Goal: Task Accomplishment & Management: Manage account settings

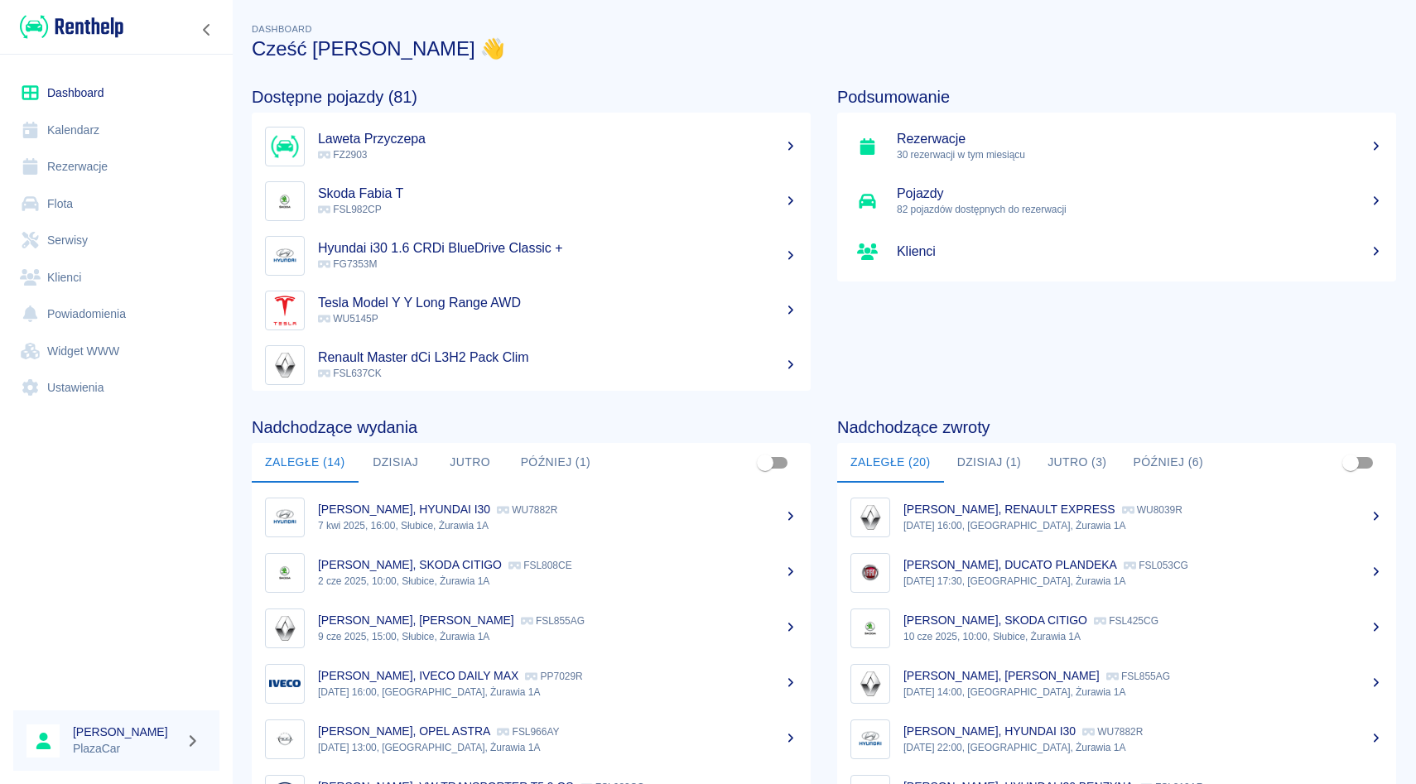
click at [109, 167] on link "Rezerwacje" at bounding box center [116, 166] width 206 height 37
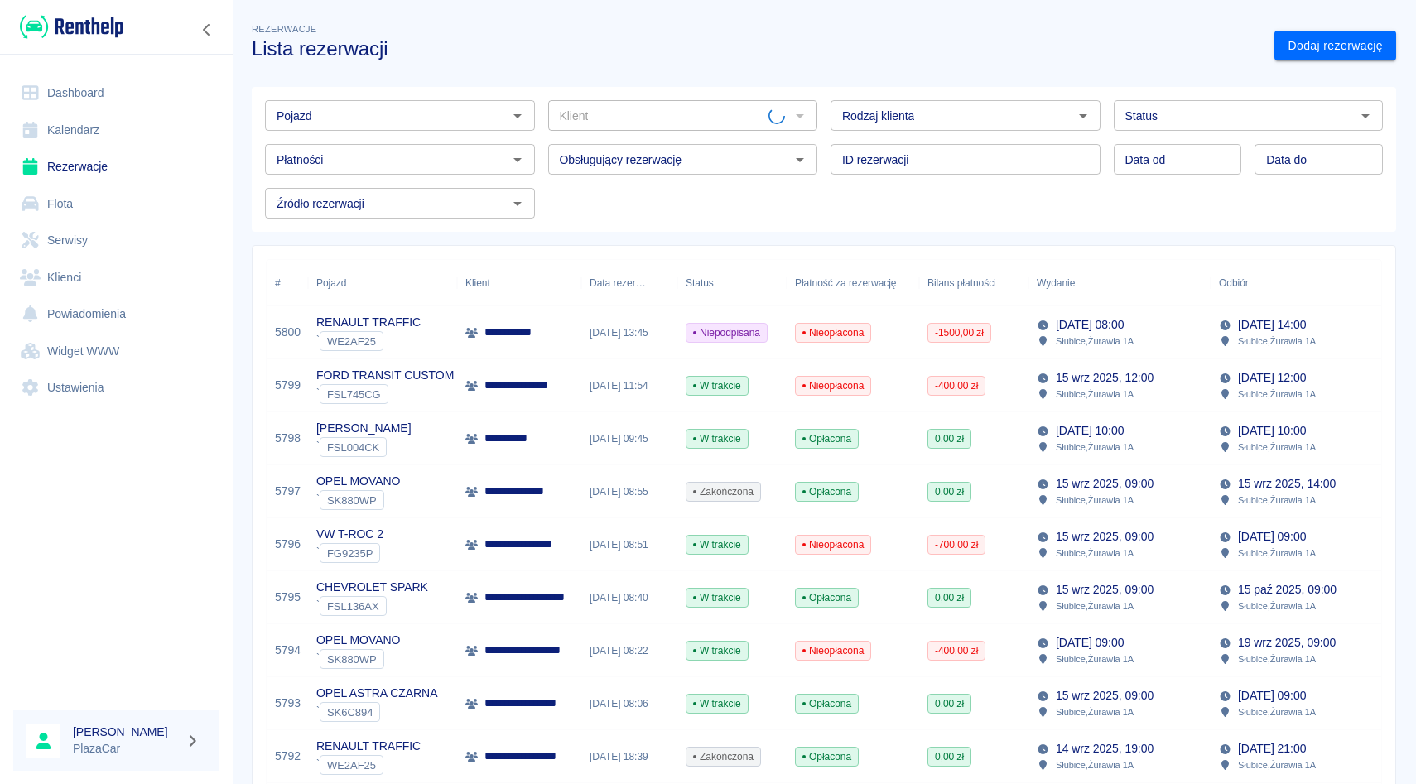
click at [409, 116] on input "Pojazd" at bounding box center [386, 115] width 233 height 21
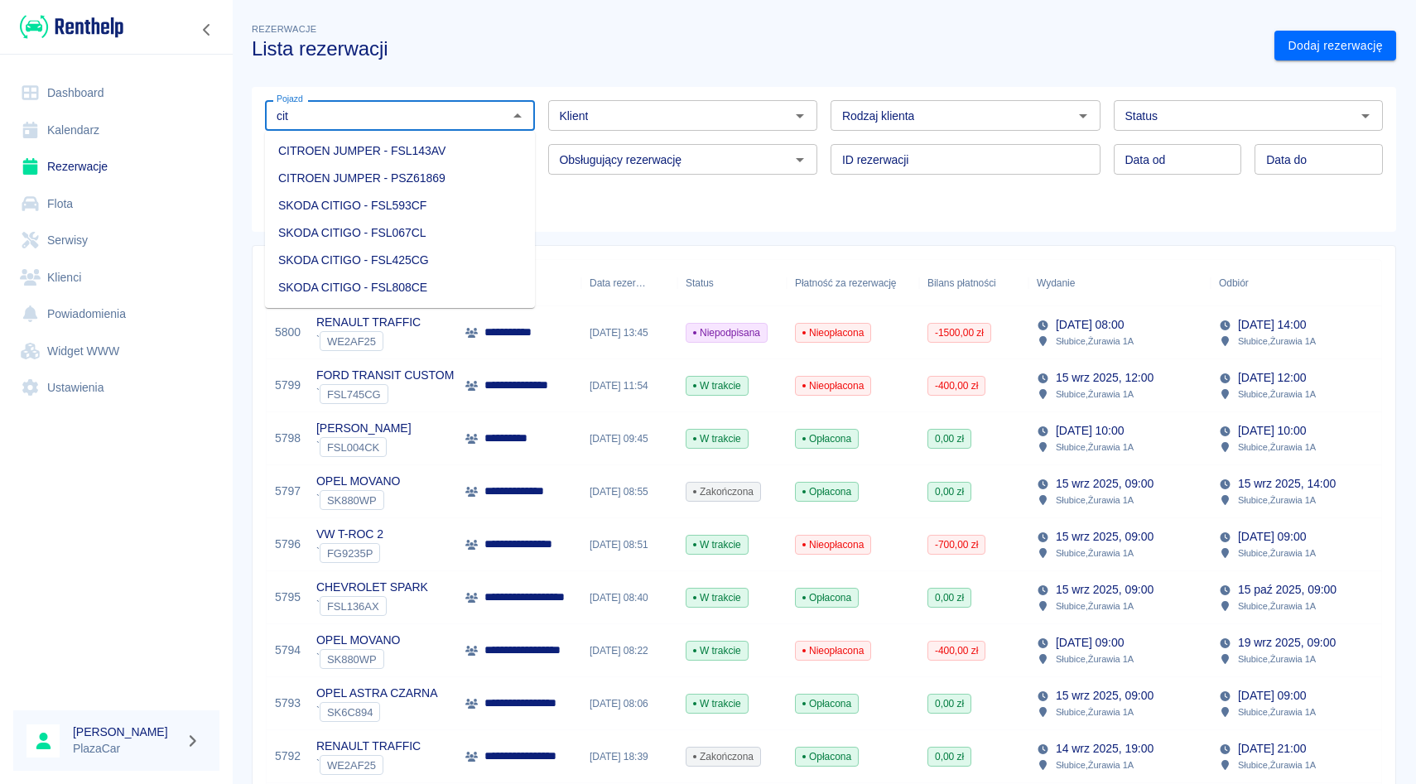
click at [464, 208] on li "SKODA CITIGO - FSL593CF" at bounding box center [400, 205] width 270 height 27
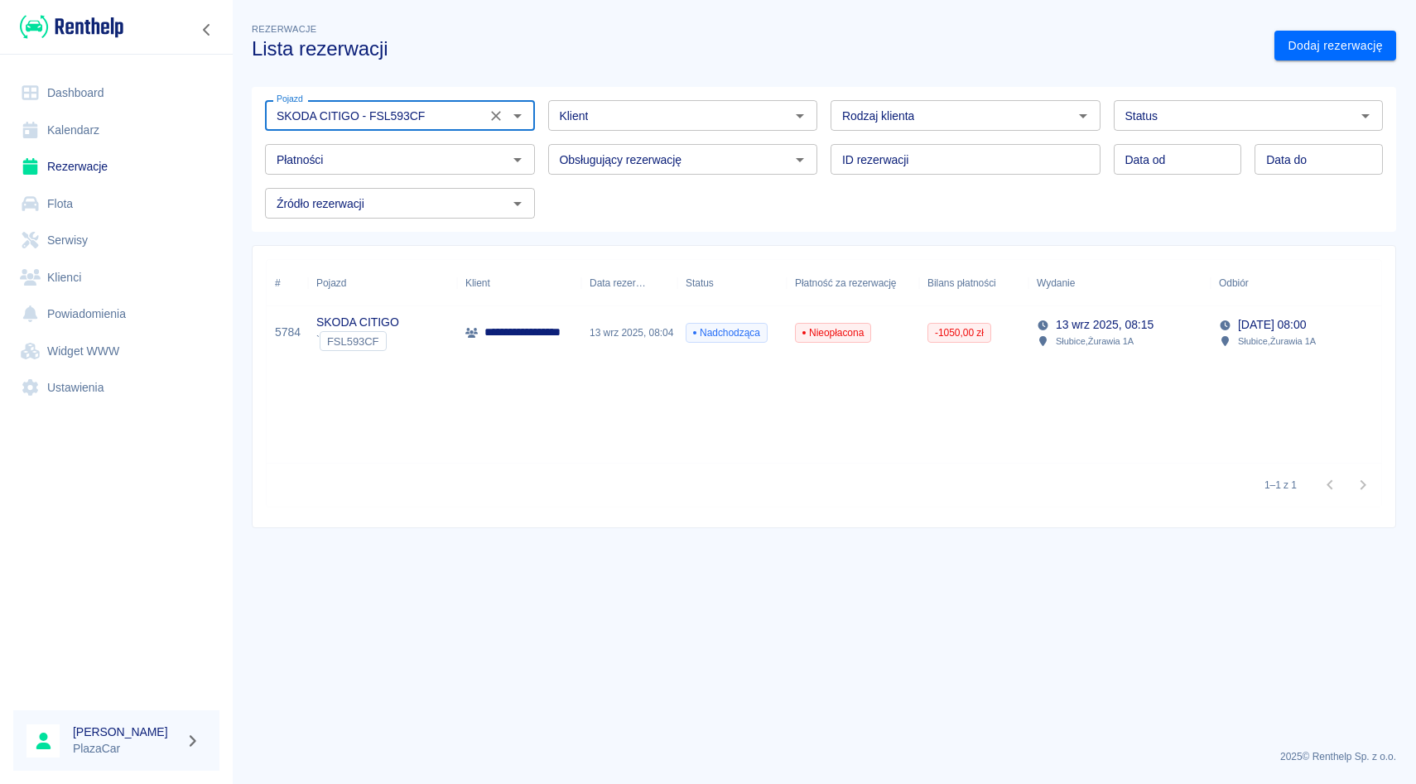
type input "SKODA CITIGO - FSL593CF"
click at [561, 329] on p "**********" at bounding box center [533, 332] width 99 height 17
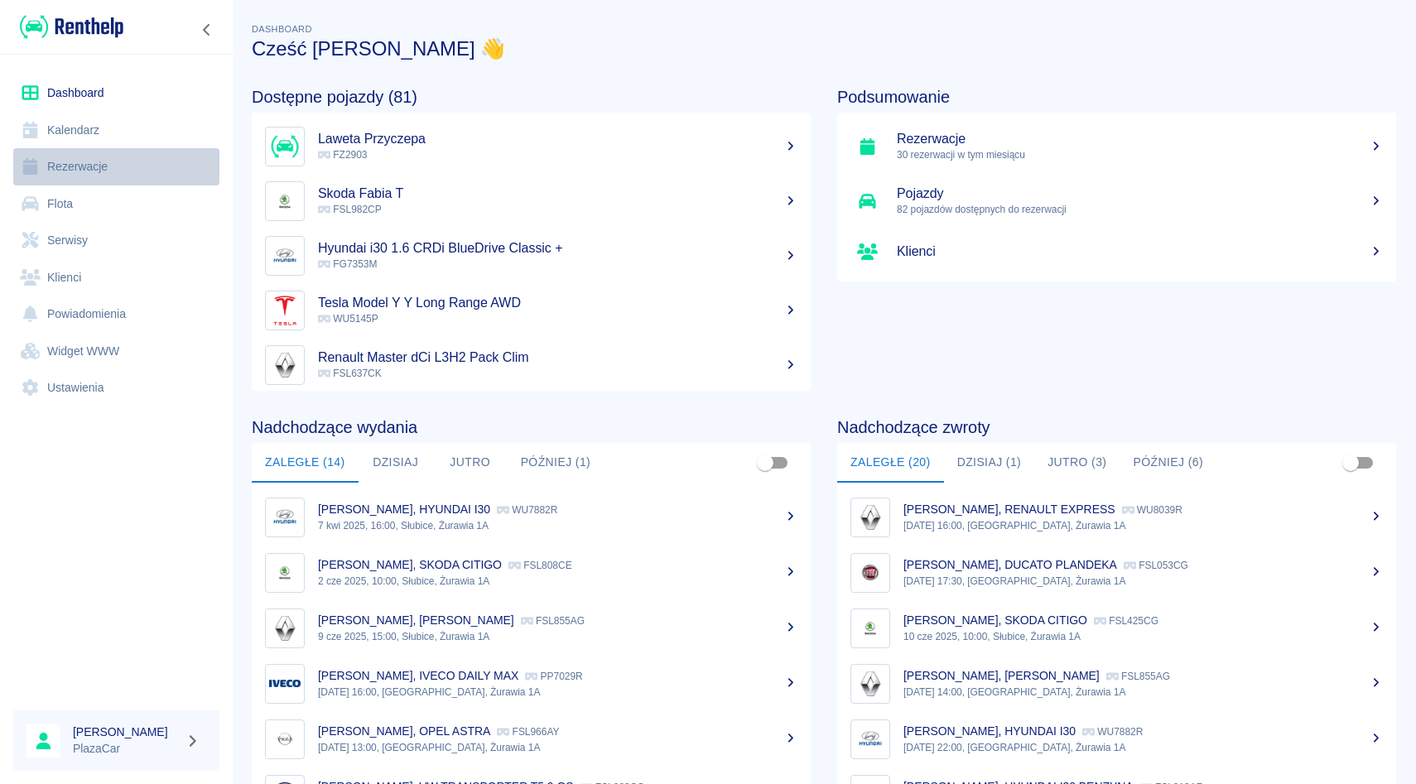
click at [94, 173] on link "Rezerwacje" at bounding box center [116, 166] width 206 height 37
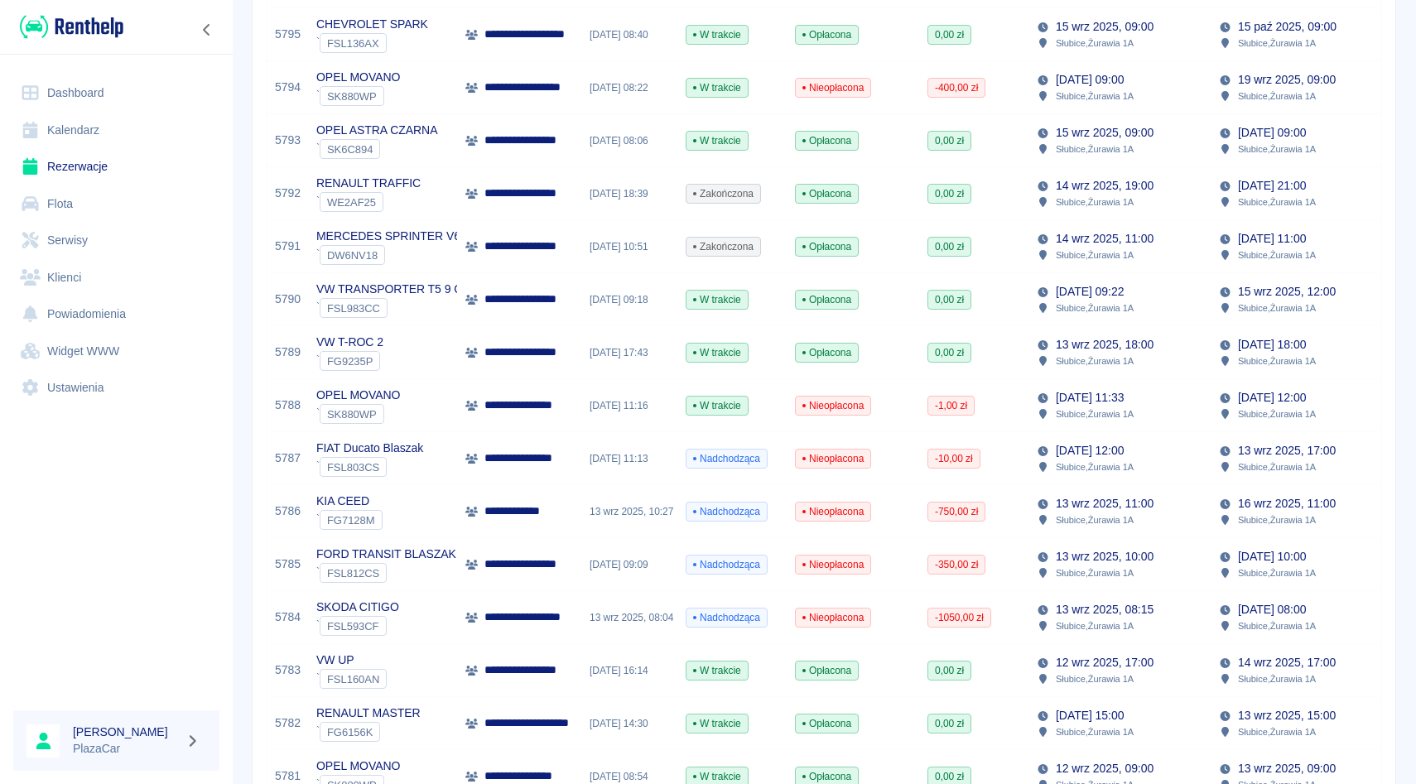
scroll to position [574, 0]
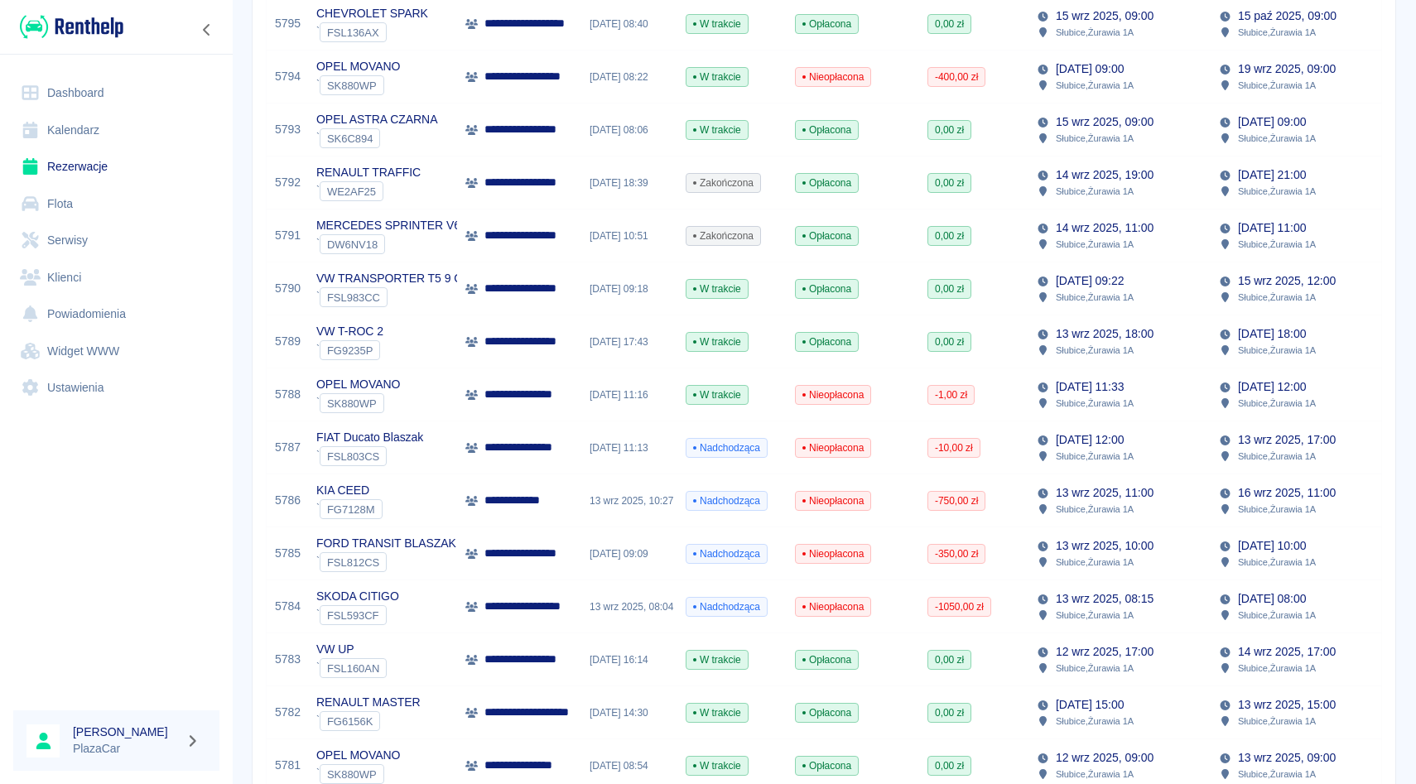
click at [551, 657] on p "**********" at bounding box center [538, 659] width 108 height 17
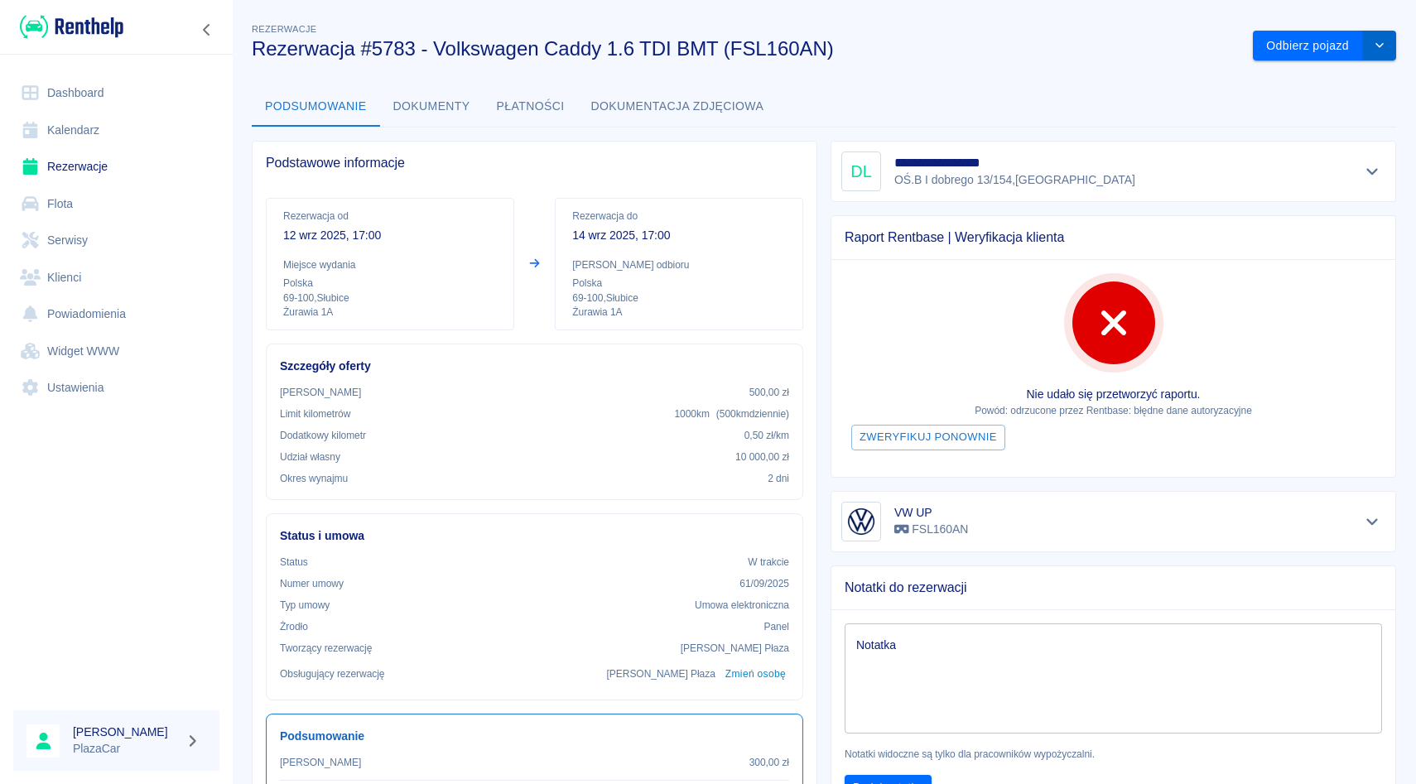
click at [1369, 43] on button "drop-down" at bounding box center [1379, 46] width 33 height 31
click at [1324, 96] on li "Anuluj rezerwację" at bounding box center [1324, 107] width 130 height 27
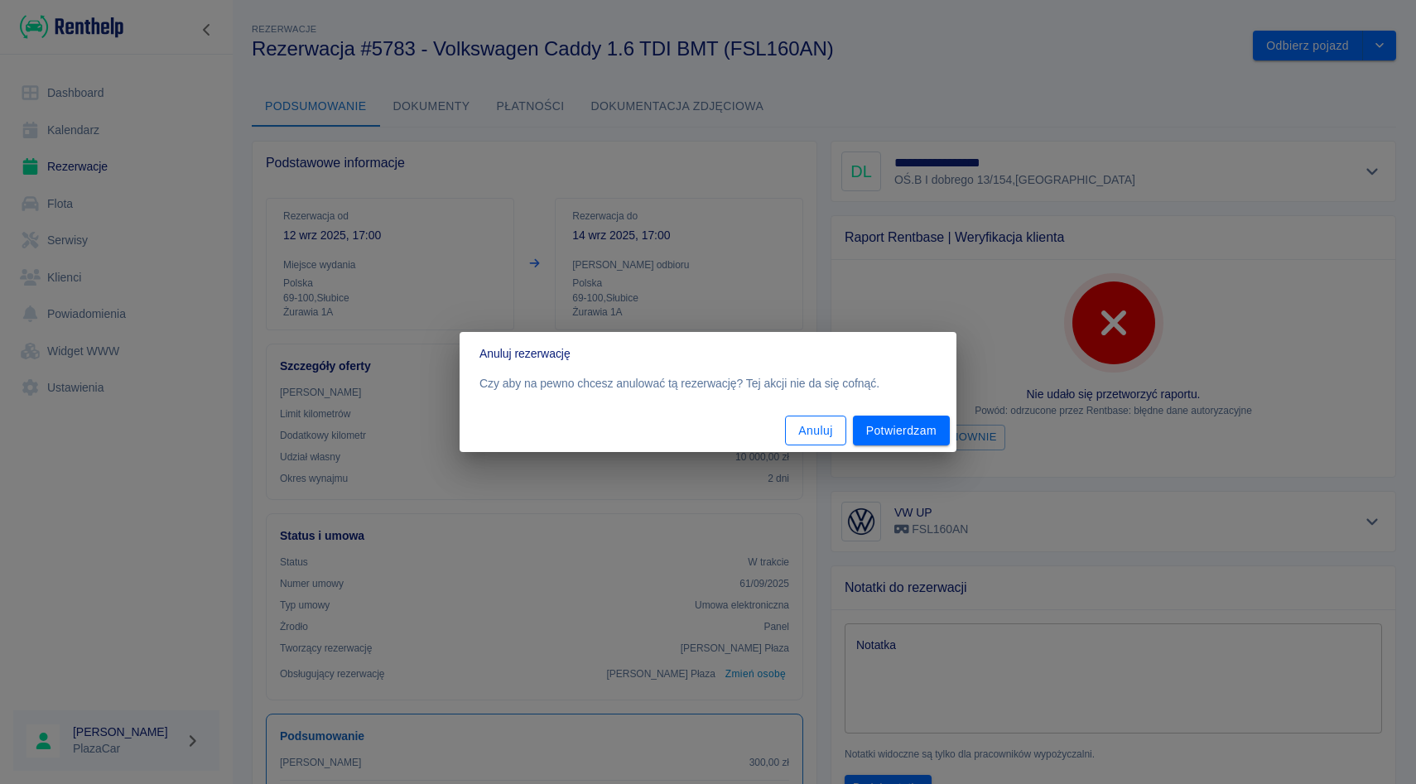
click at [813, 431] on button "Anuluj" at bounding box center [815, 431] width 60 height 31
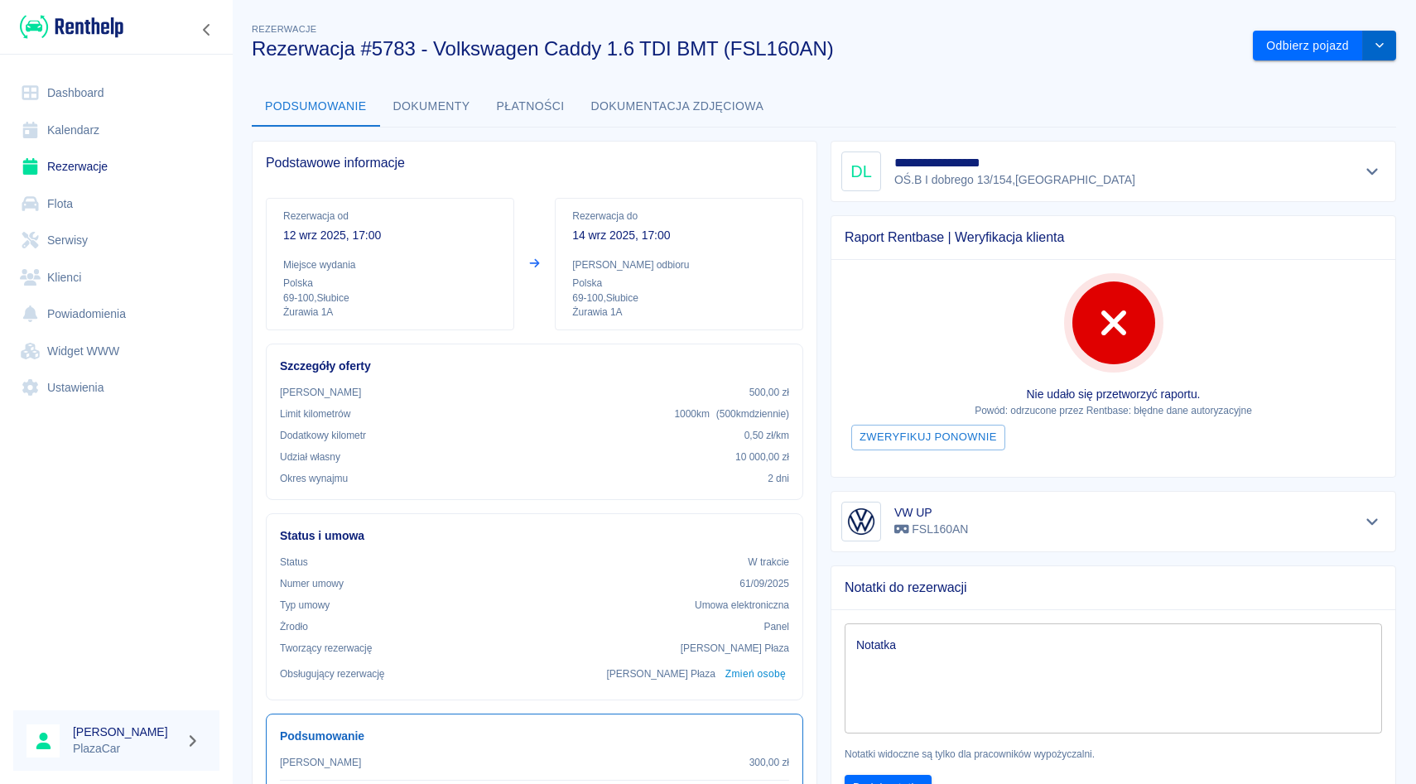
click at [1376, 47] on icon "drop-down" at bounding box center [1379, 45] width 13 height 11
click at [1336, 79] on li "Przedłuż rezerwację" at bounding box center [1324, 80] width 130 height 27
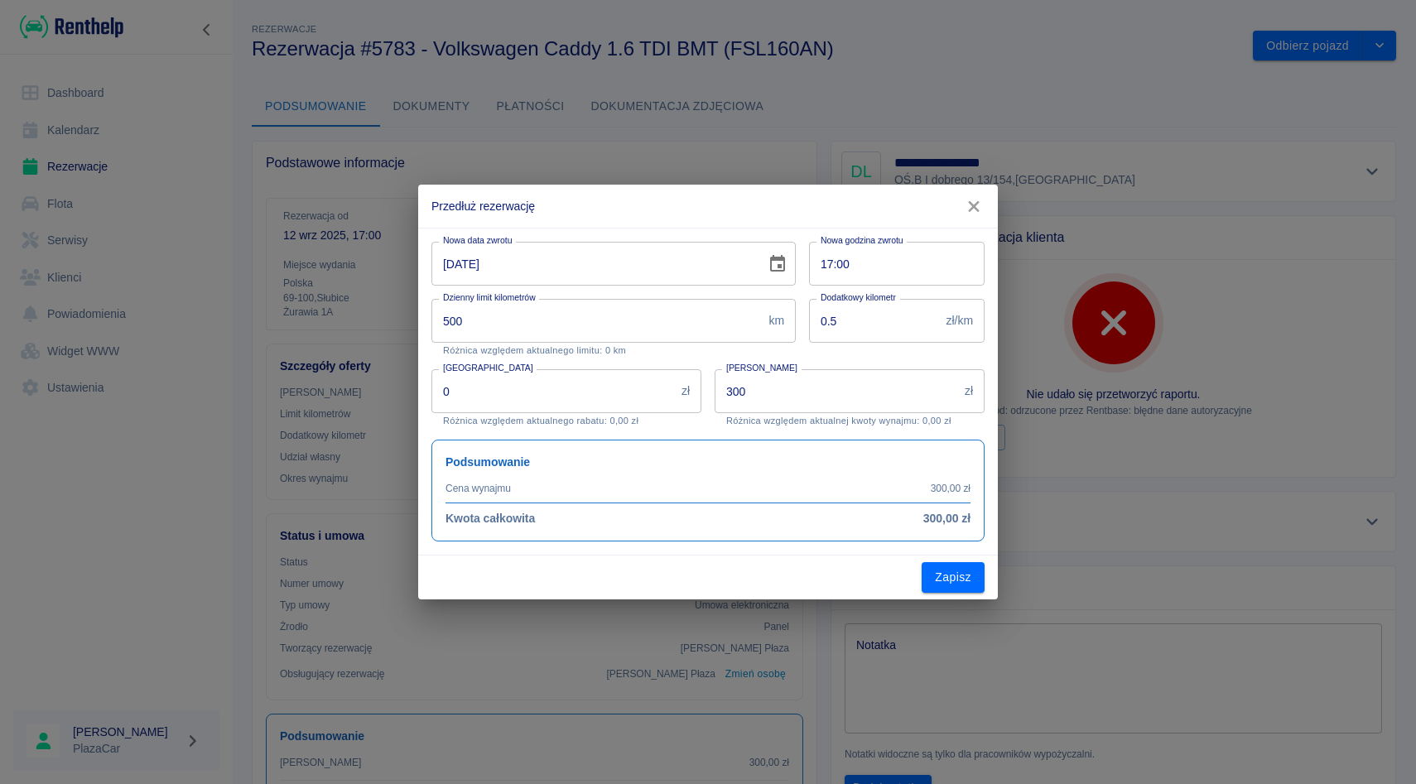
click at [778, 270] on icon "Choose date, selected date is 14 wrz 2025" at bounding box center [777, 263] width 15 height 17
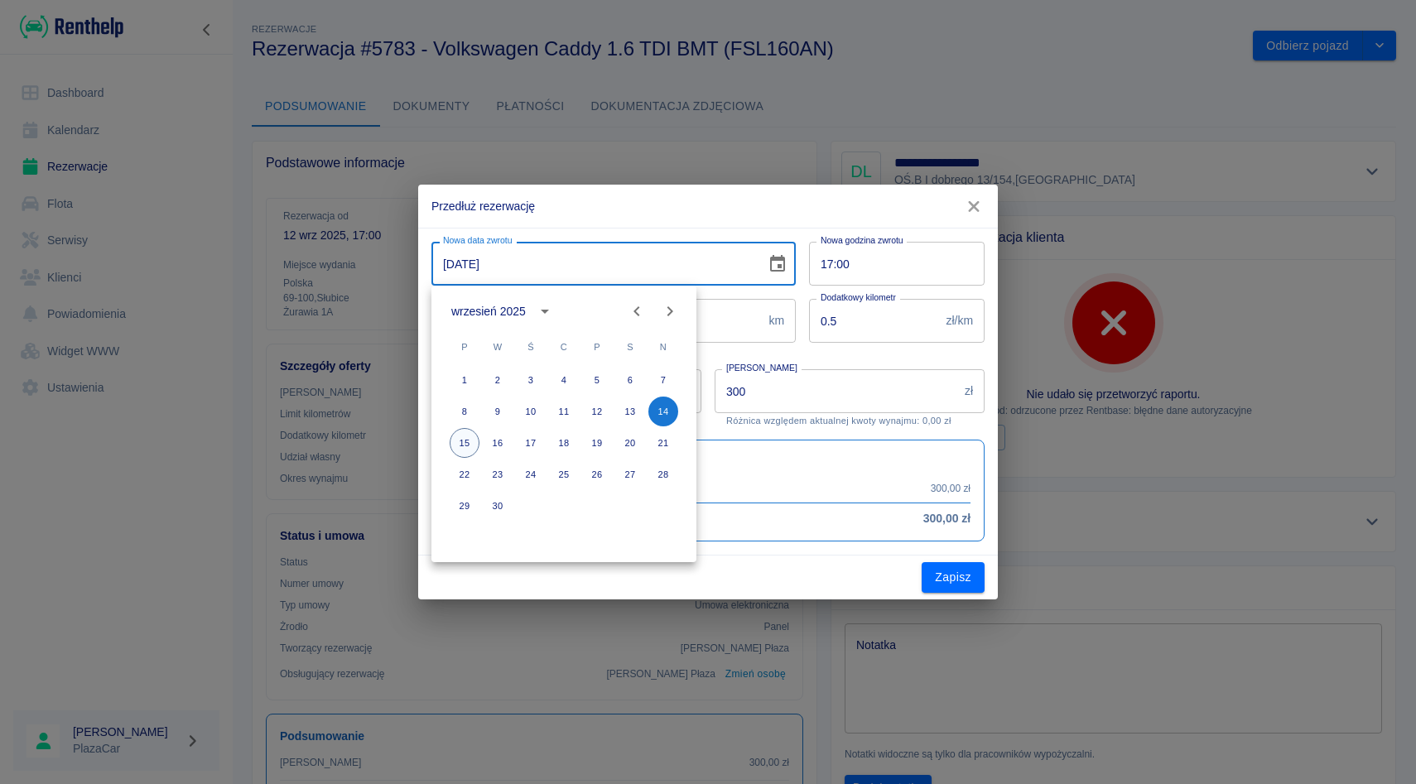
click at [464, 444] on button "15" at bounding box center [465, 443] width 30 height 30
type input "15-09-2025"
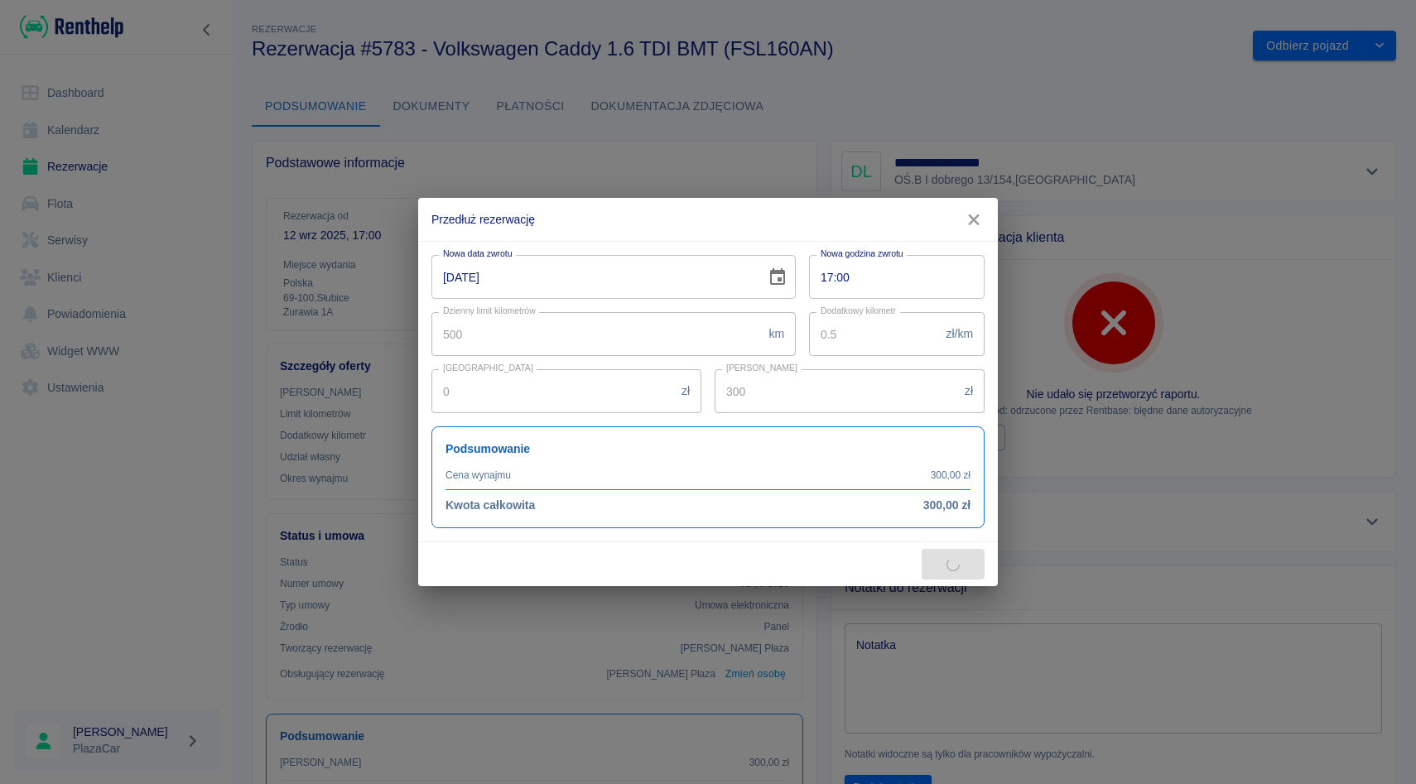
type input "450"
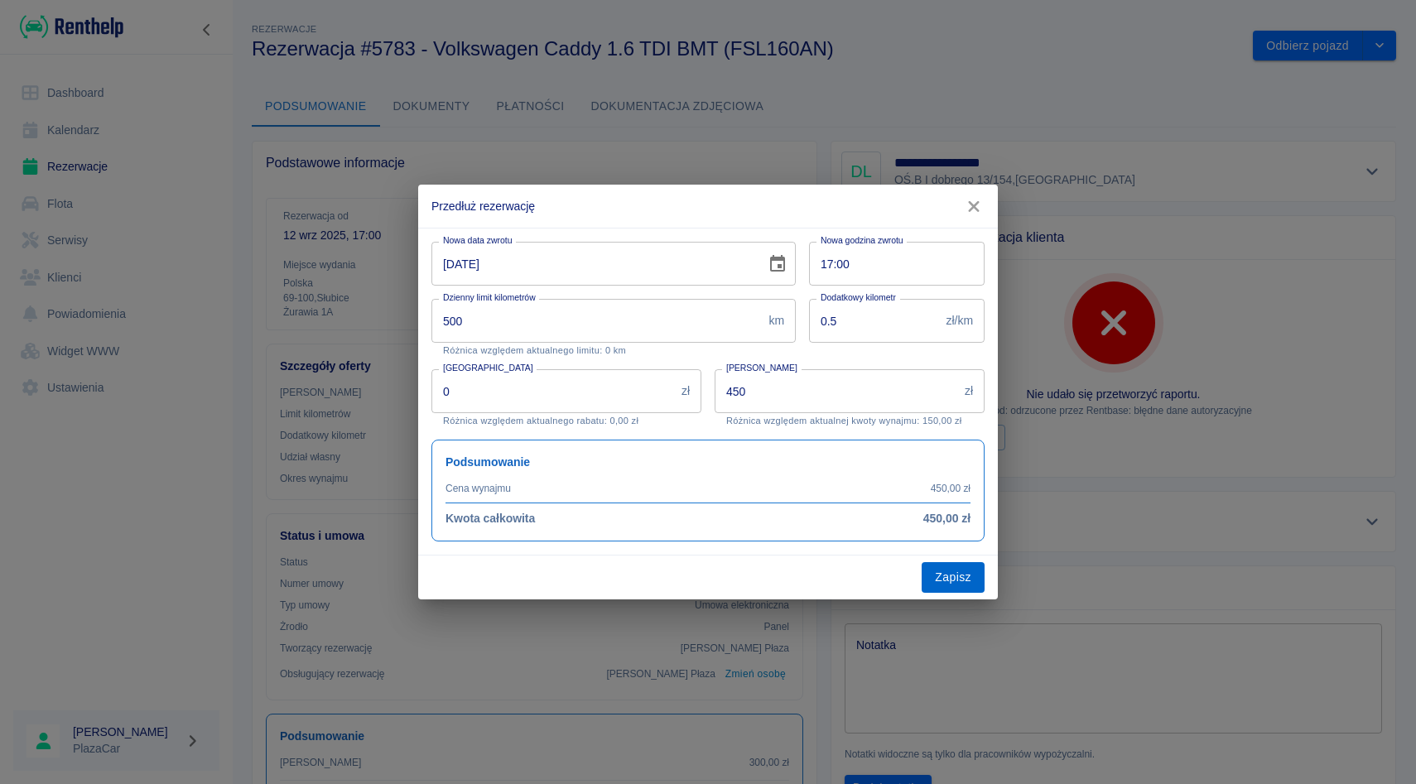
click at [949, 574] on button "Zapisz" at bounding box center [952, 577] width 63 height 31
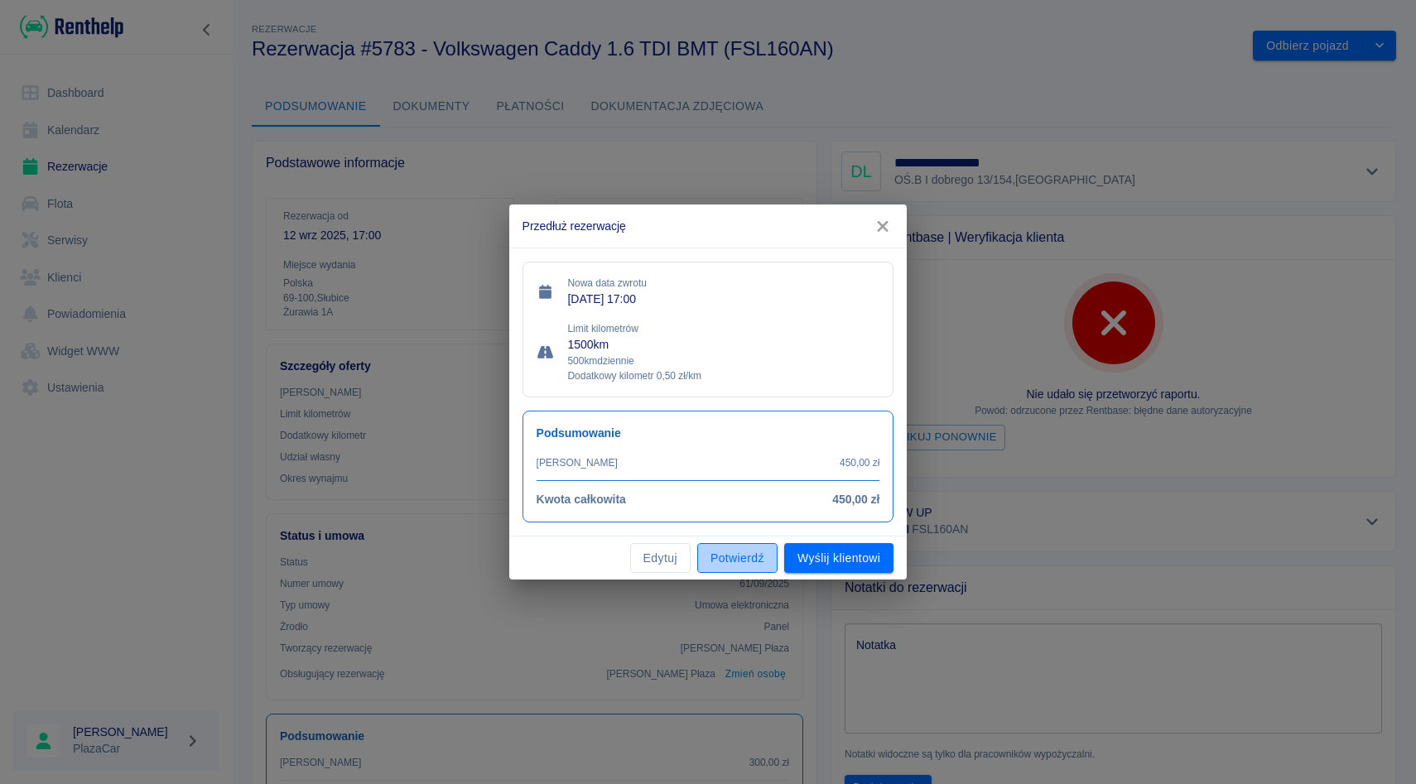
click at [743, 552] on button "Potwierdź" at bounding box center [737, 558] width 80 height 31
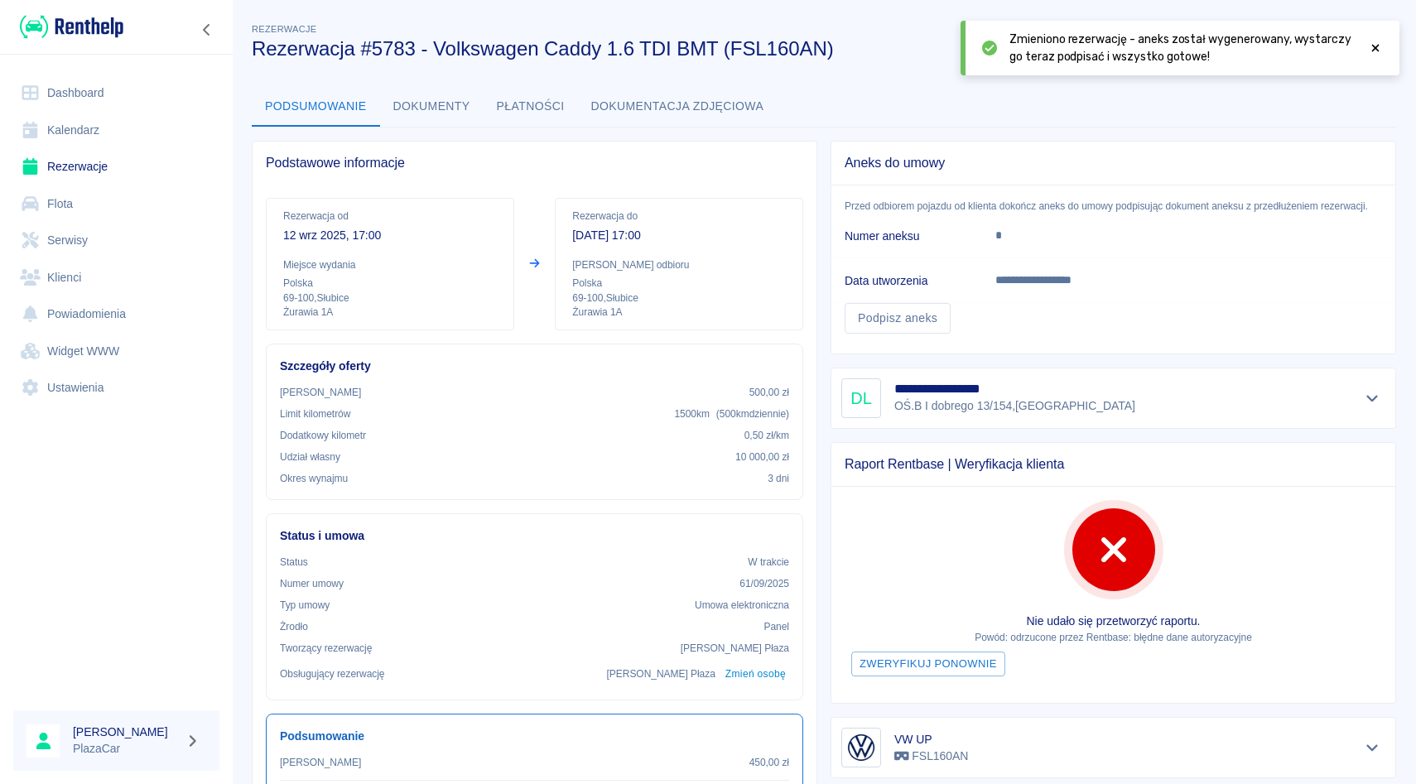
click at [1374, 50] on icon at bounding box center [1375, 48] width 15 height 12
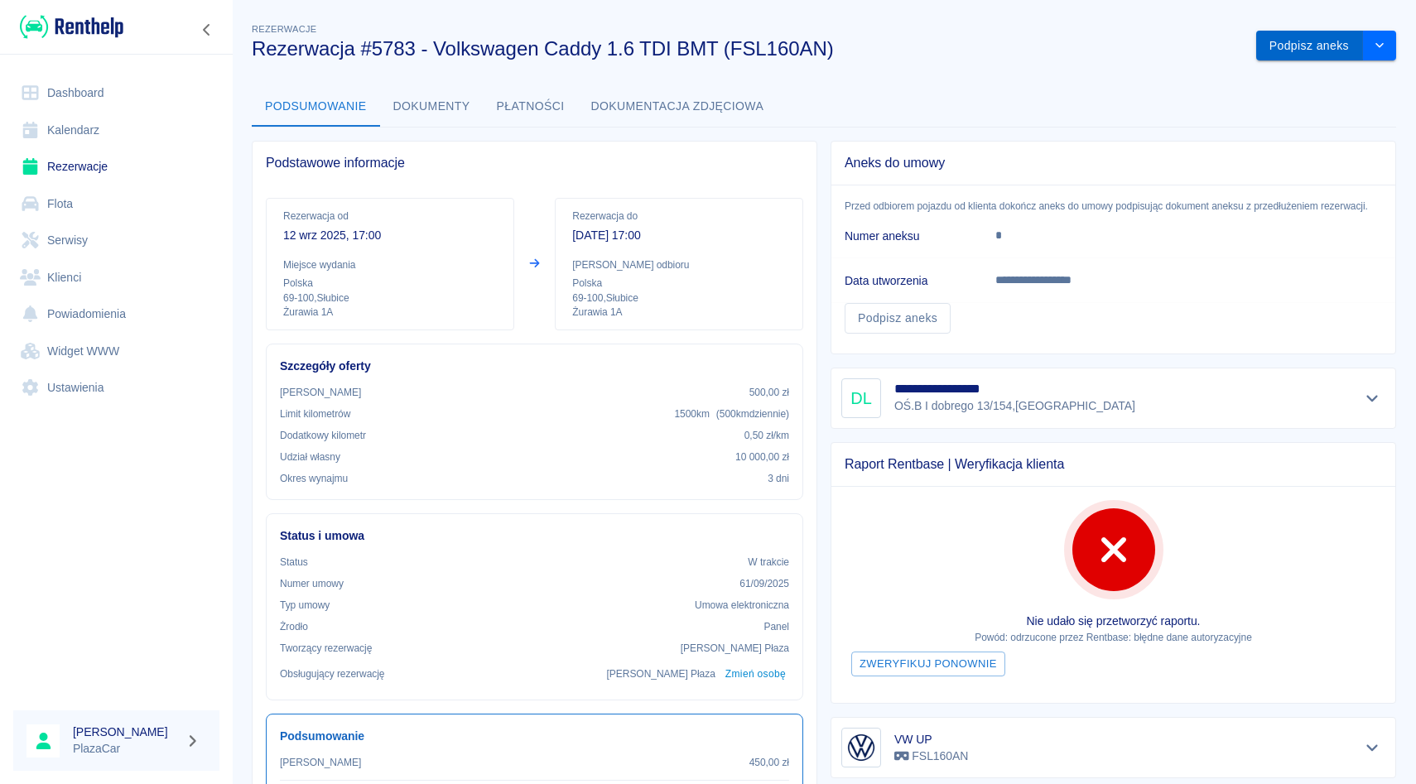
click at [1291, 41] on button "Podpisz aneks" at bounding box center [1309, 46] width 107 height 31
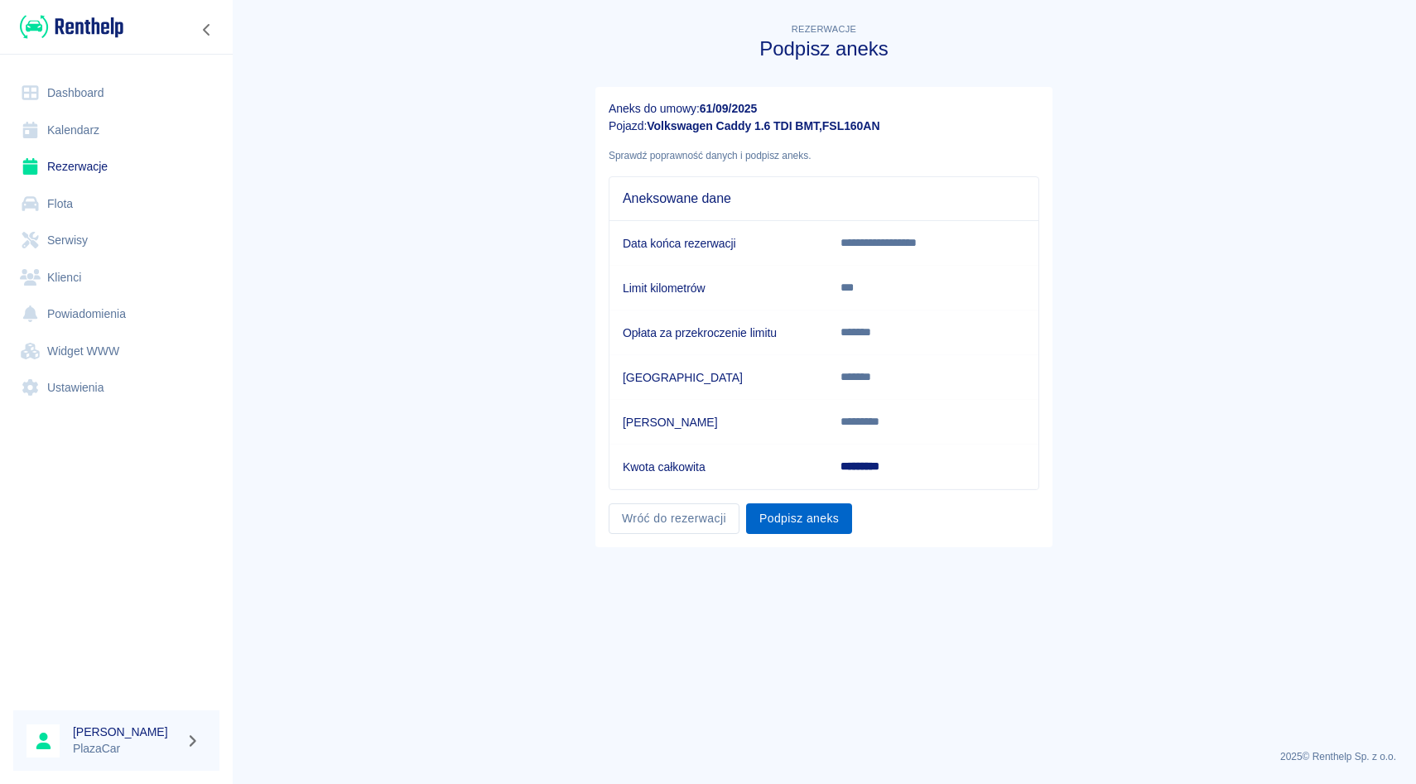
click at [790, 517] on button "Podpisz aneks" at bounding box center [799, 518] width 106 height 31
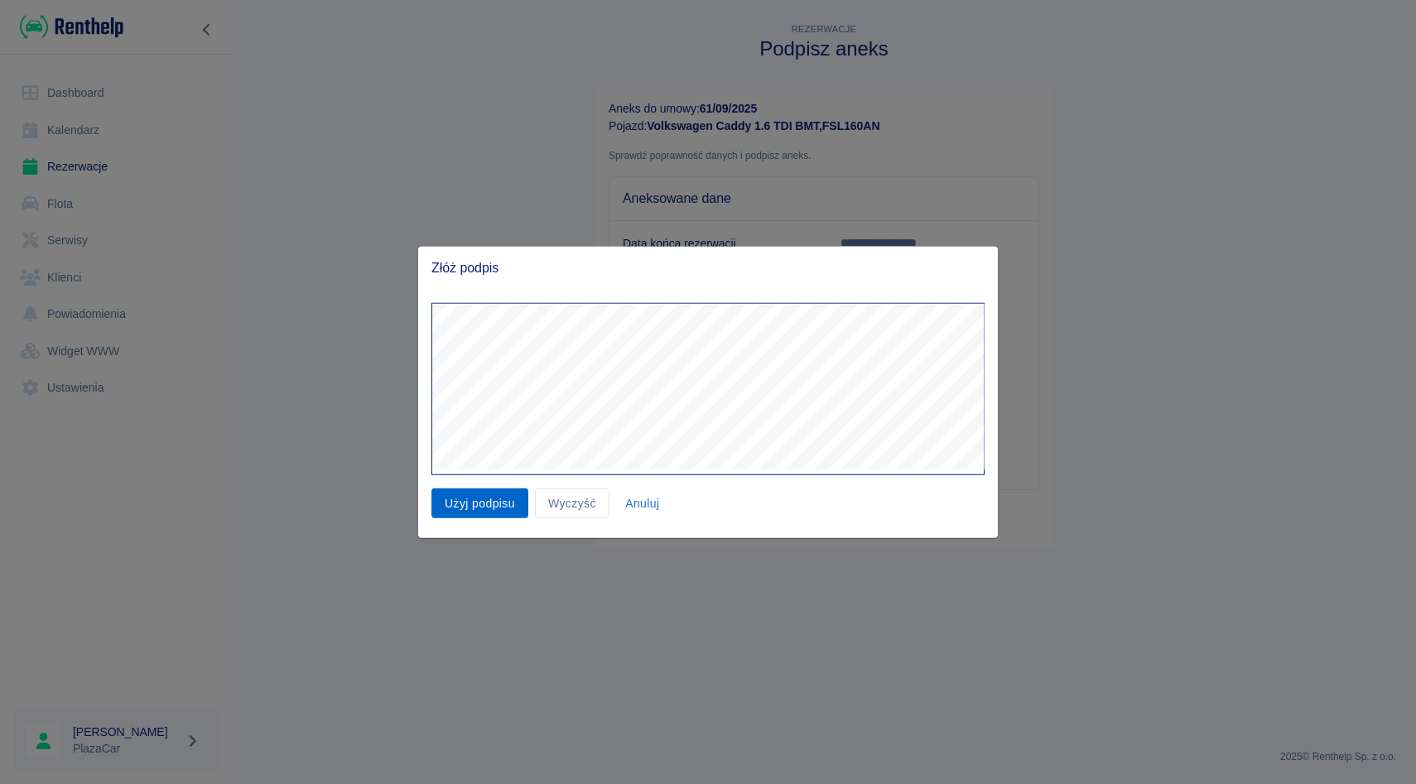
click at [474, 507] on button "Użyj podpisu" at bounding box center [479, 503] width 97 height 31
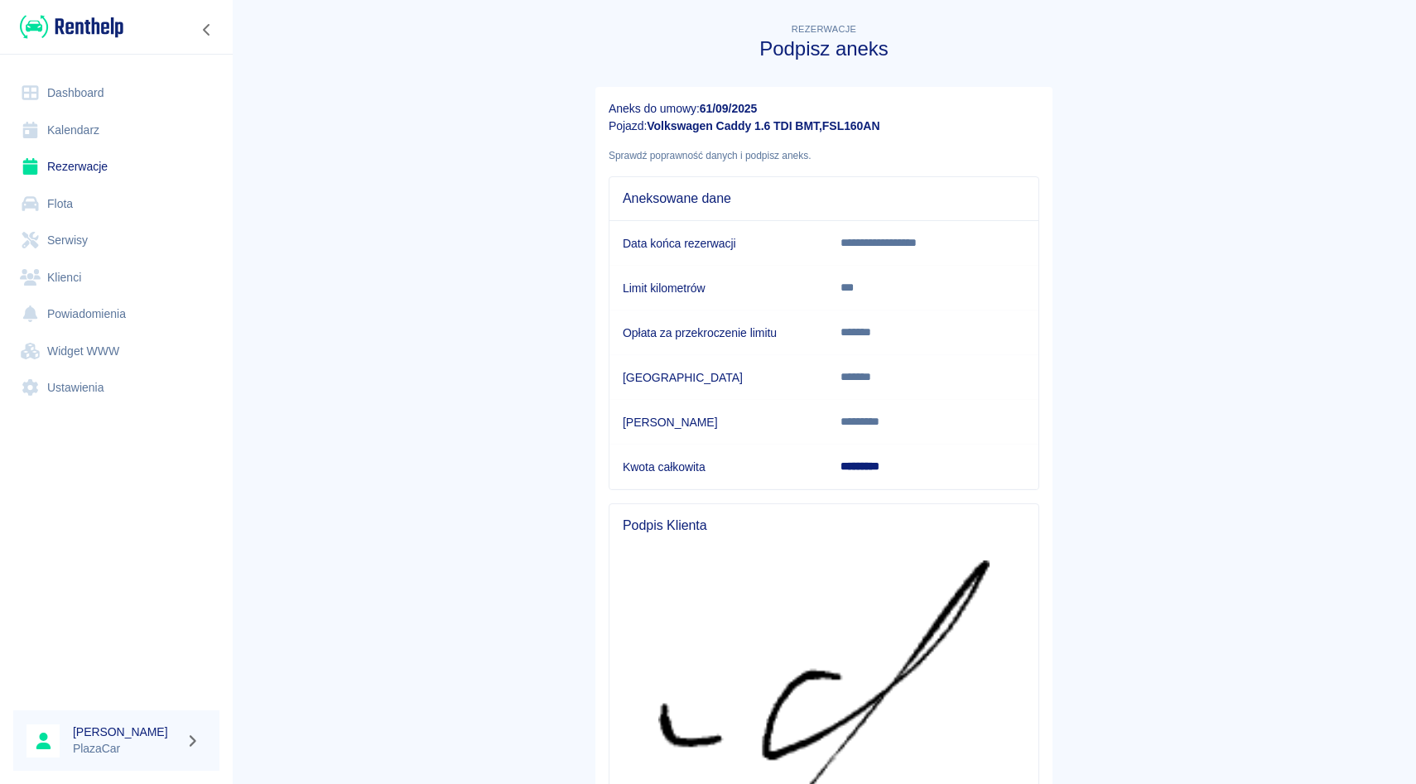
scroll to position [261, 0]
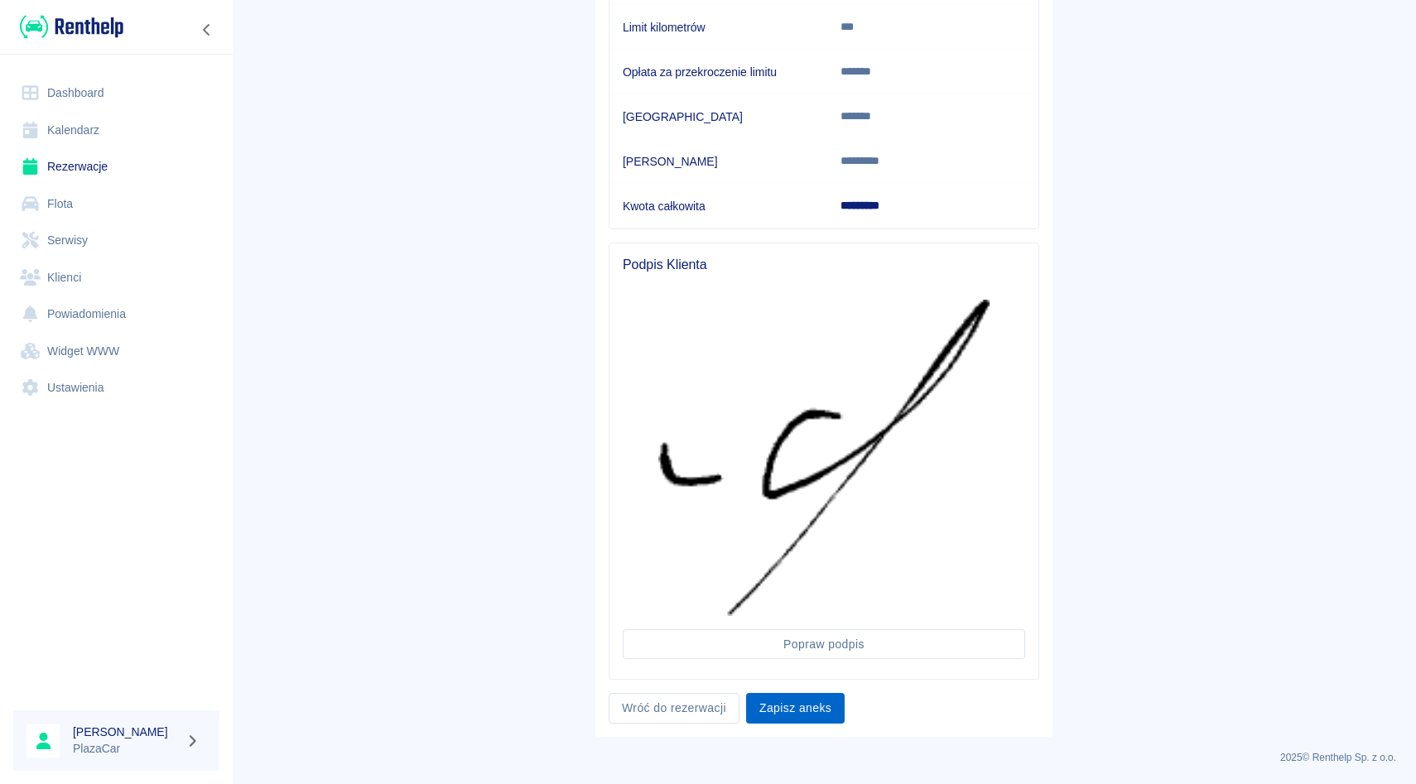
click at [792, 714] on button "Zapisz aneks" at bounding box center [795, 708] width 99 height 31
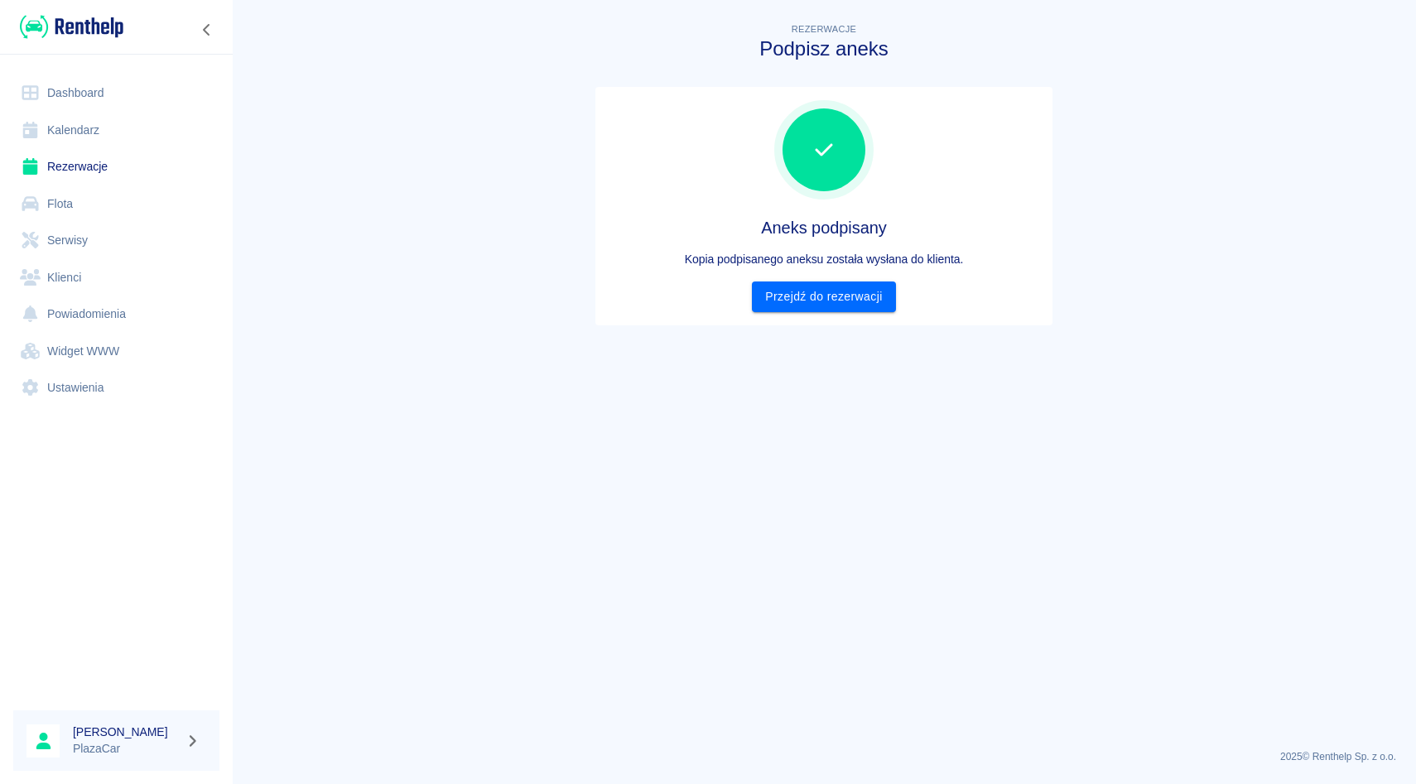
scroll to position [0, 0]
click at [827, 296] on link "Przejdź do rezerwacji" at bounding box center [823, 296] width 143 height 31
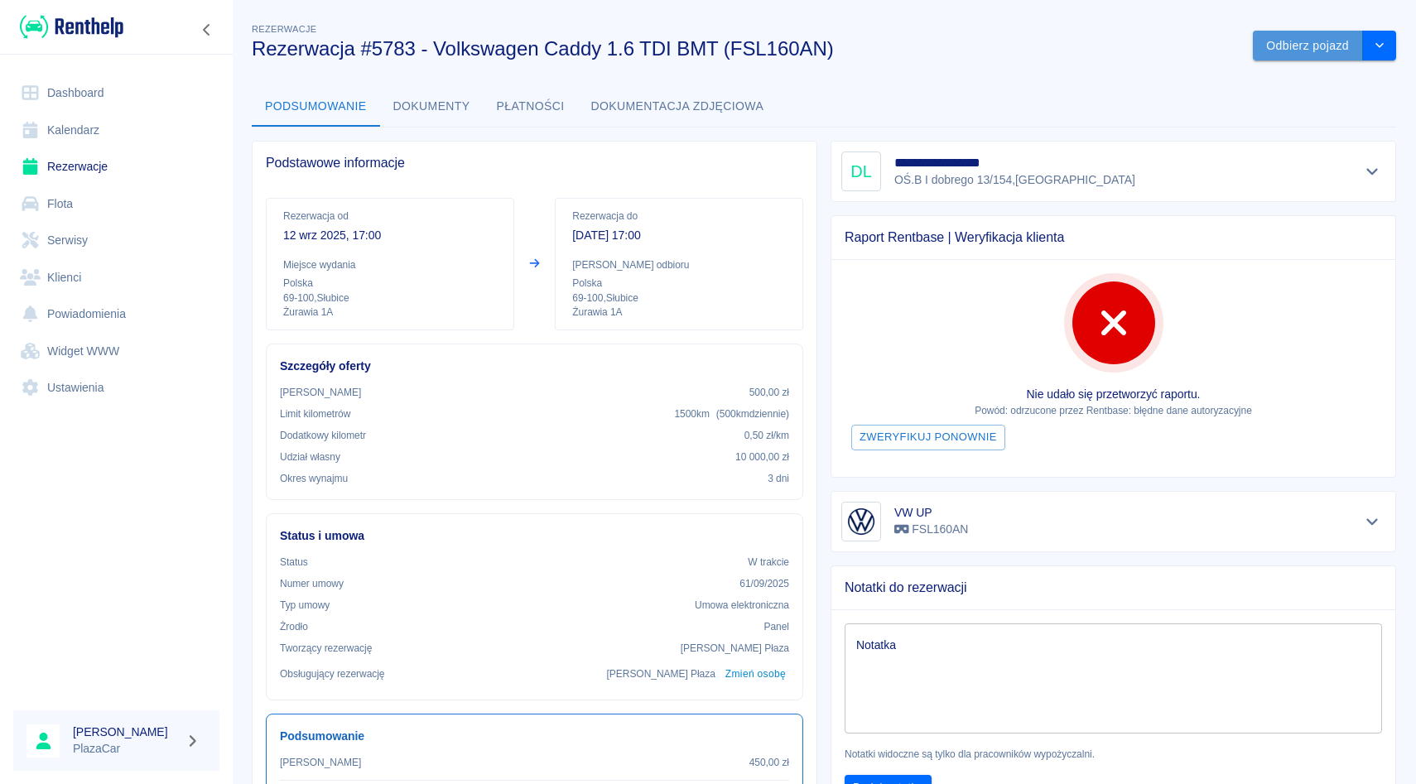
click at [1291, 48] on button "Odbierz pojazd" at bounding box center [1307, 46] width 110 height 31
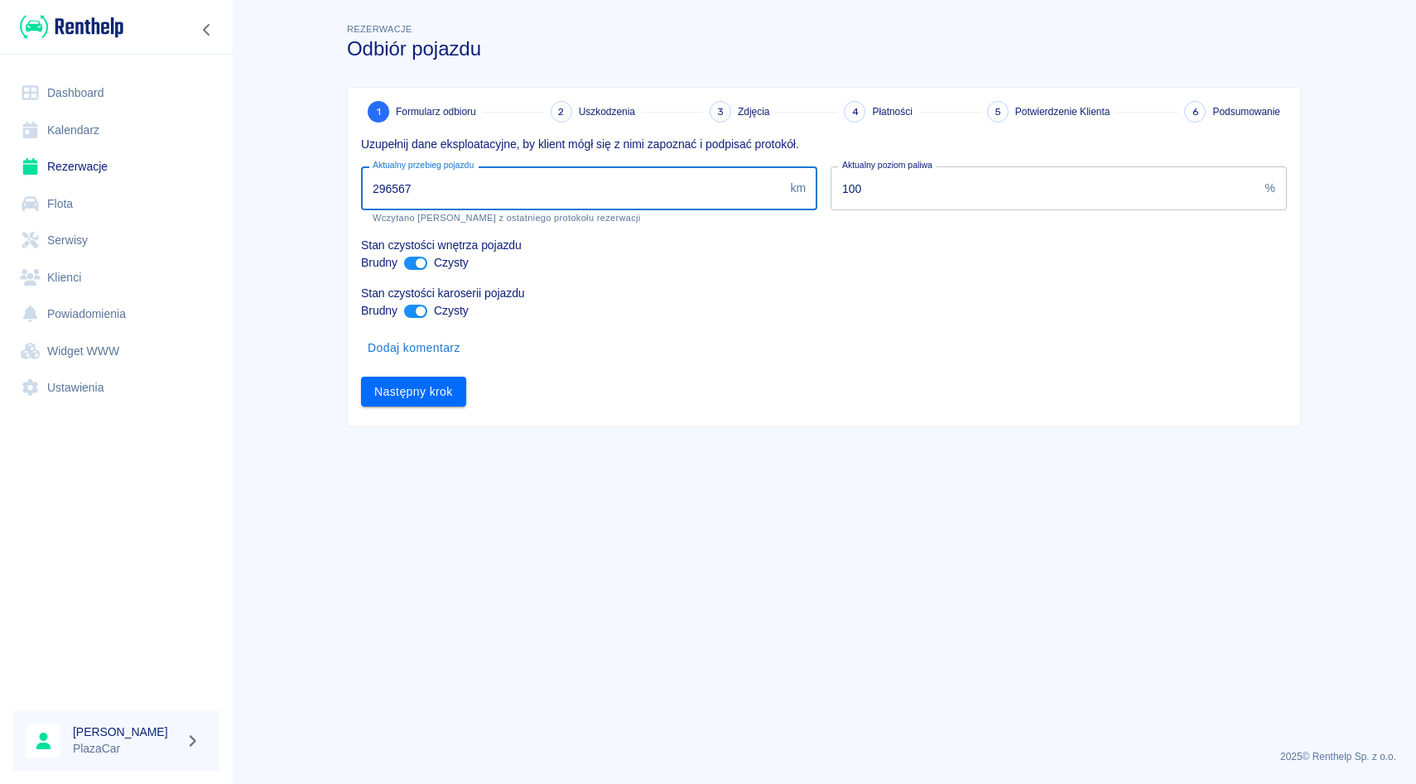
click at [426, 190] on input "296567" at bounding box center [572, 188] width 422 height 44
type input "296888"
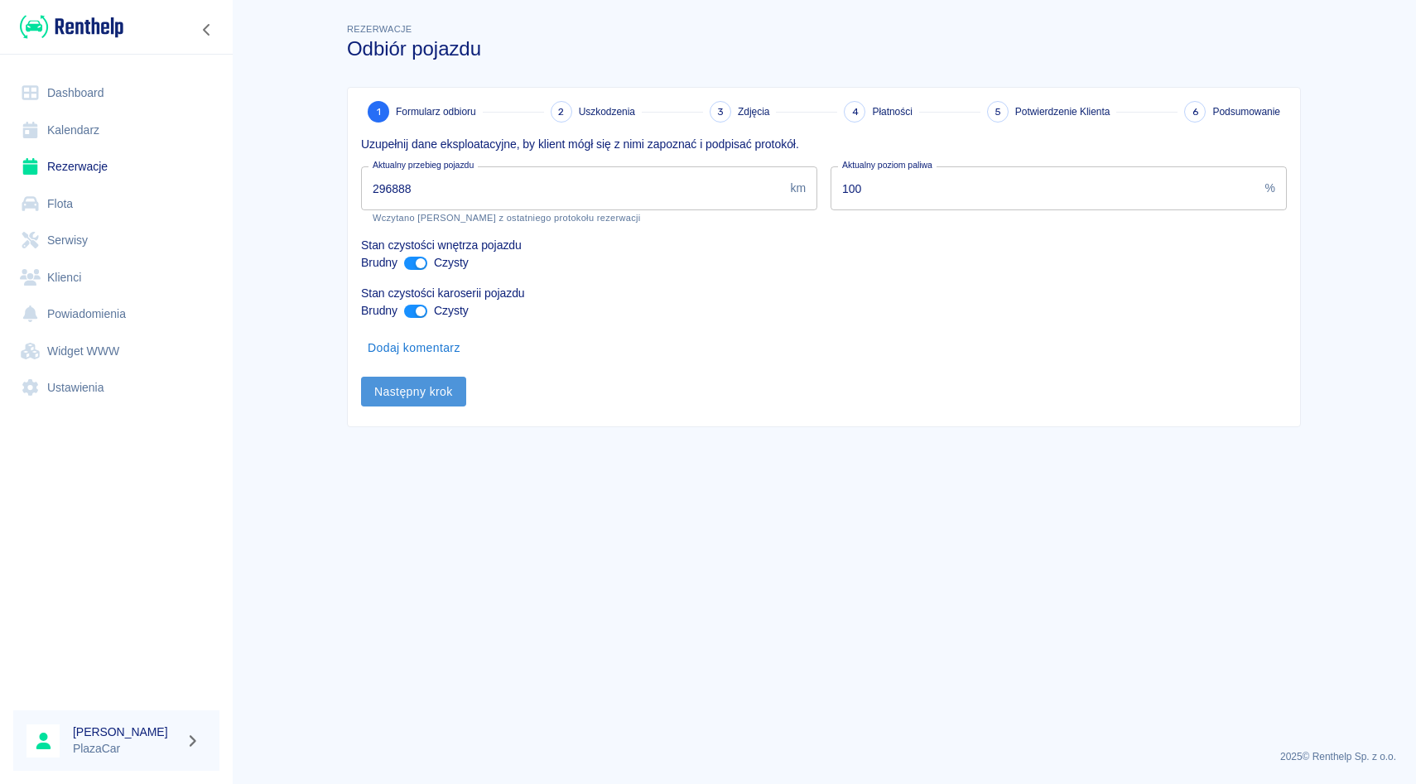
click at [418, 388] on button "Następny krok" at bounding box center [413, 392] width 105 height 31
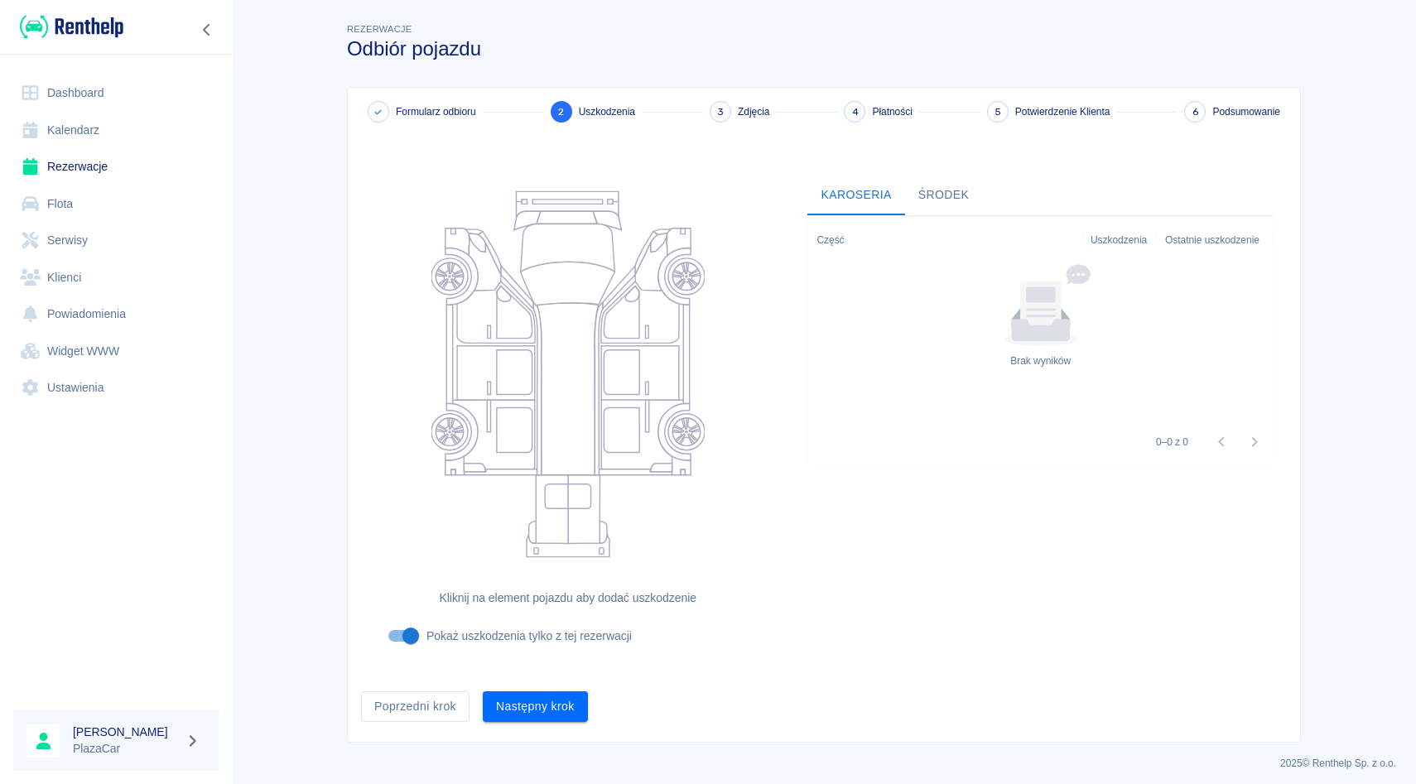
scroll to position [6, 0]
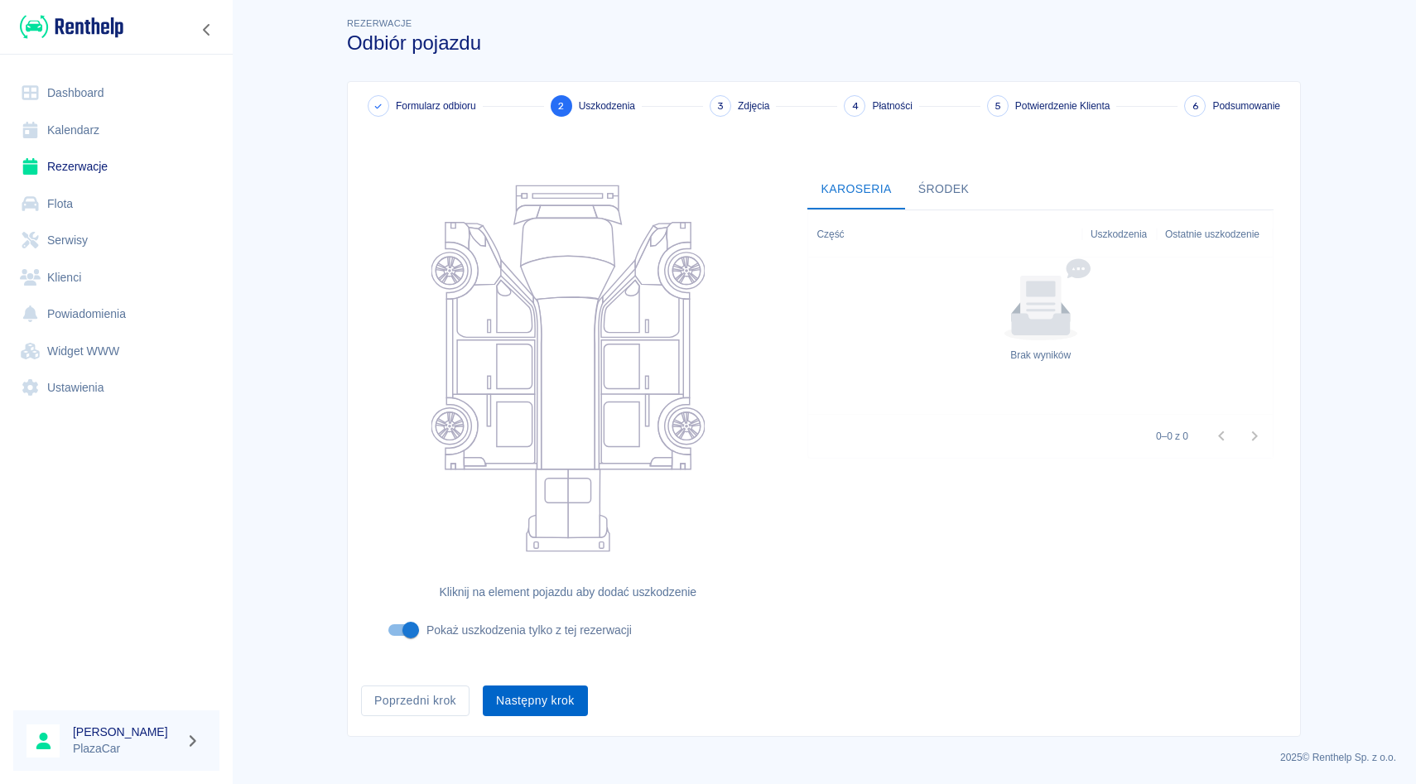
click at [548, 692] on button "Następny krok" at bounding box center [535, 700] width 105 height 31
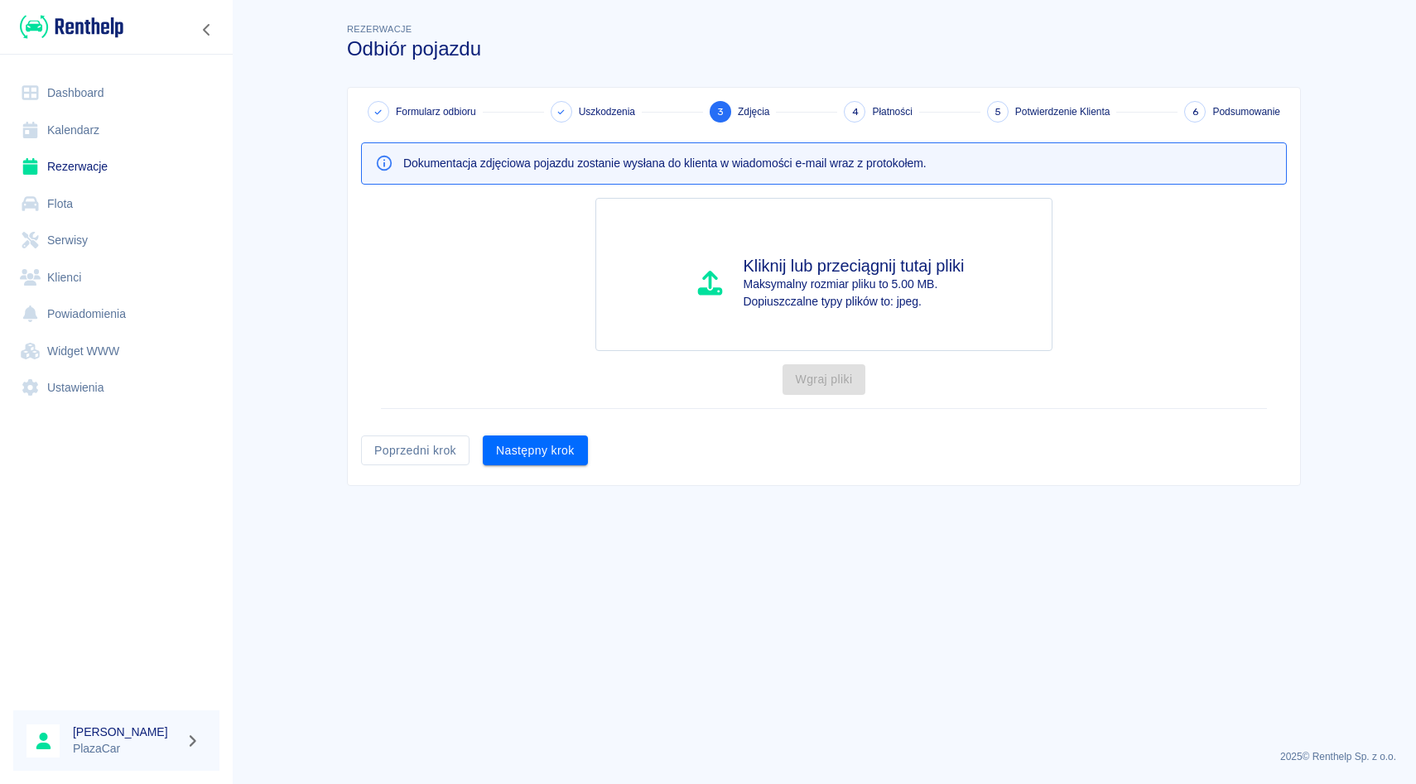
scroll to position [0, 0]
click at [560, 457] on button "Następny krok" at bounding box center [535, 450] width 105 height 31
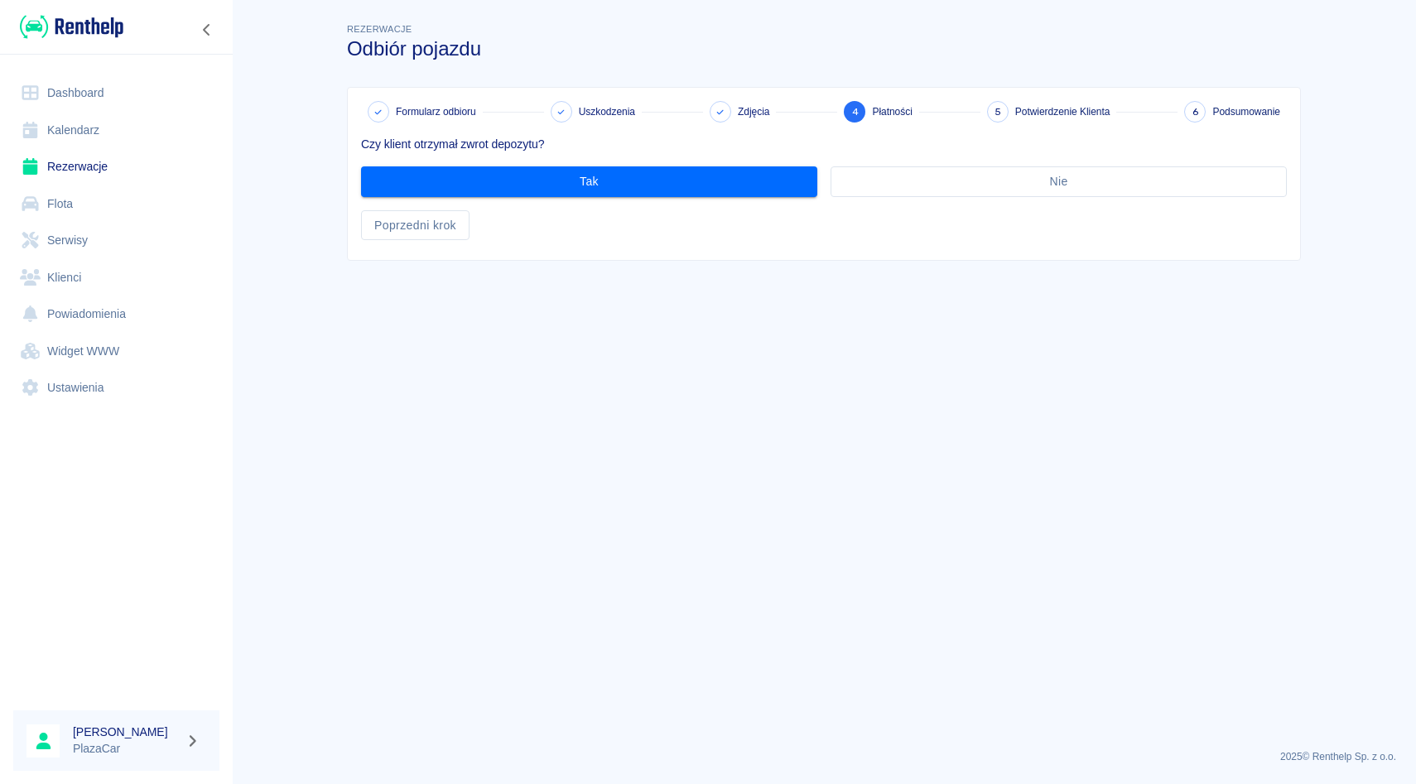
click at [601, 165] on div "Tak" at bounding box center [582, 175] width 469 height 44
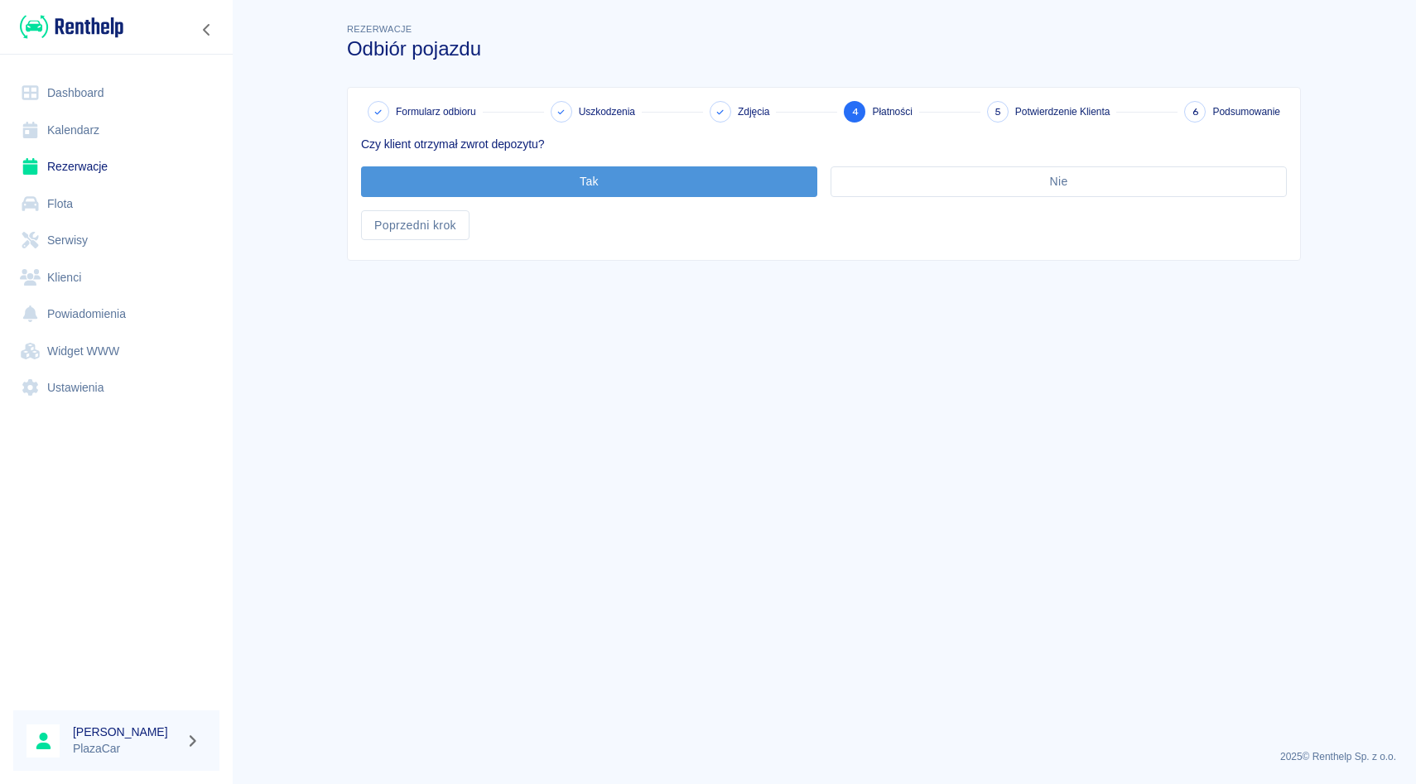
click at [595, 172] on button "Tak" at bounding box center [589, 181] width 456 height 31
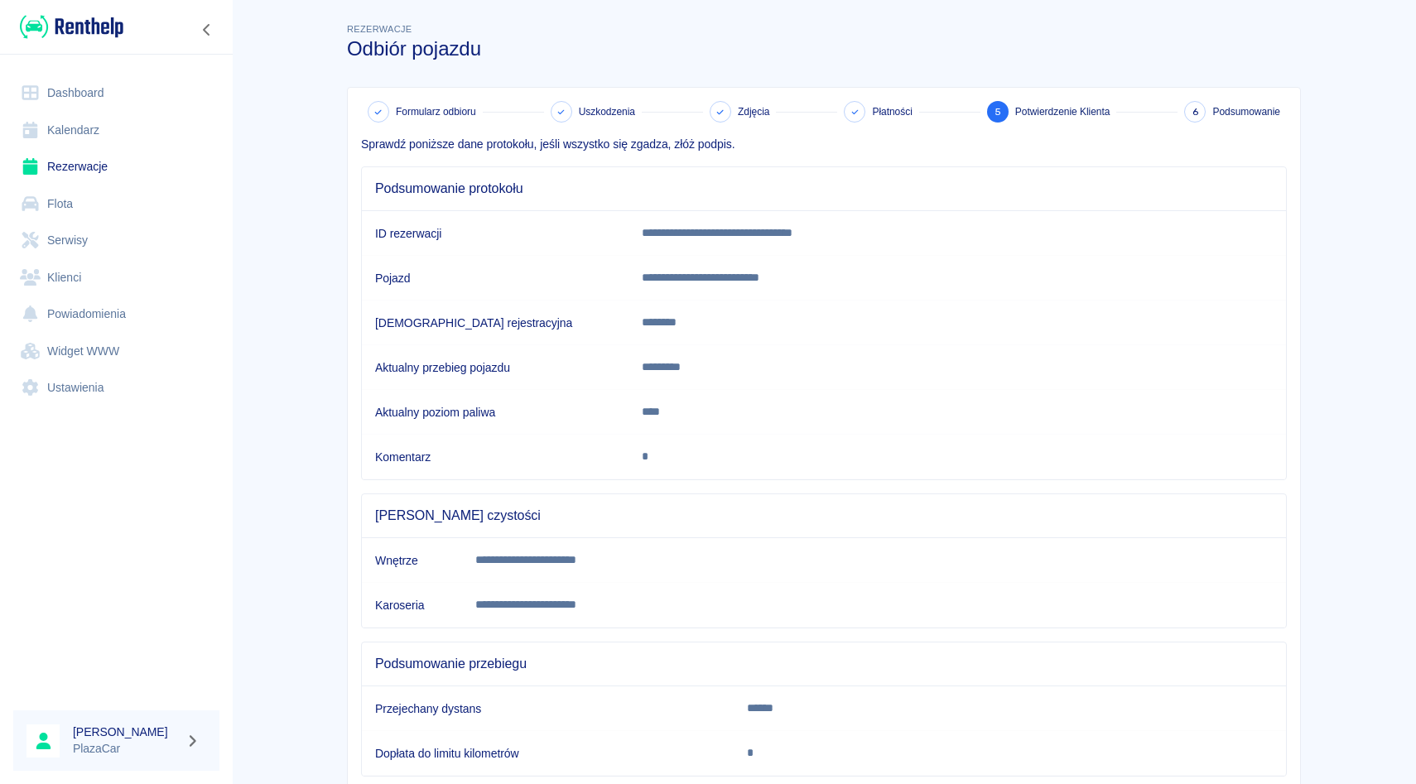
scroll to position [104, 0]
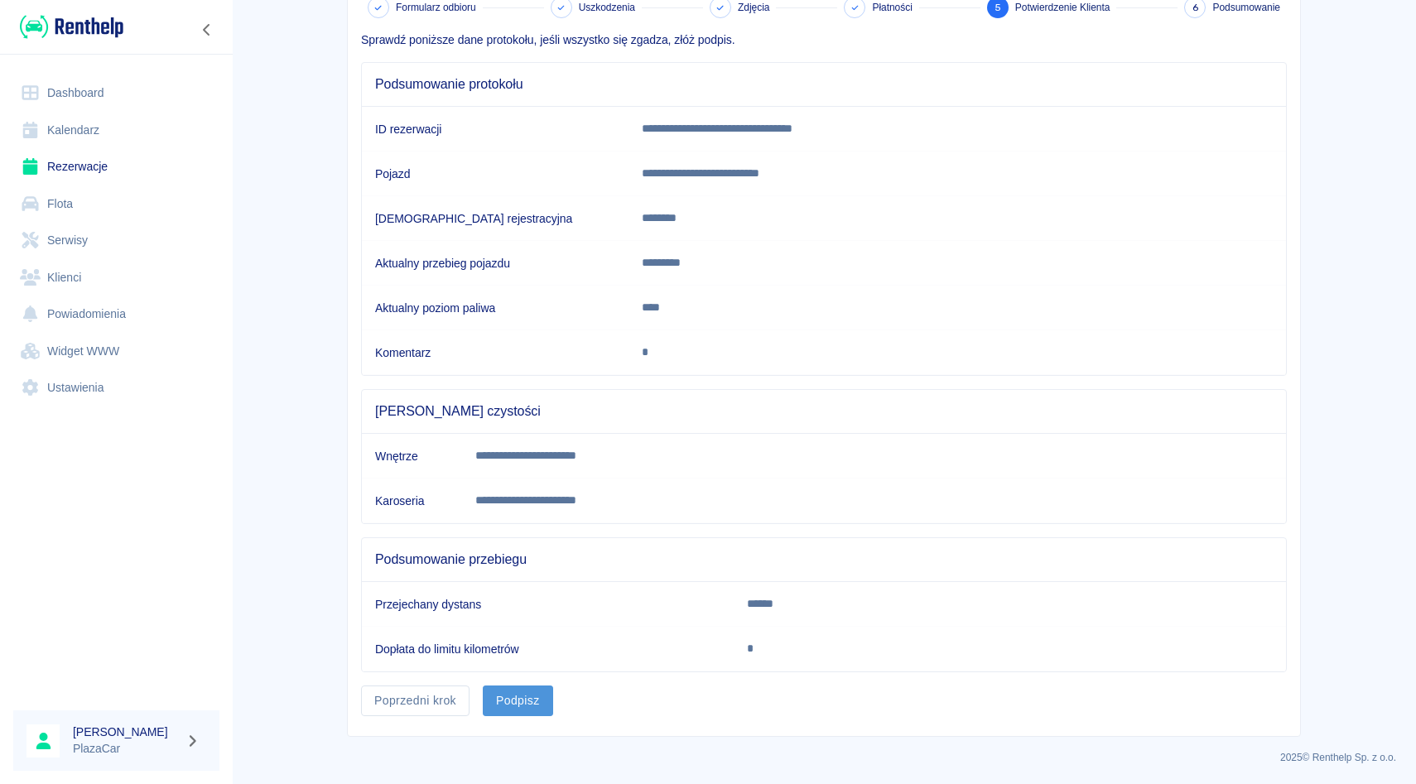
click at [520, 704] on button "Podpisz" at bounding box center [518, 700] width 70 height 31
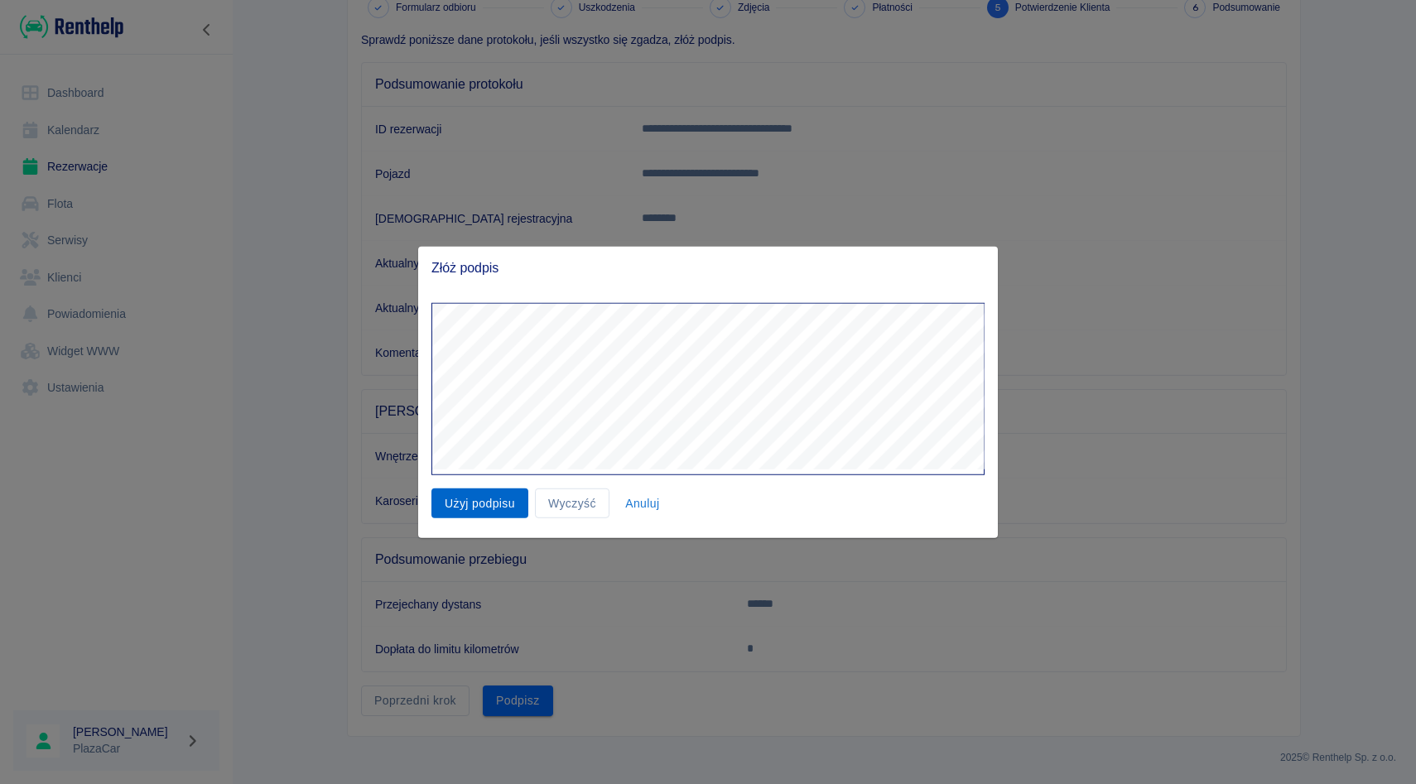
click at [483, 502] on button "Użyj podpisu" at bounding box center [479, 503] width 97 height 31
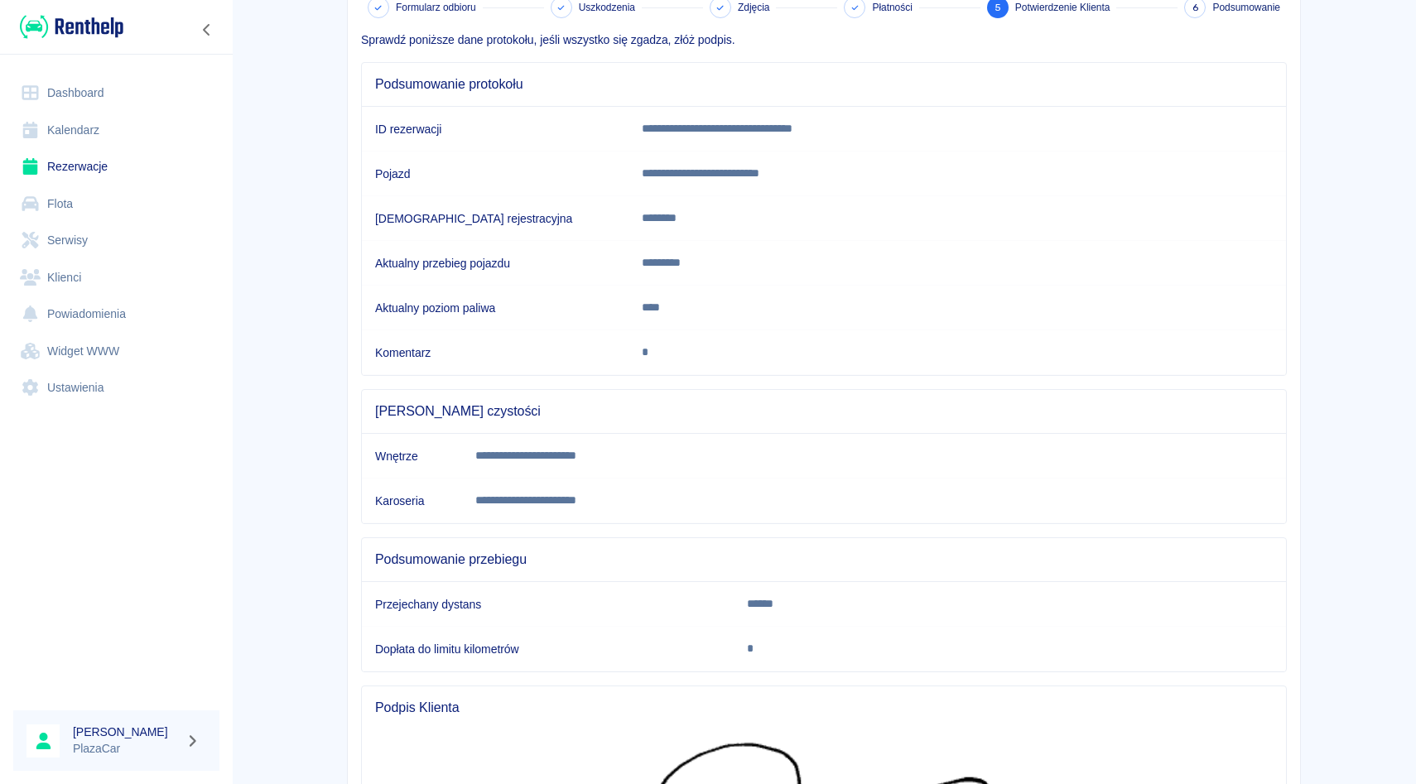
scroll to position [389, 0]
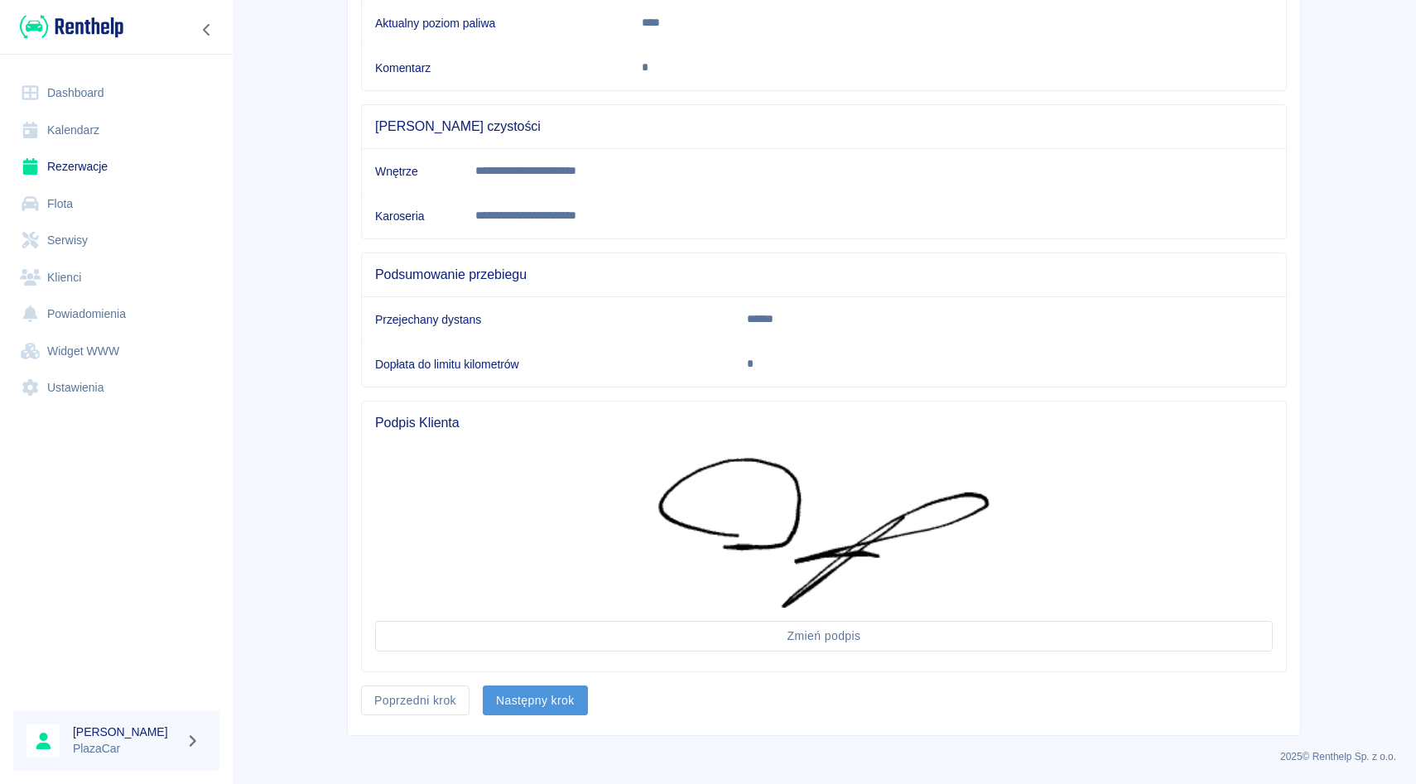
click at [543, 704] on button "Następny krok" at bounding box center [535, 700] width 105 height 31
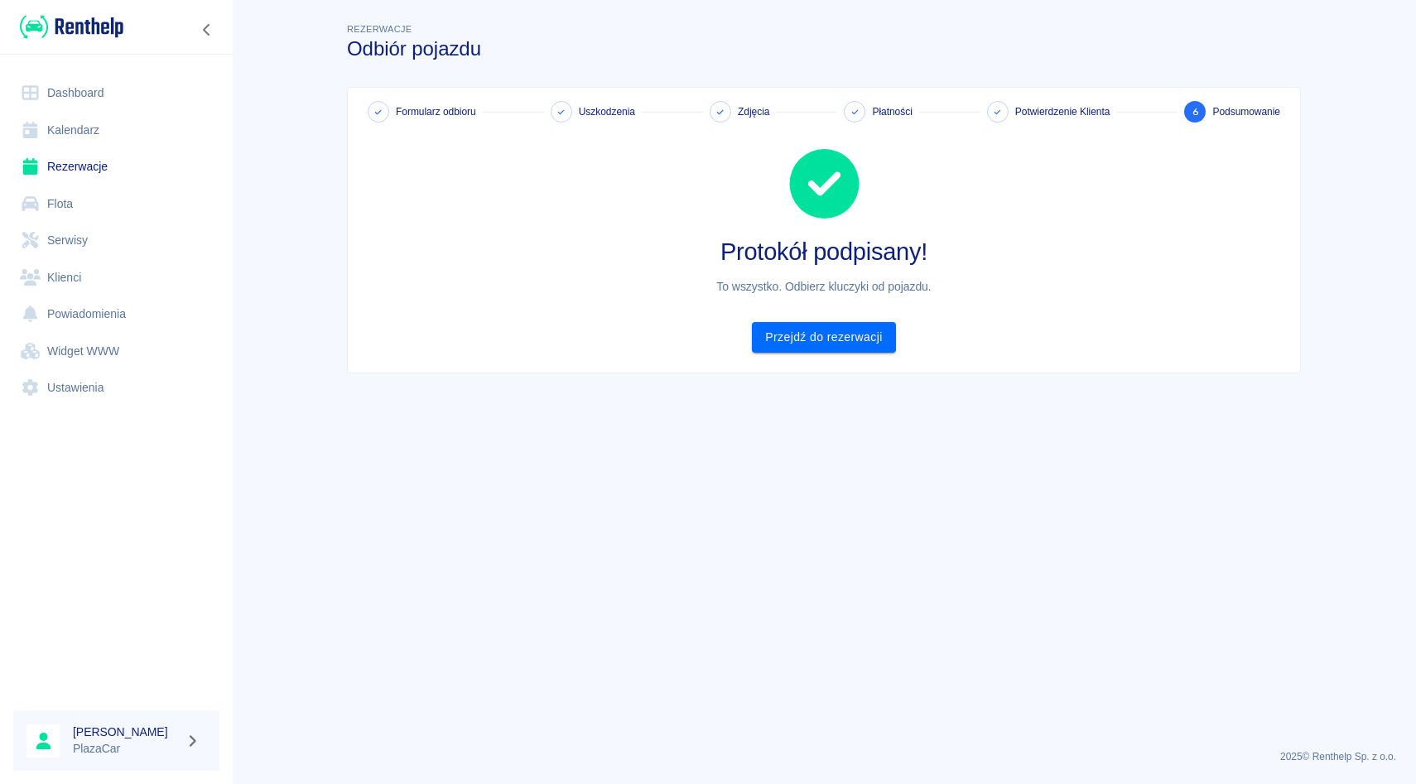
drag, startPoint x: 779, startPoint y: 555, endPoint x: 782, endPoint y: 536, distance: 20.1
click at [779, 555] on main "Rezerwacje Odbiór pojazdu Formularz odbioru Uszkodzenia Zdjęcia Płatności Potwi…" at bounding box center [824, 378] width 1184 height 716
click at [851, 346] on link "Przejdź do rezerwacji" at bounding box center [823, 337] width 143 height 31
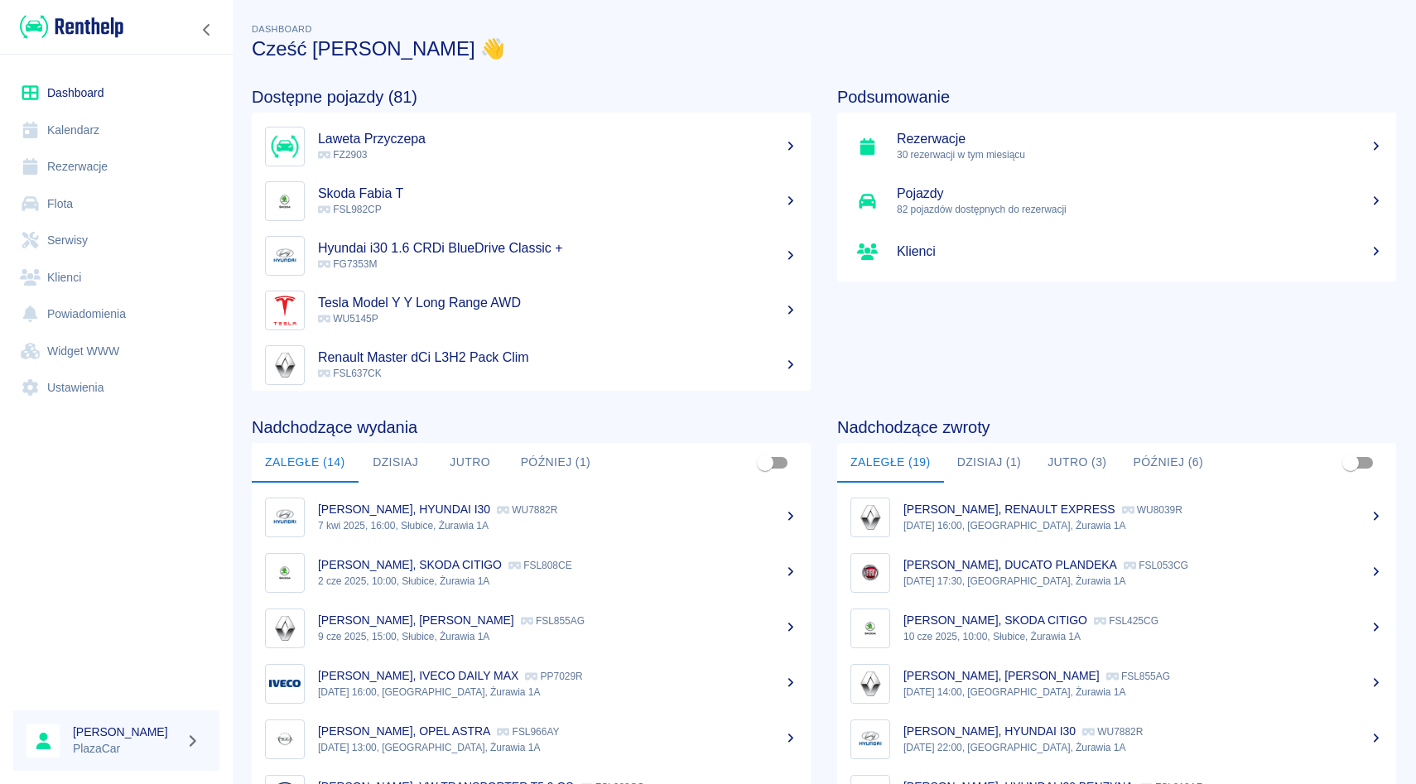
click at [128, 193] on link "Flota" at bounding box center [116, 203] width 206 height 37
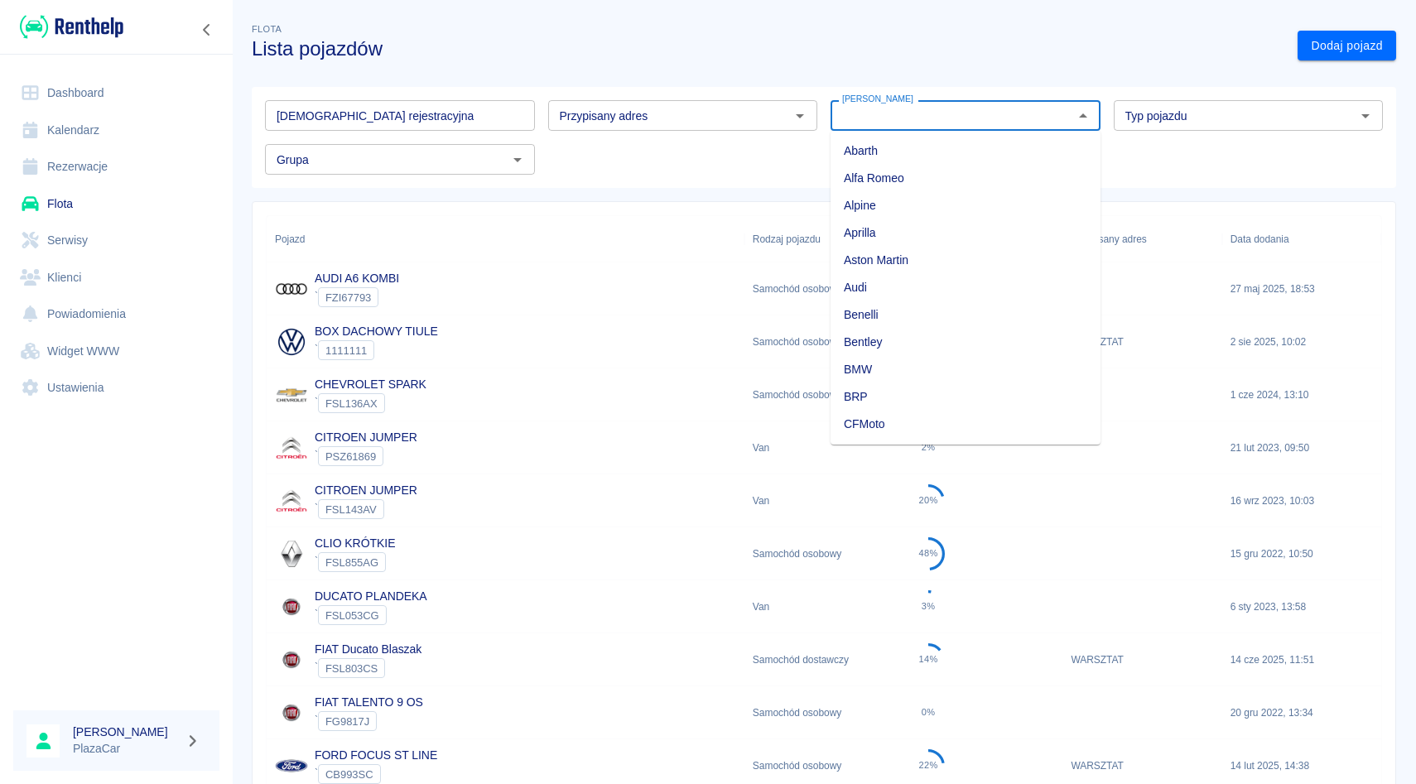
click at [915, 122] on input "[PERSON_NAME]" at bounding box center [951, 115] width 233 height 21
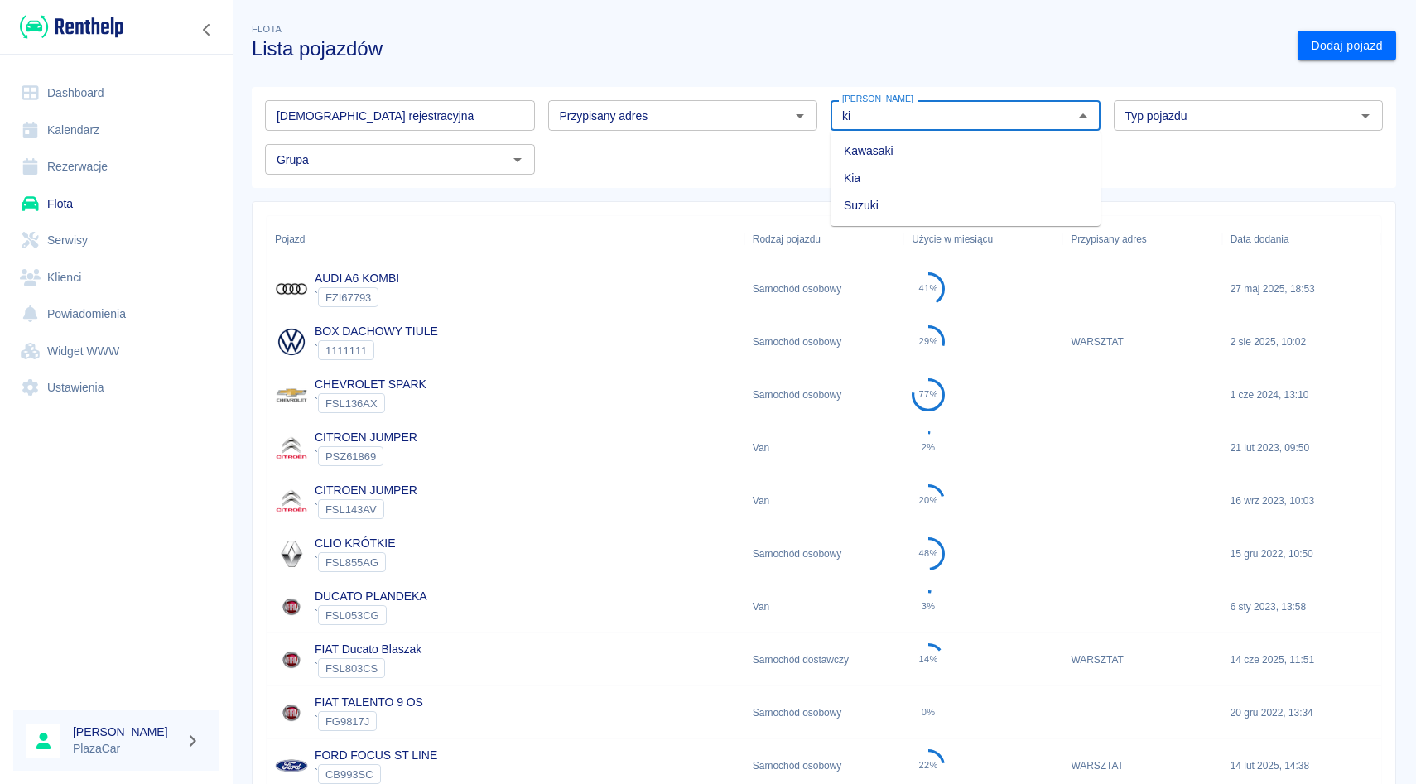
click at [936, 171] on li "Kia" at bounding box center [965, 178] width 270 height 27
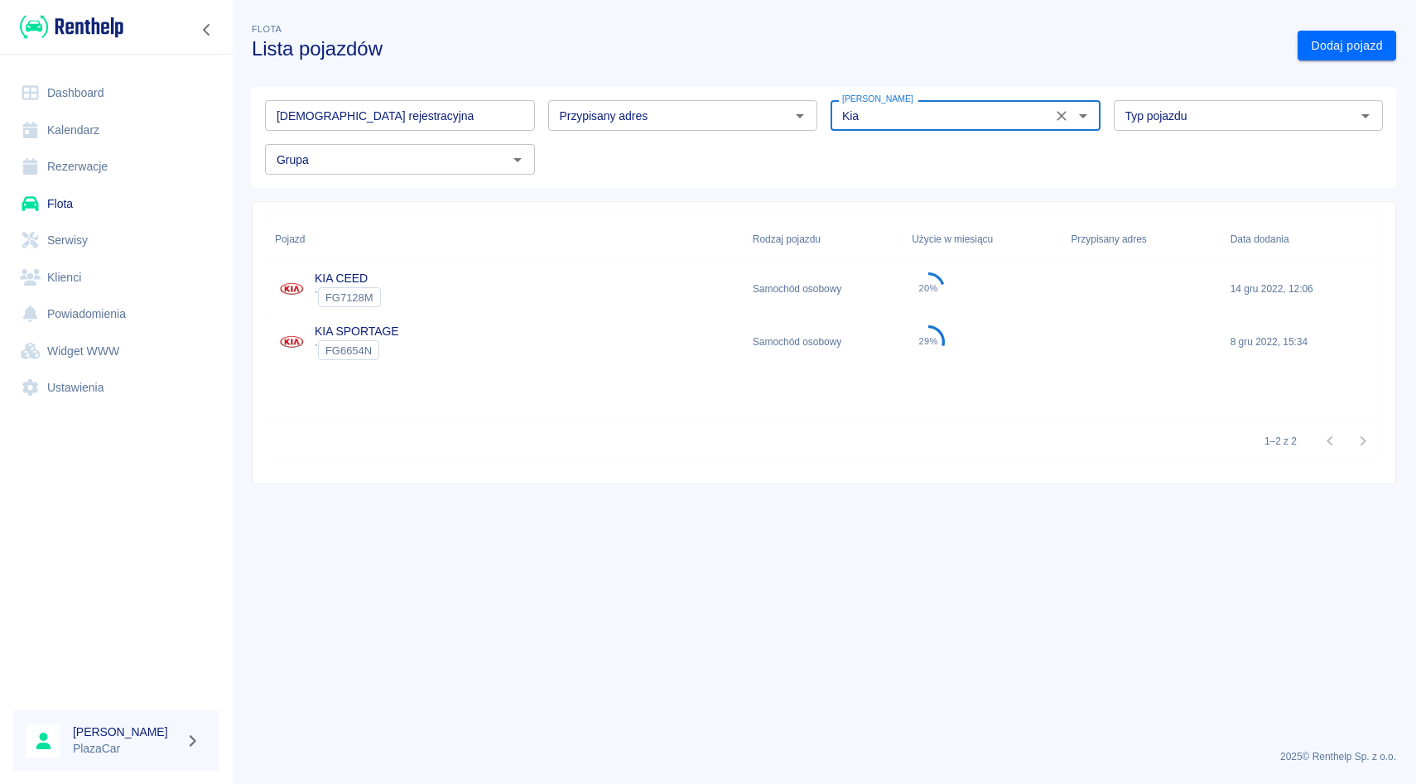
type input "Kia"
click at [787, 286] on div "Samochód osobowy" at bounding box center [823, 288] width 159 height 53
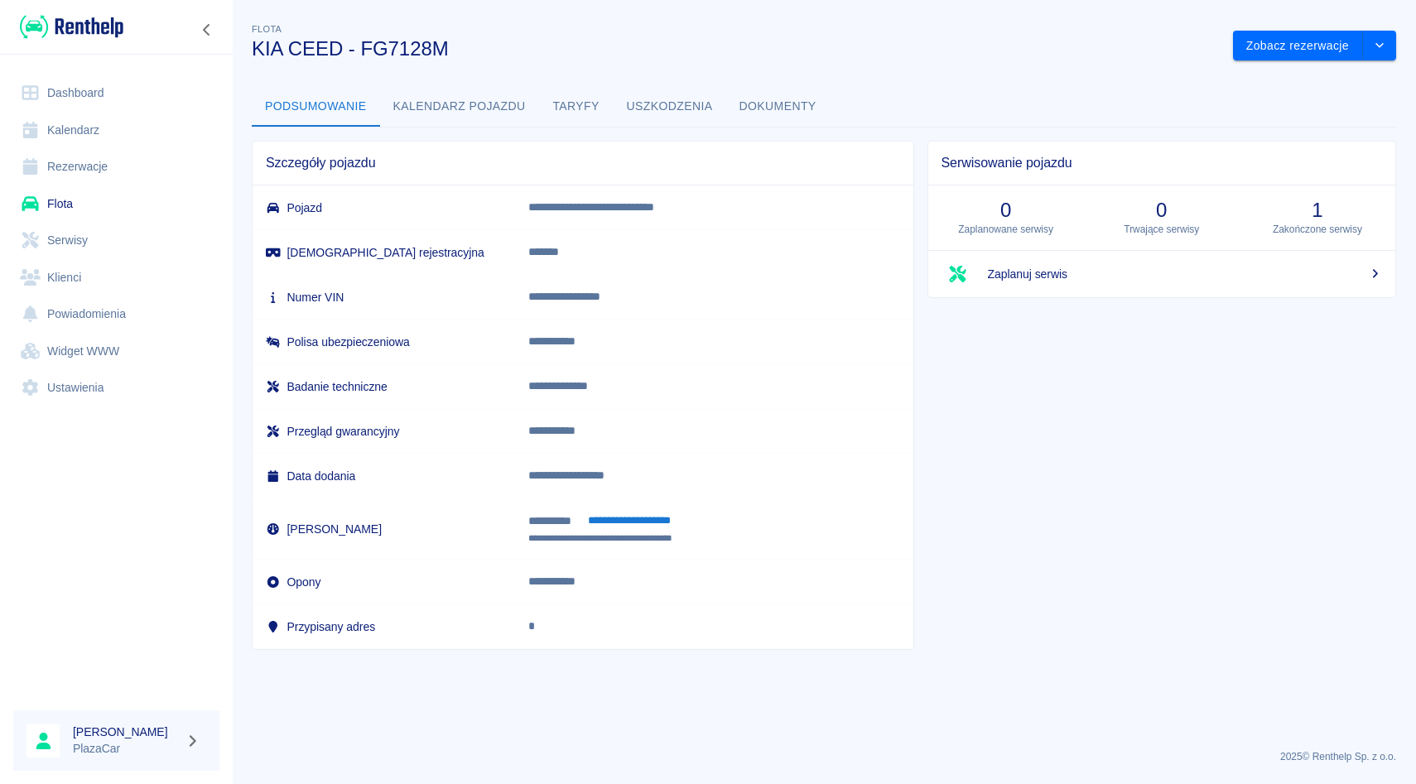
click at [788, 112] on button "Dokumenty" at bounding box center [777, 107] width 103 height 40
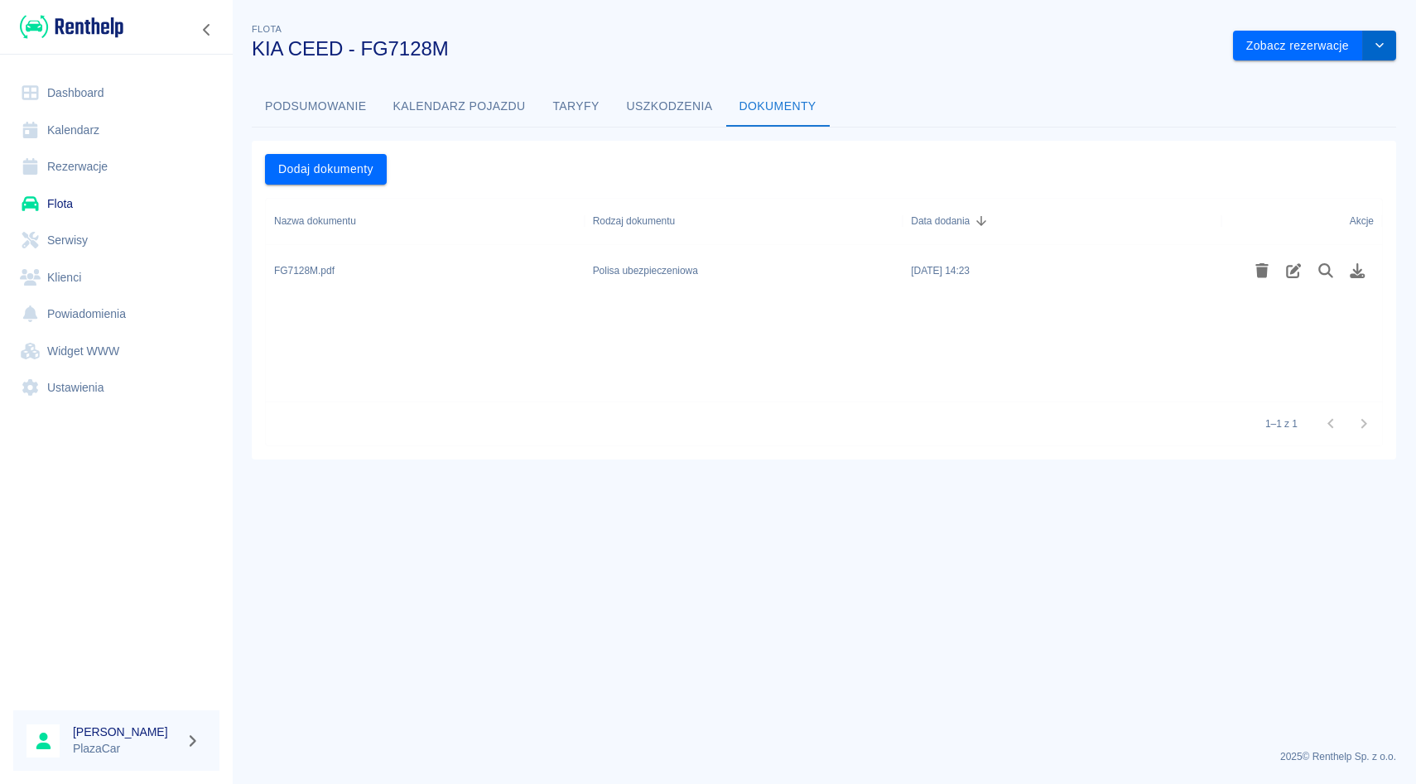
click at [1383, 41] on icon "drop-down" at bounding box center [1379, 45] width 13 height 11
click at [671, 98] on button "Uszkodzenia" at bounding box center [669, 107] width 113 height 40
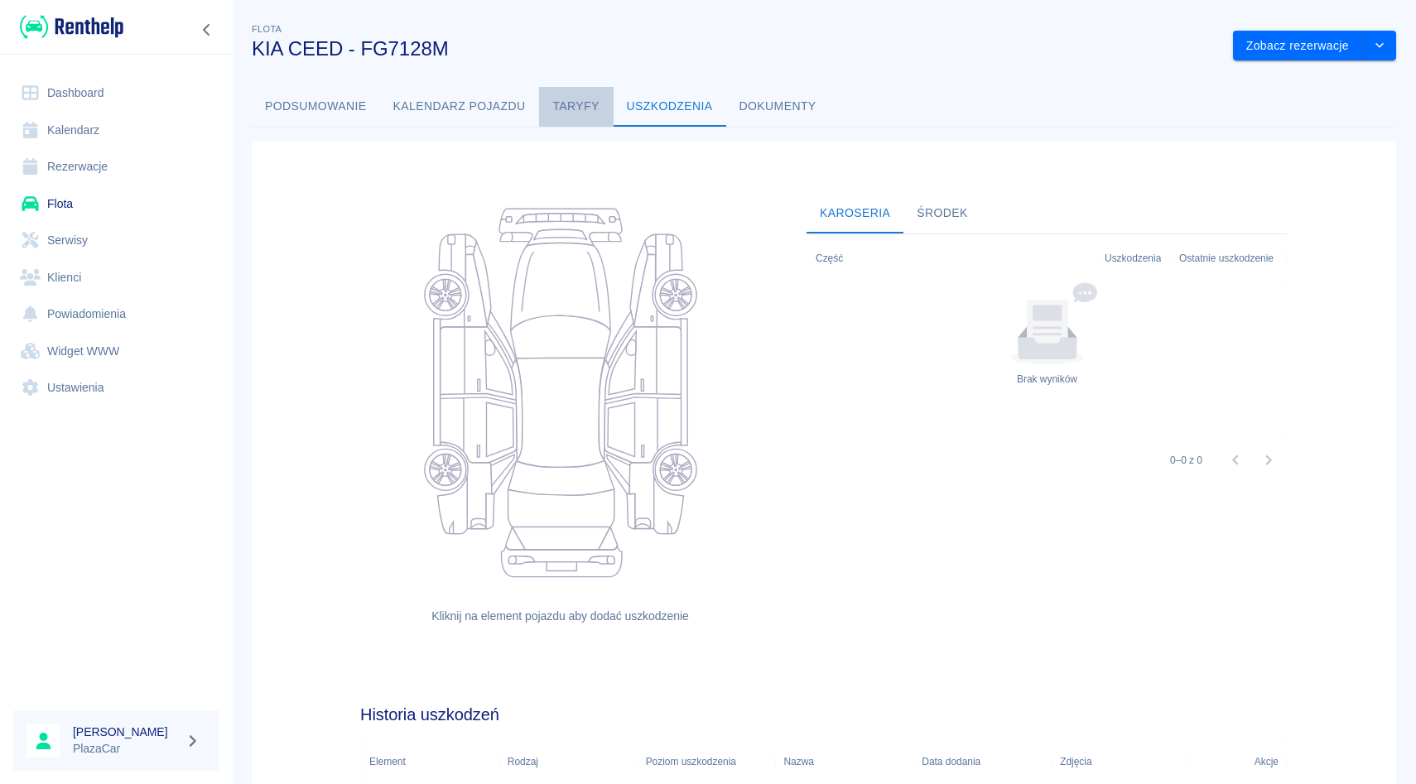
click at [568, 108] on button "Taryfy" at bounding box center [576, 107] width 75 height 40
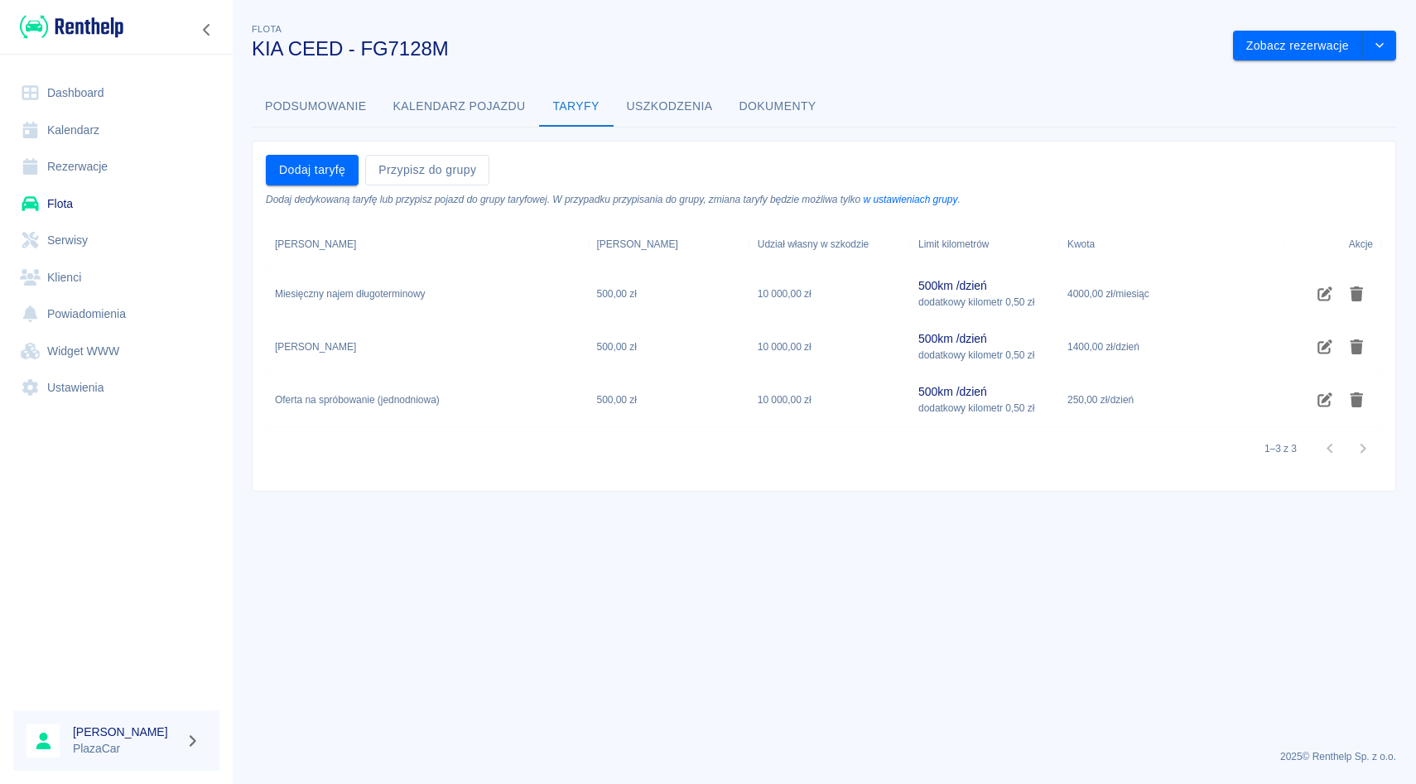
click at [485, 109] on button "Kalendarz pojazdu" at bounding box center [459, 107] width 159 height 40
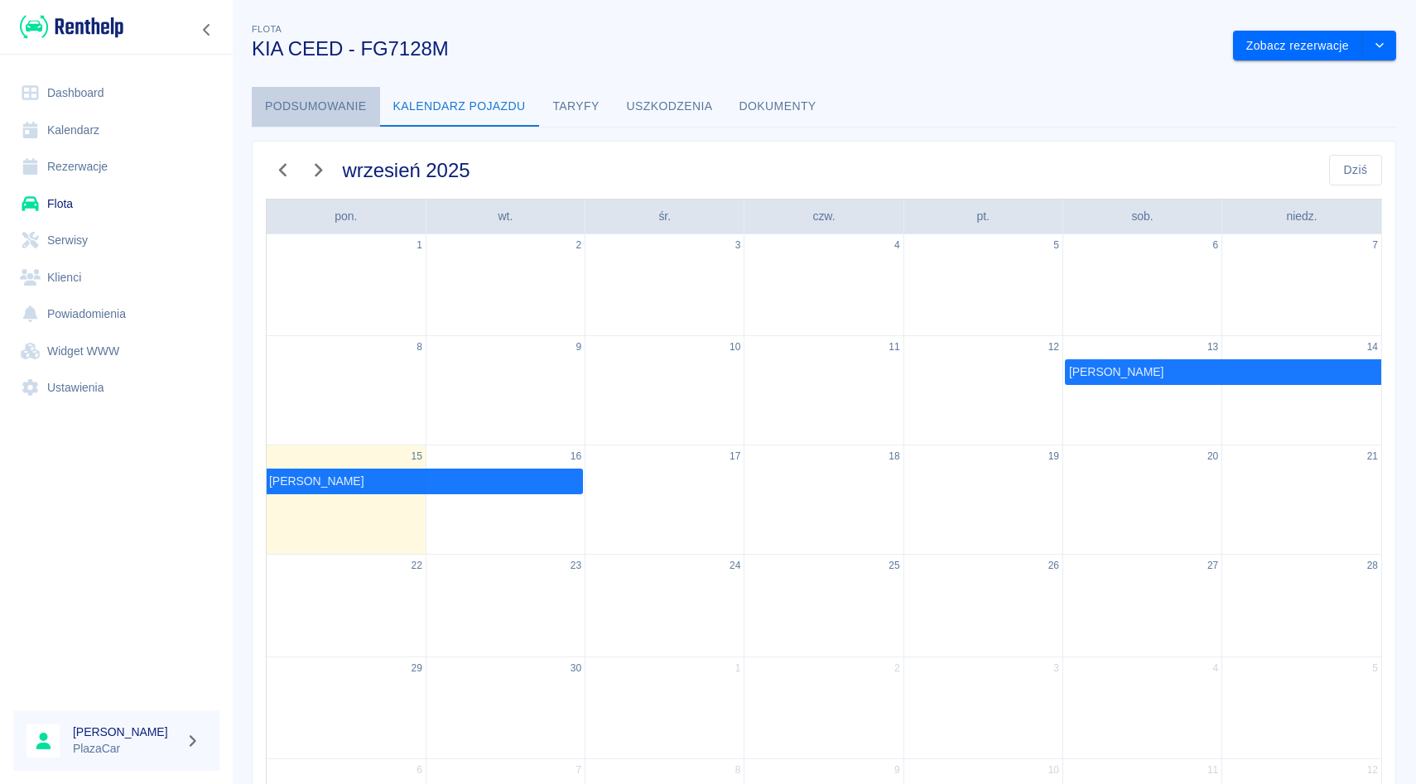
click at [334, 109] on button "Podsumowanie" at bounding box center [316, 107] width 128 height 40
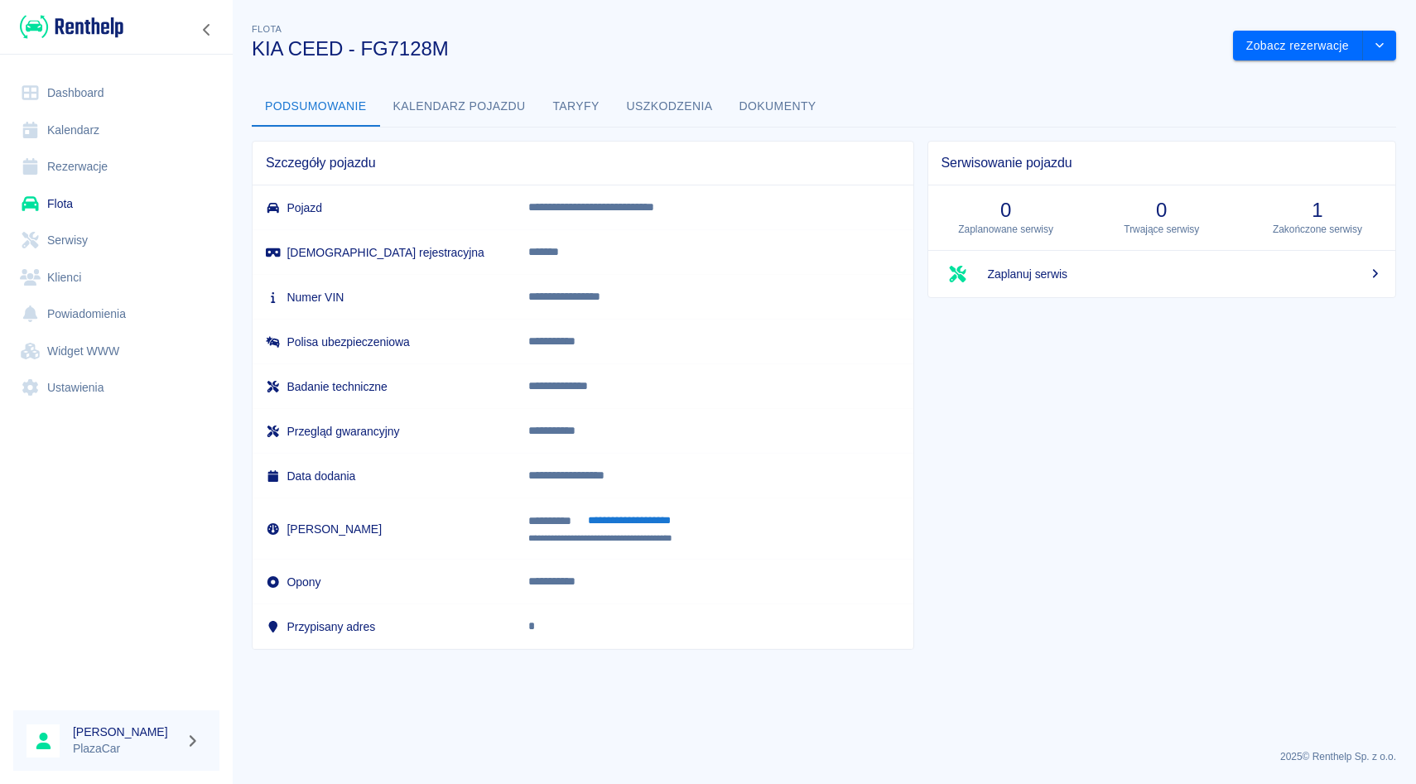
click at [1368, 279] on div at bounding box center [1375, 274] width 15 height 17
click at [1329, 224] on p "Zakończone serwisy" at bounding box center [1316, 229] width 129 height 15
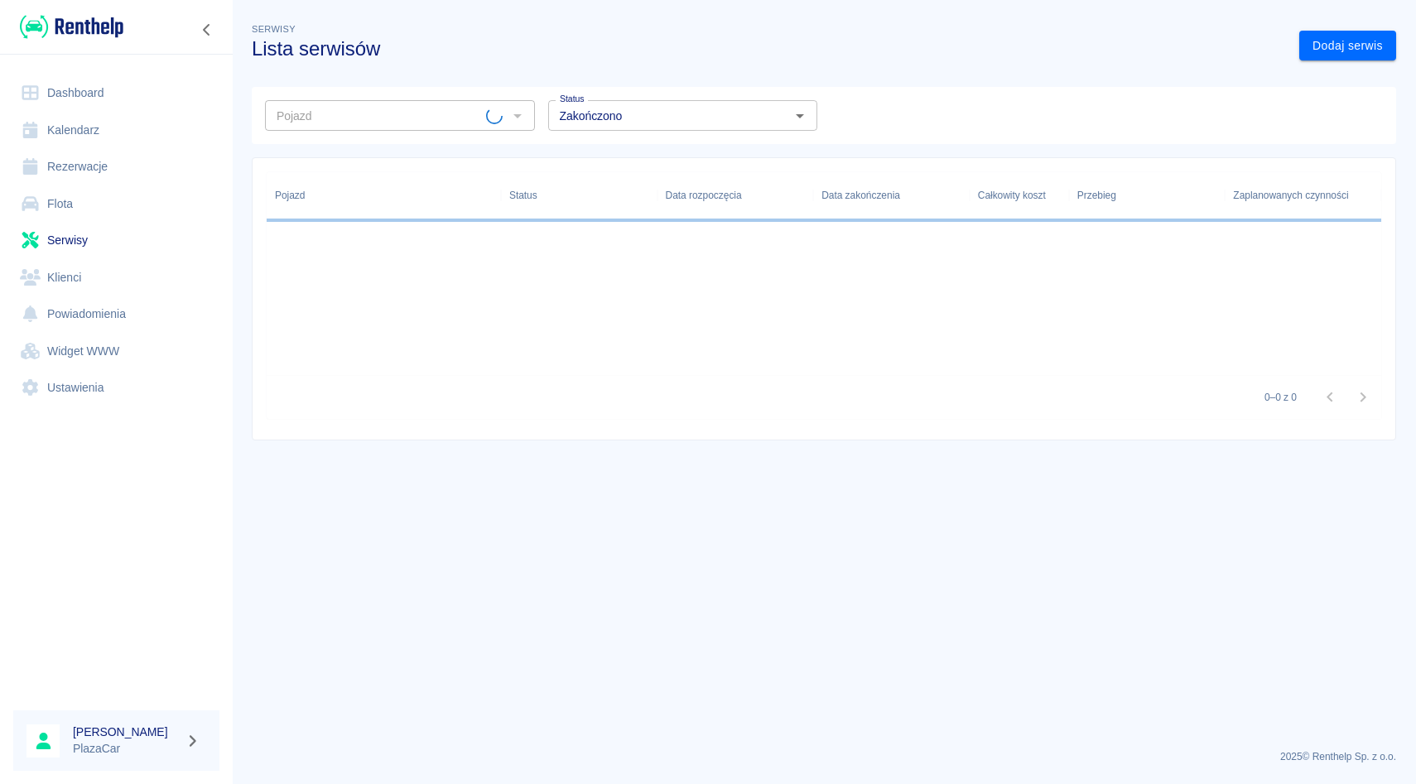
type input "KIA CEED - FG7128M"
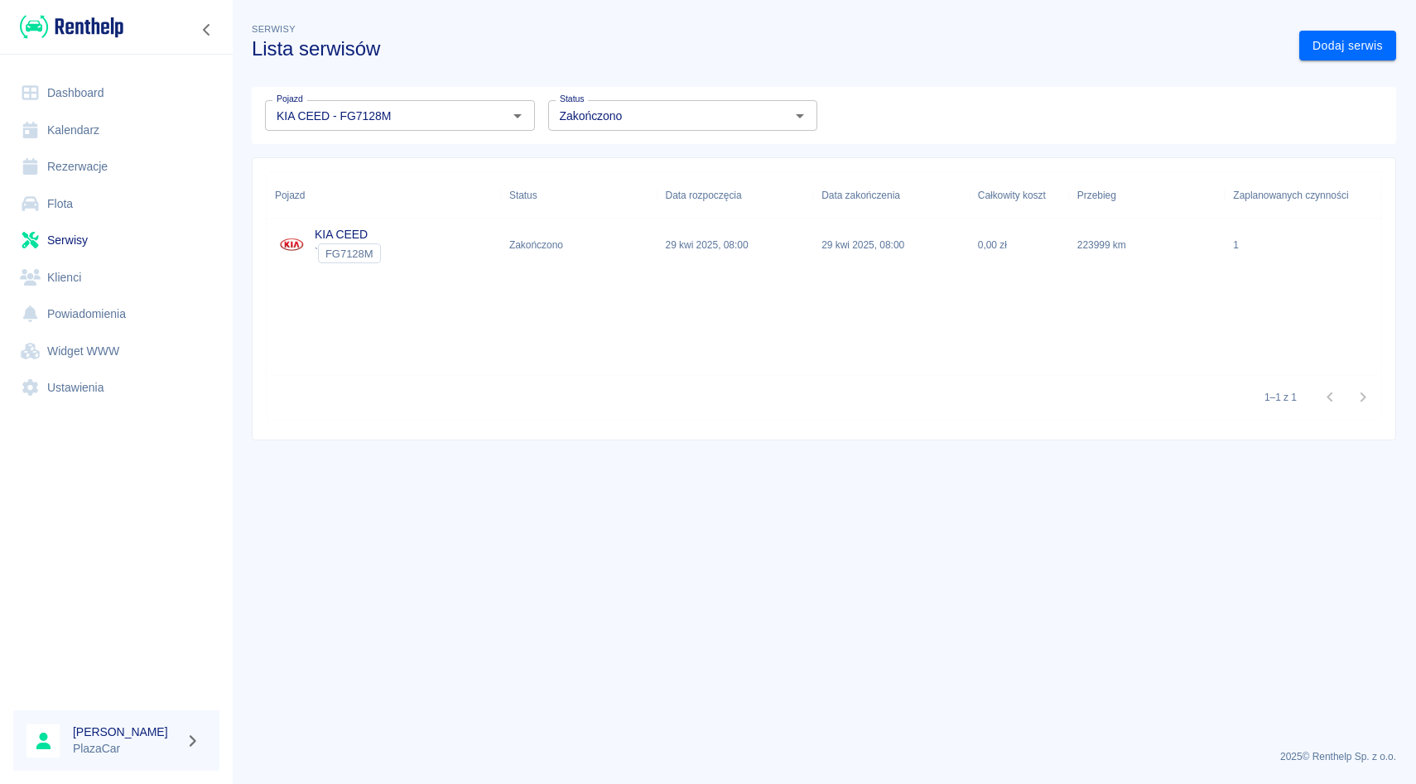
click at [829, 243] on p "29 kwi 2025, 08:00" at bounding box center [862, 245] width 83 height 15
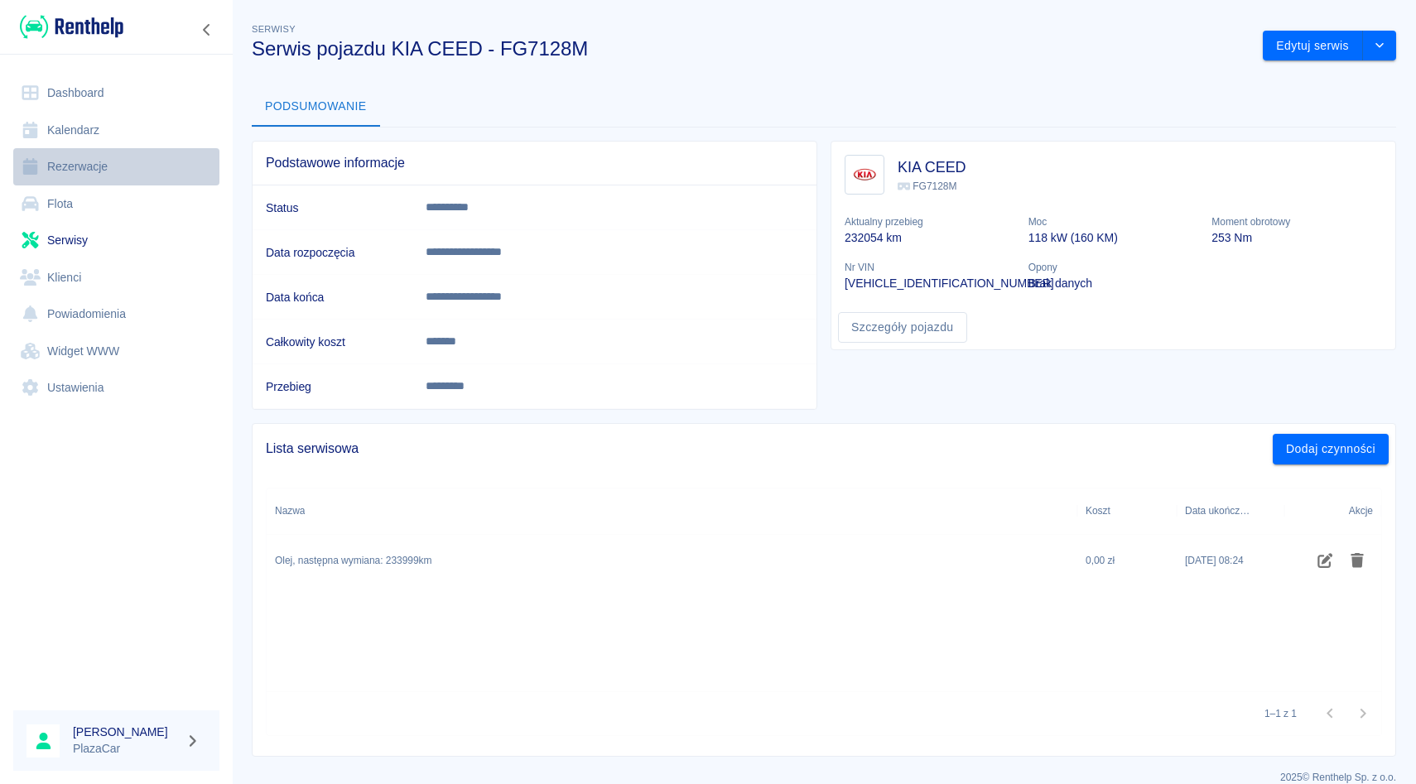
click at [87, 167] on link "Rezerwacje" at bounding box center [116, 166] width 206 height 37
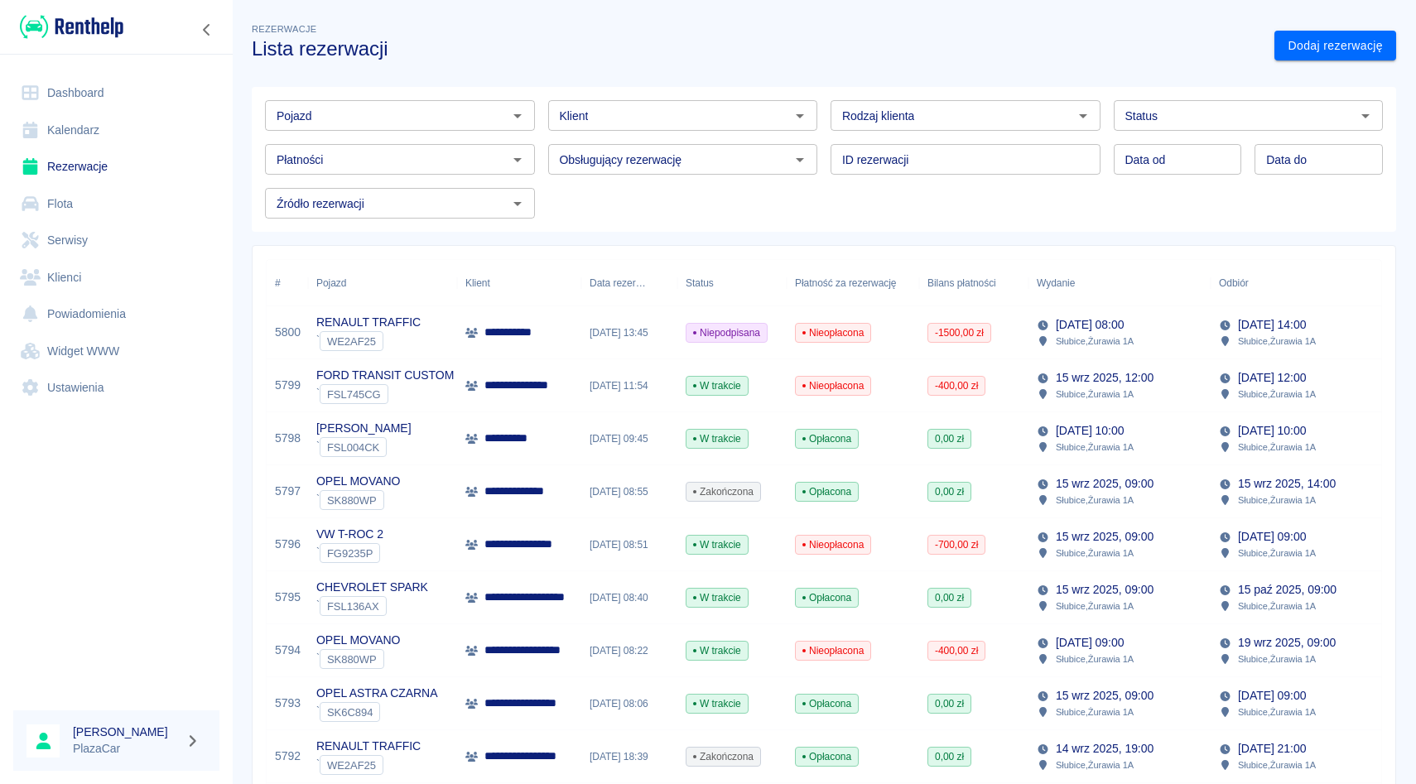
click at [86, 246] on link "Serwisy" at bounding box center [116, 240] width 206 height 37
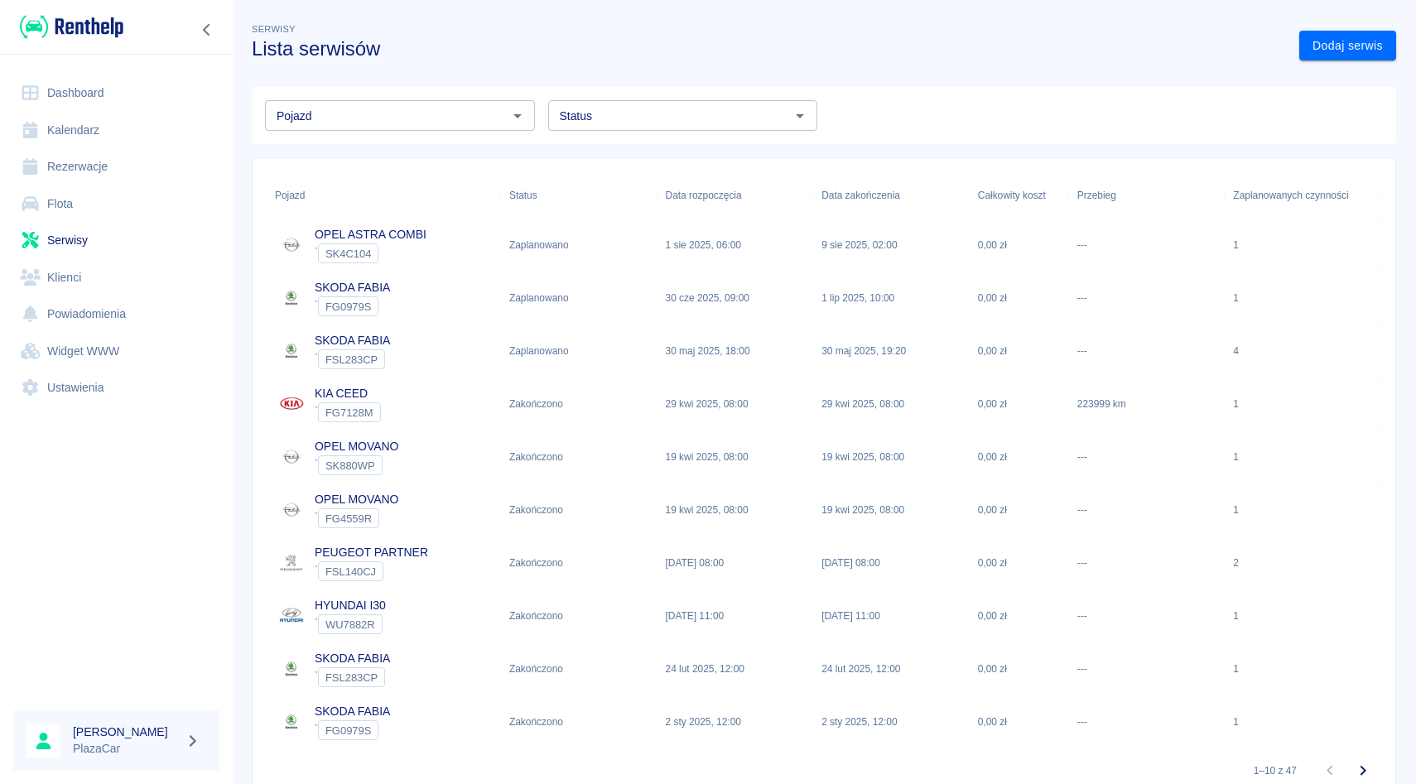
click at [466, 415] on div "KIA CEED ` FG7128M" at bounding box center [384, 403] width 234 height 53
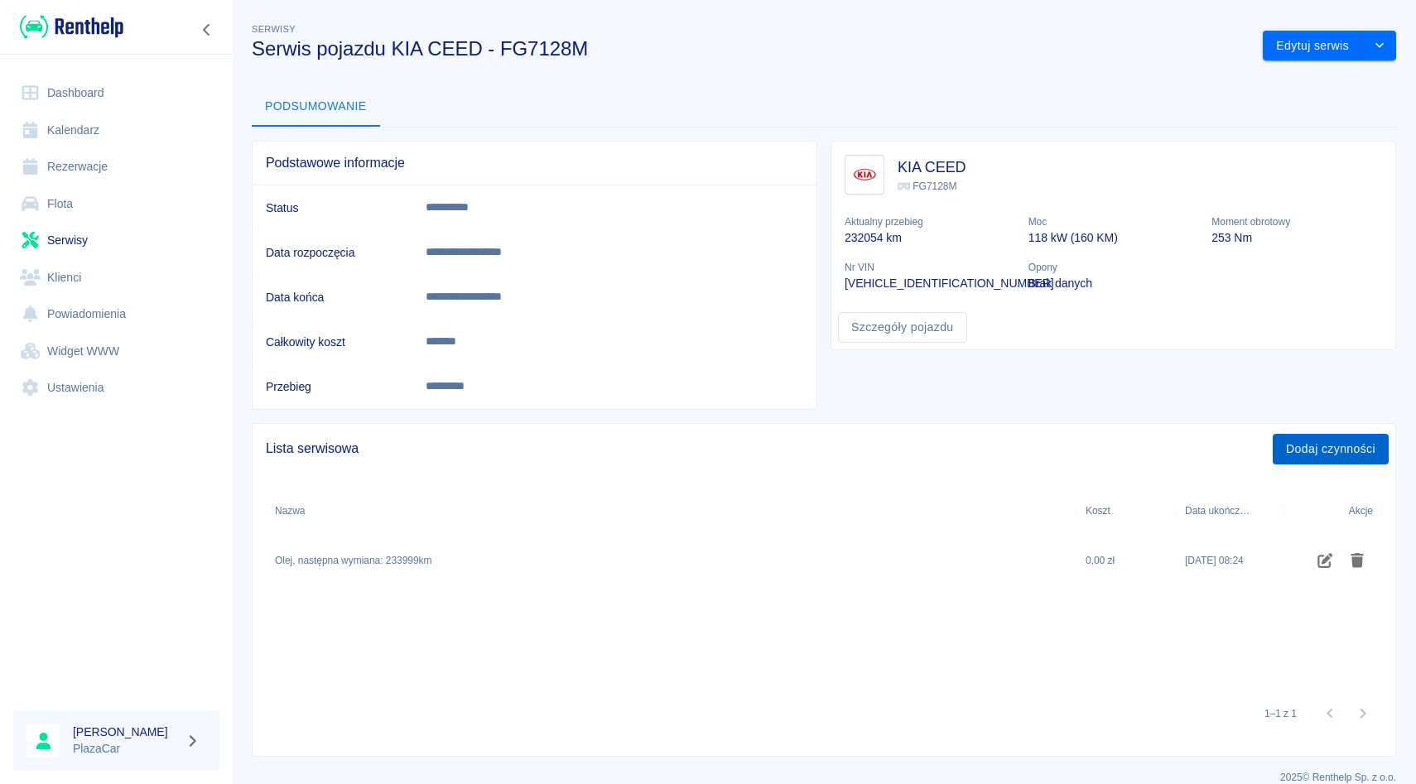
click at [1311, 456] on button "Dodaj czynności" at bounding box center [1330, 449] width 116 height 31
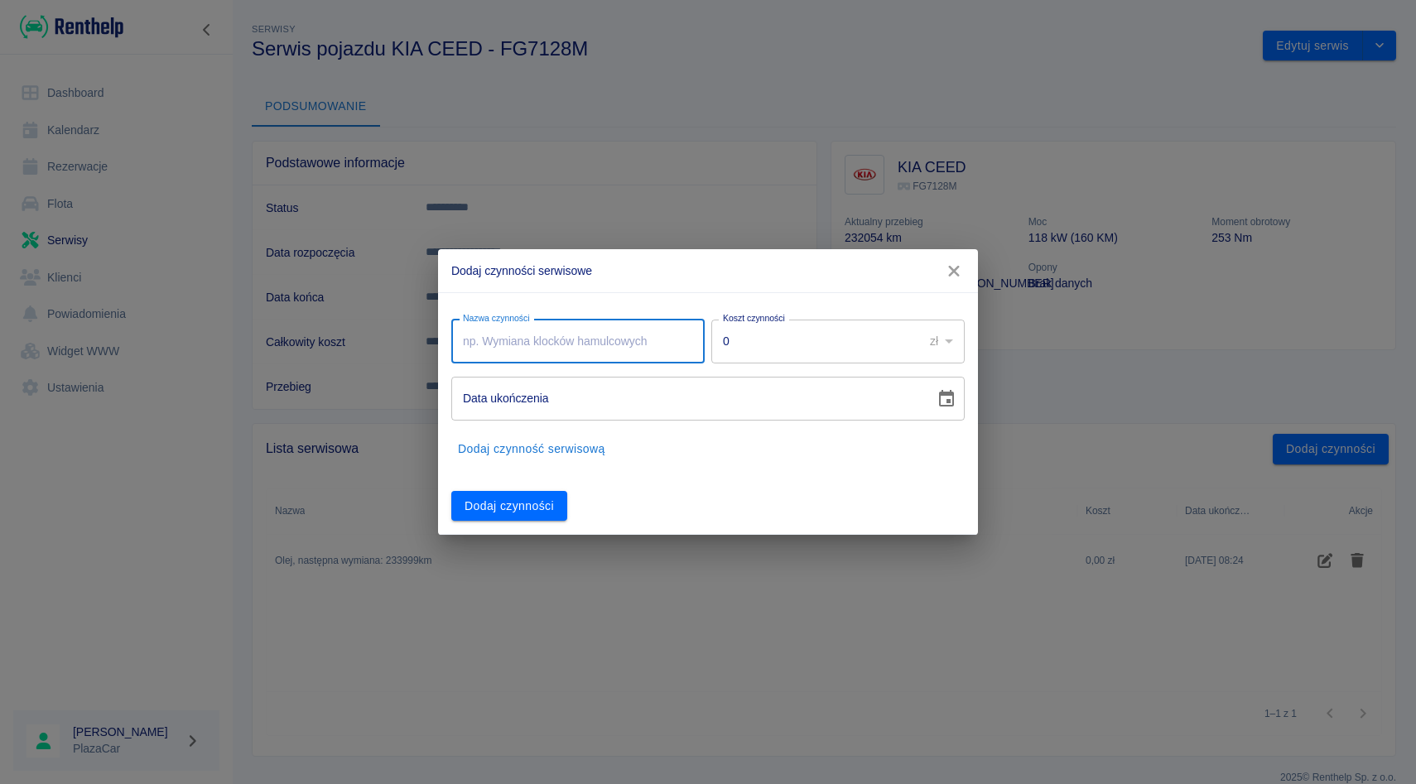
type input "w"
type input "Wymiana oleju natepna 244000km"
click at [936, 402] on icon "Choose date" at bounding box center [946, 399] width 20 height 20
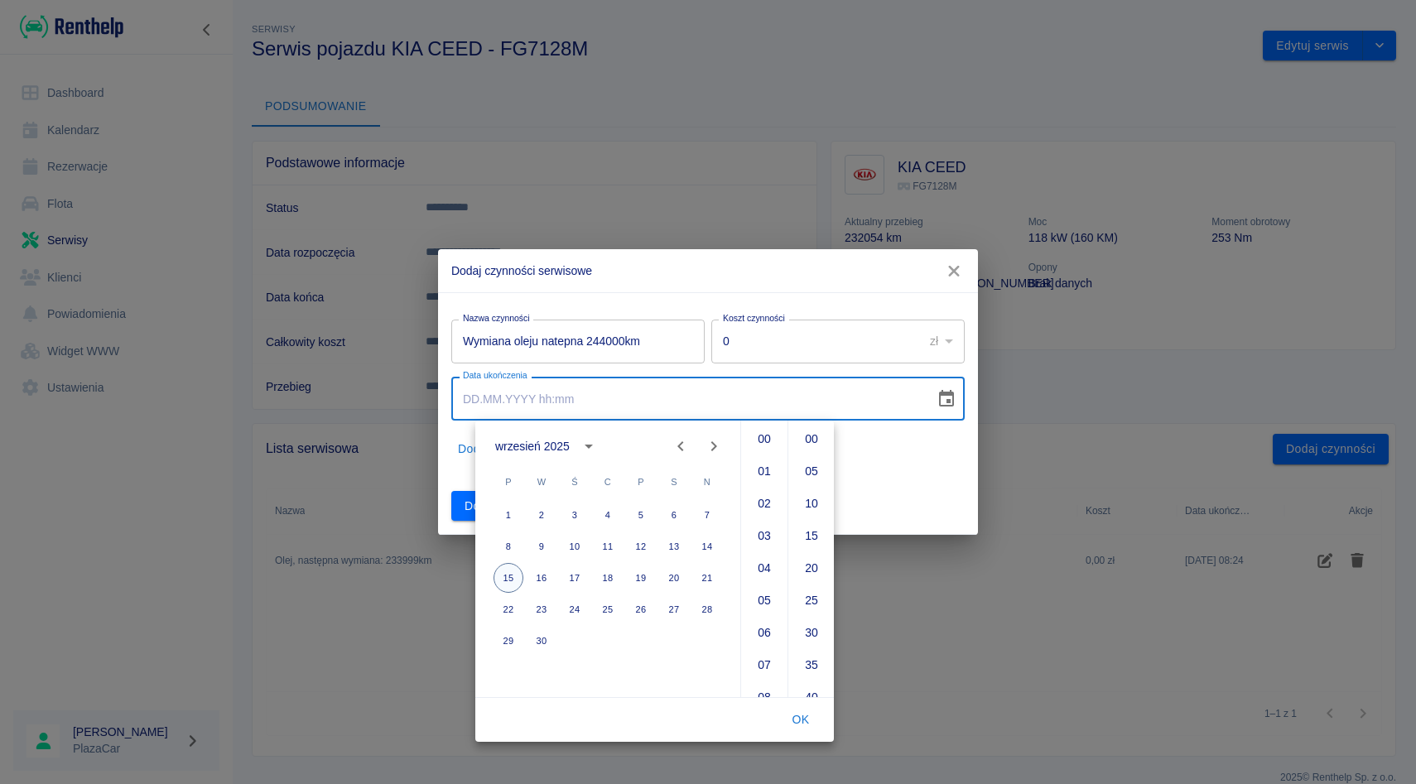
click at [513, 577] on button "15" at bounding box center [508, 578] width 30 height 30
click at [510, 579] on button "15" at bounding box center [508, 578] width 30 height 30
click at [764, 469] on li "01" at bounding box center [764, 471] width 40 height 31
click at [801, 468] on li "05" at bounding box center [811, 471] width 40 height 31
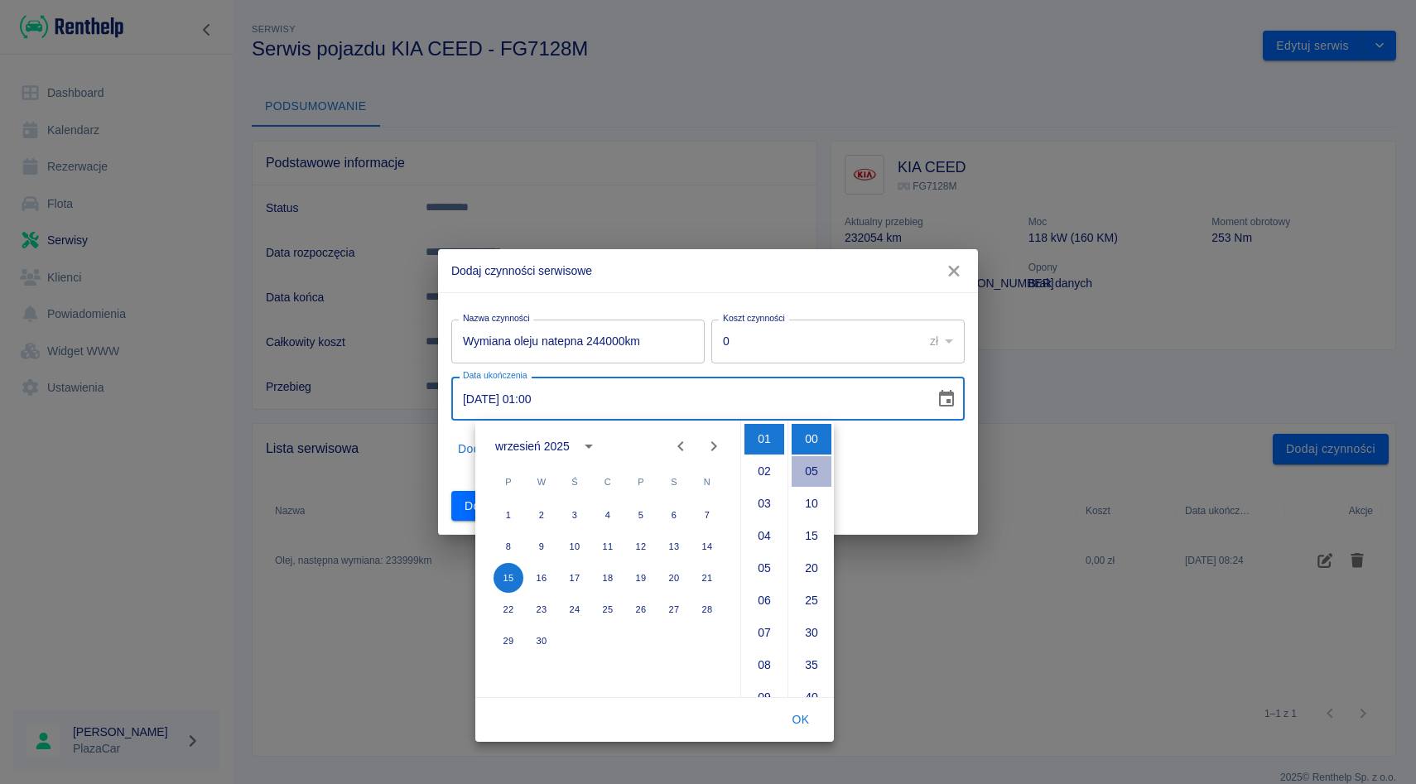
type input "[DATE] 01:05"
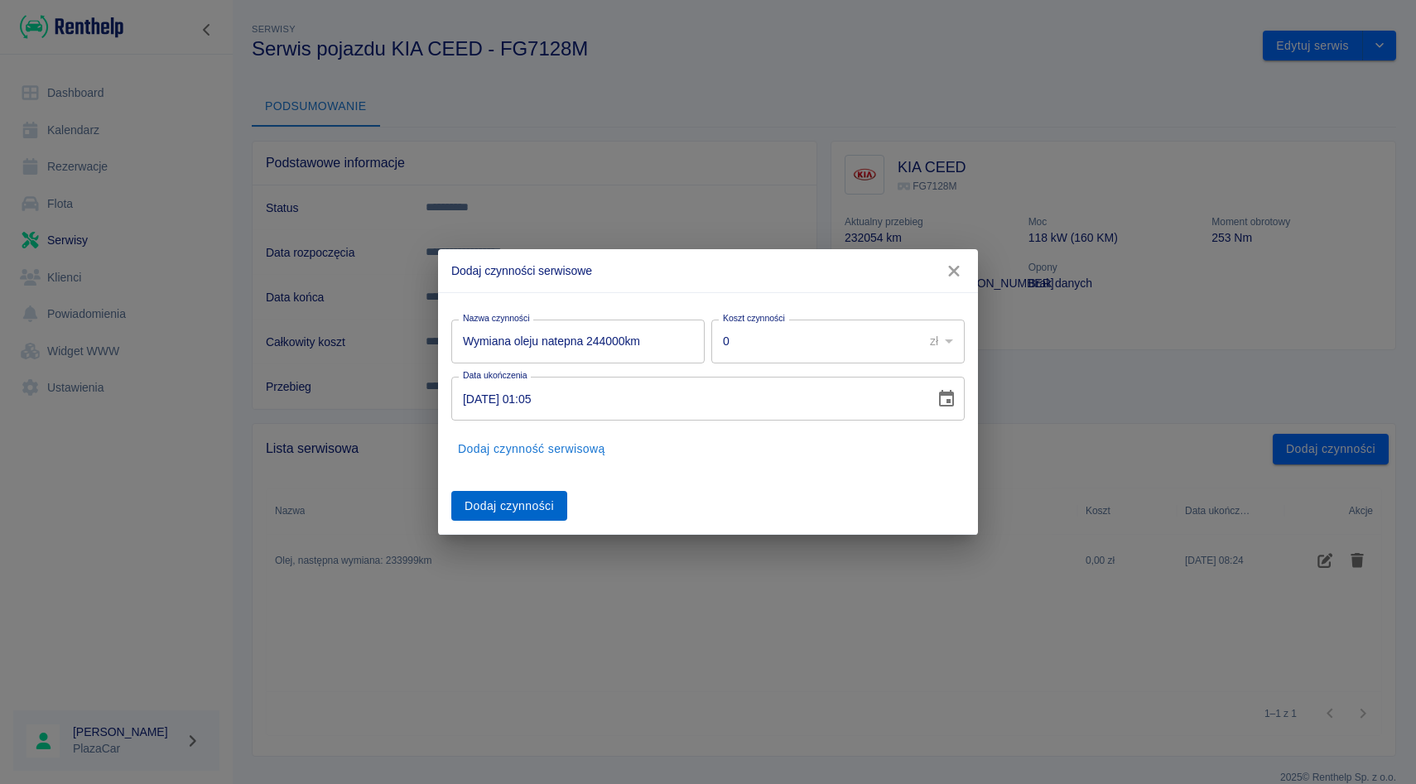
click at [551, 510] on button "Dodaj czynności" at bounding box center [509, 506] width 116 height 31
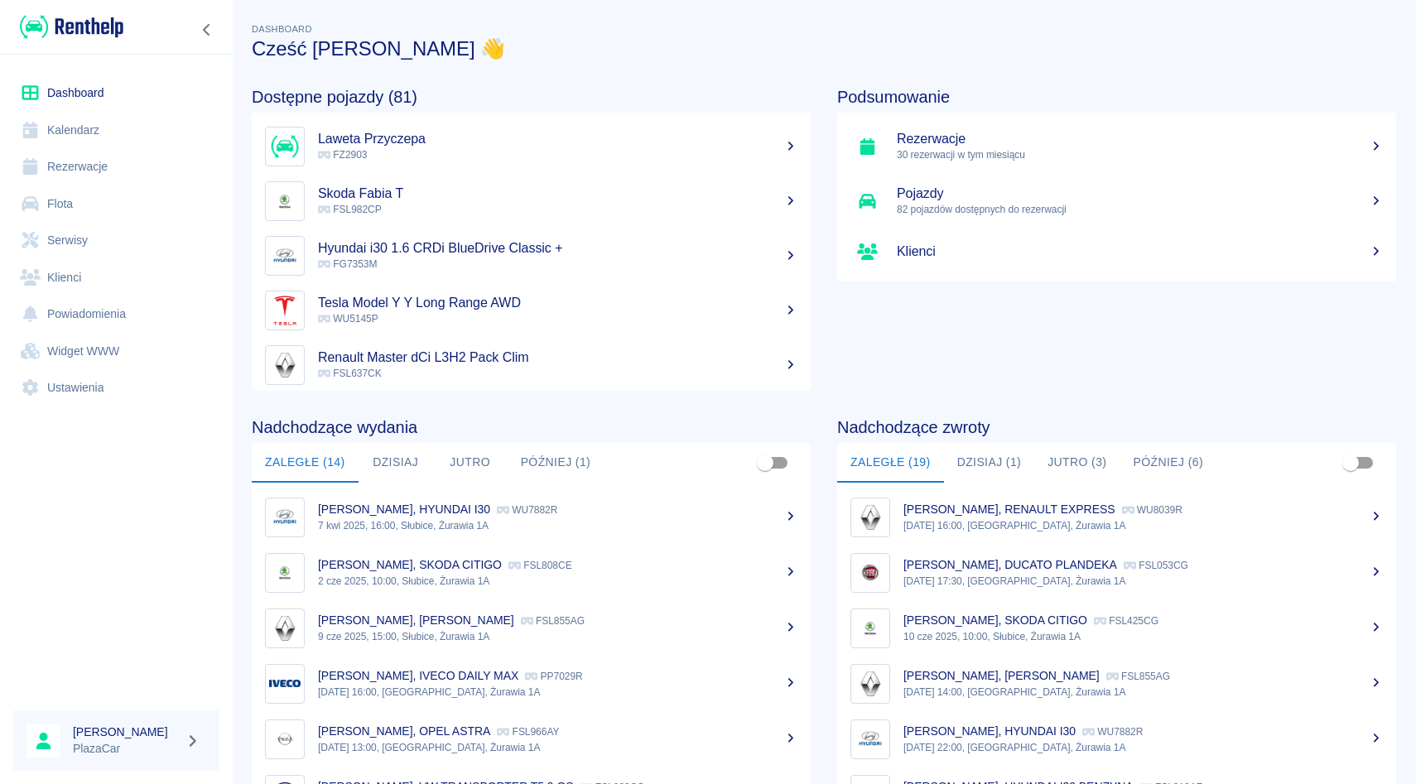
click at [100, 165] on link "Rezerwacje" at bounding box center [116, 166] width 206 height 37
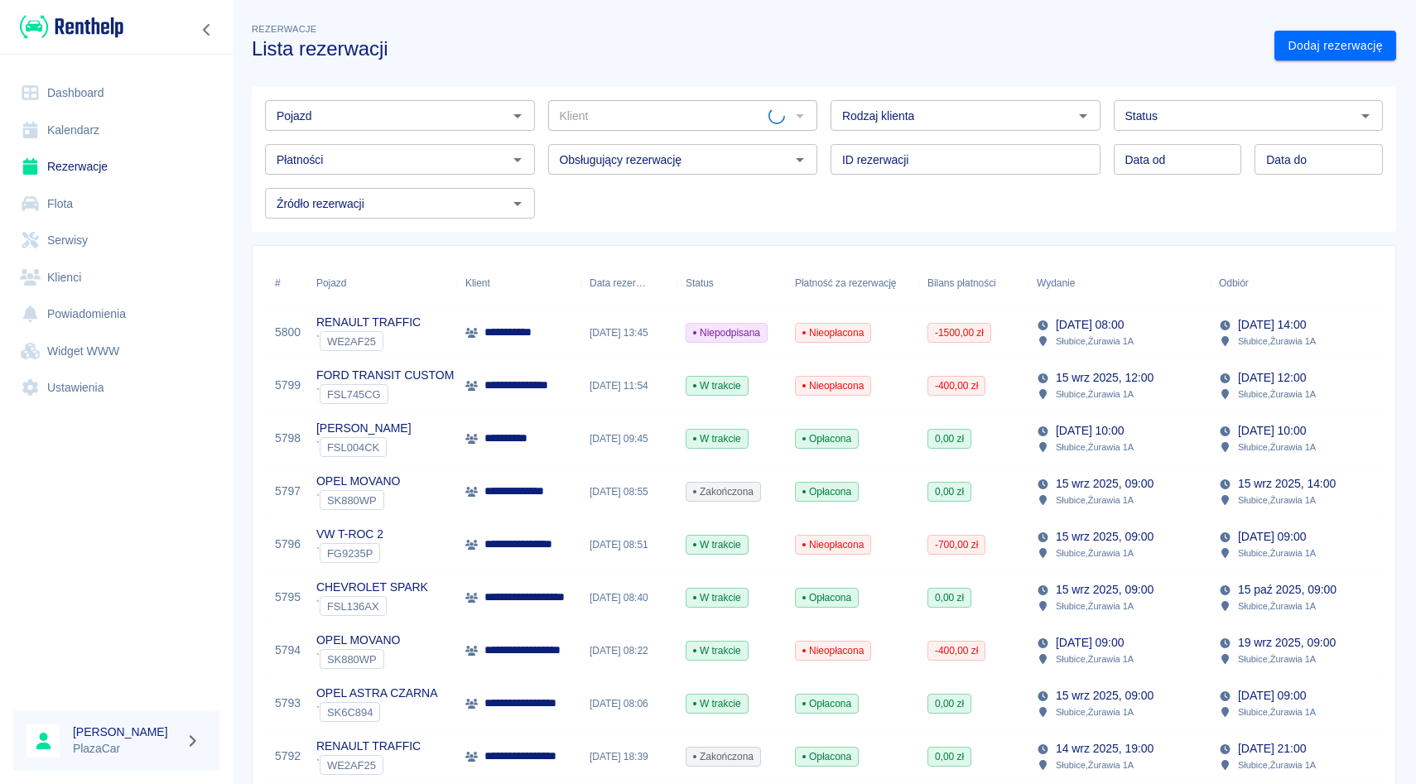
click at [385, 113] on input "Pojazd" at bounding box center [386, 115] width 233 height 21
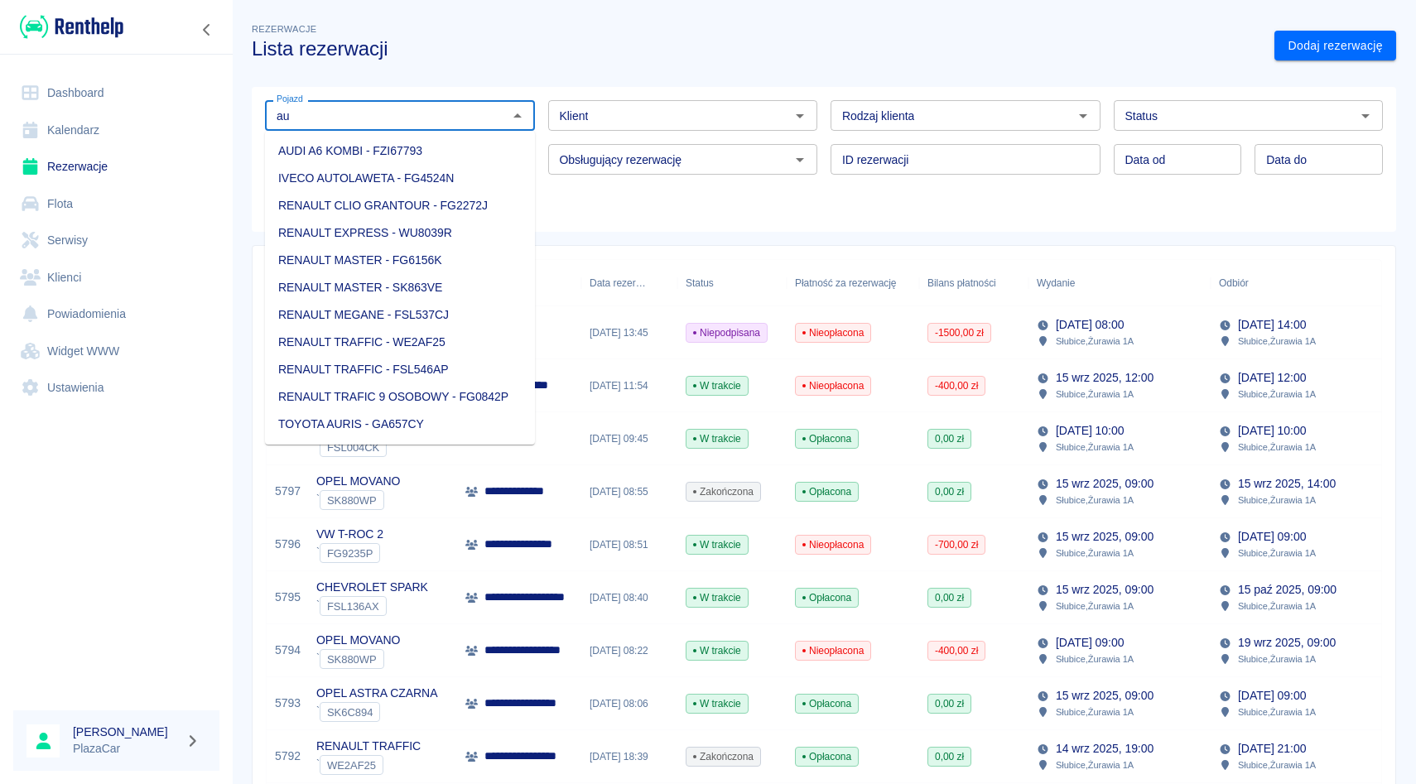
click at [440, 145] on li "AUDI A6 KOMBI - FZI67793" at bounding box center [400, 150] width 270 height 27
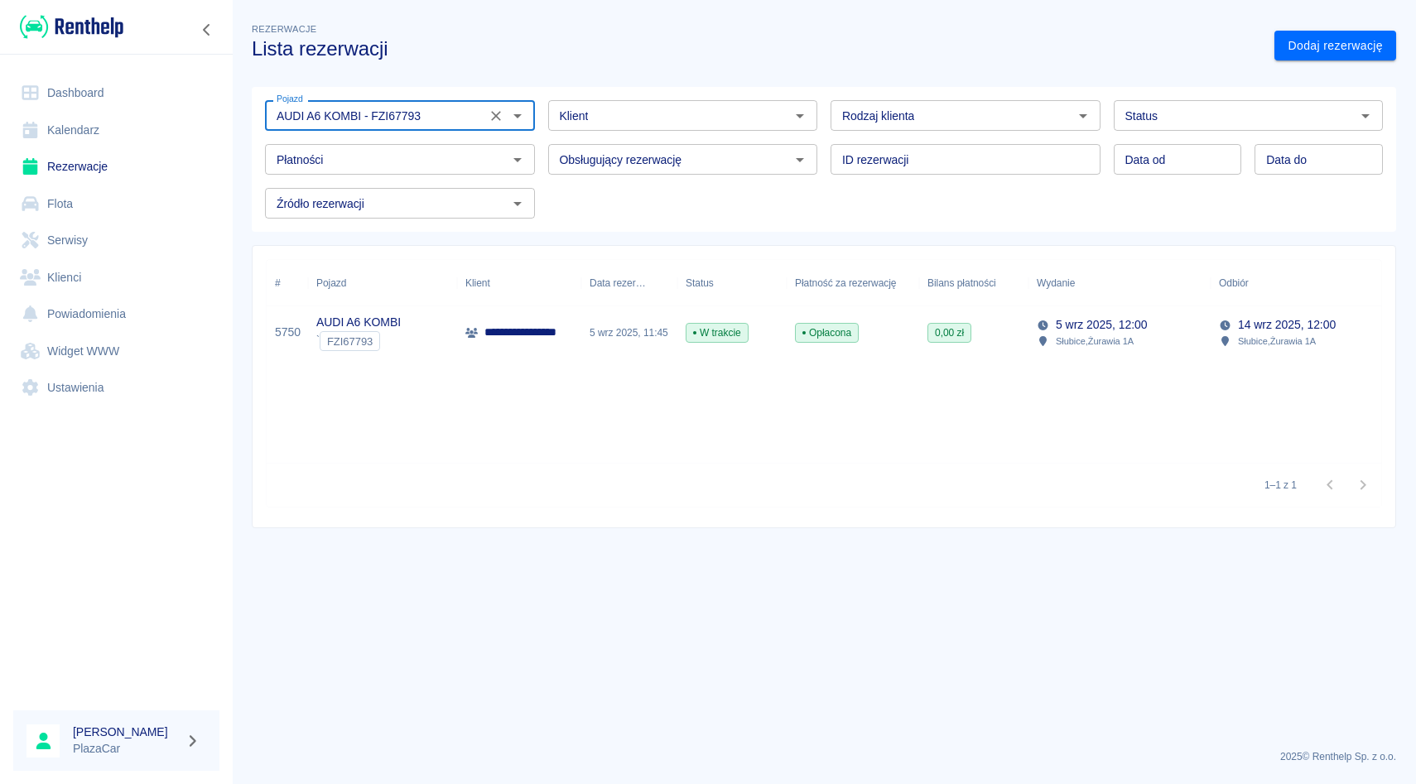
type input "AUDI A6 KOMBI - FZI67793"
click at [1066, 336] on p "Słubice , Żurawia 1A" at bounding box center [1094, 341] width 78 height 15
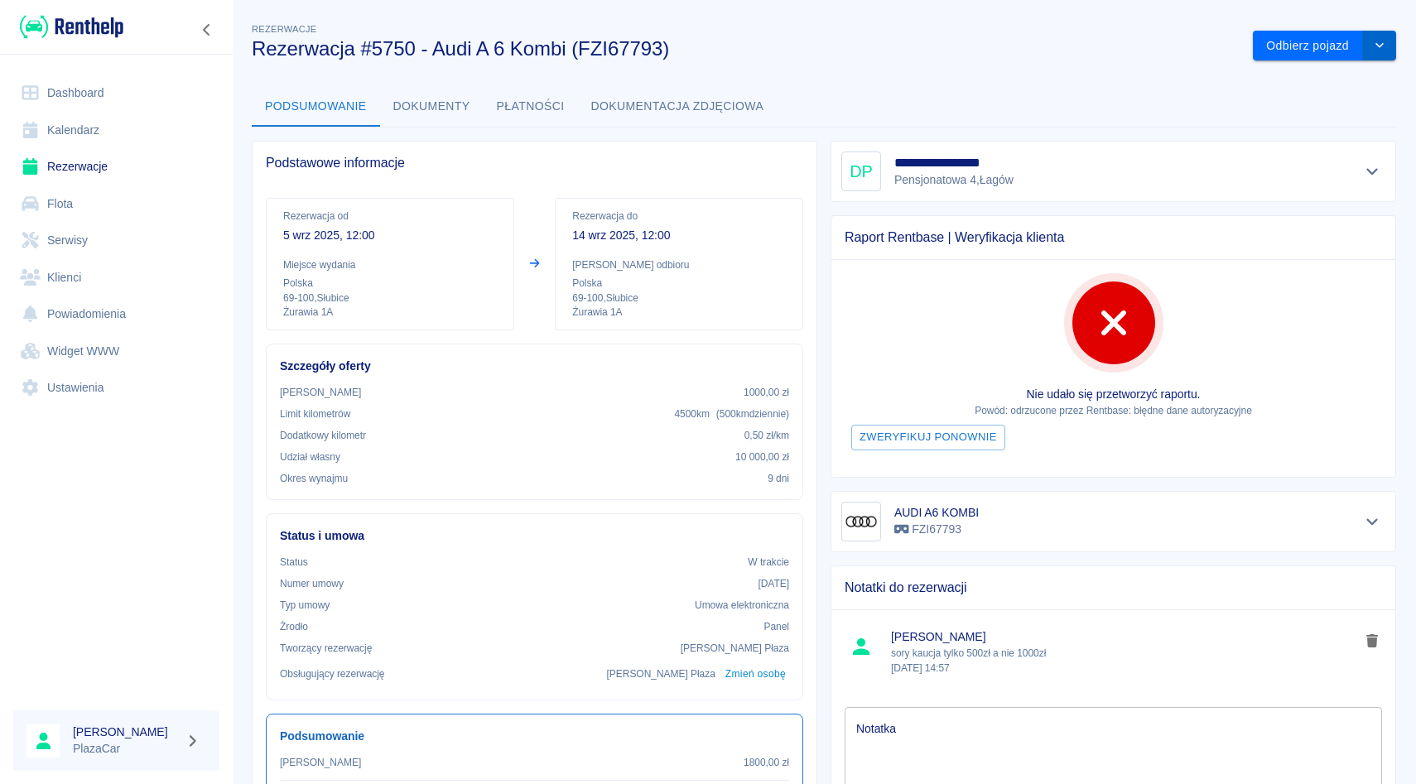
click at [1377, 48] on icon "drop-down" at bounding box center [1379, 45] width 13 height 11
click at [1348, 82] on li "Przedłuż rezerwację" at bounding box center [1324, 80] width 130 height 27
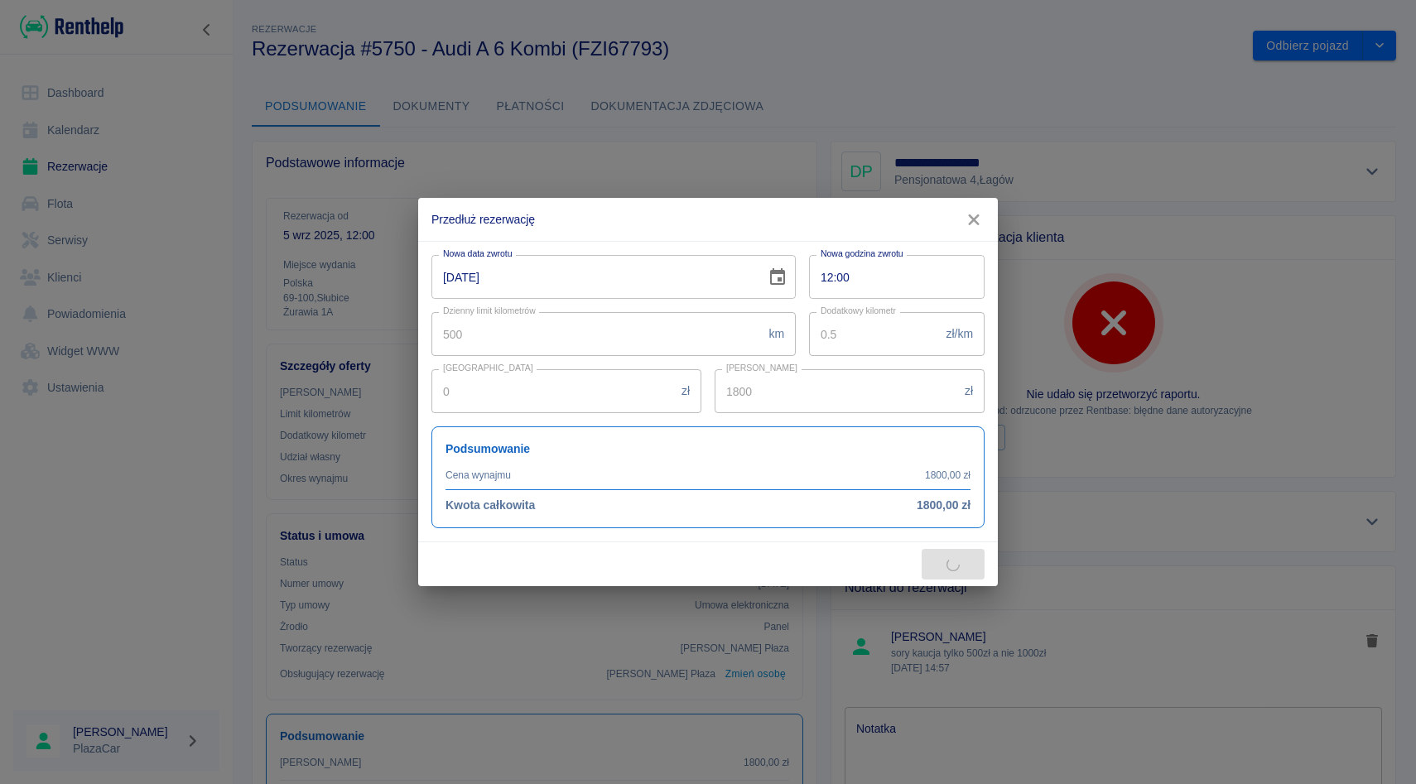
type input "2700"
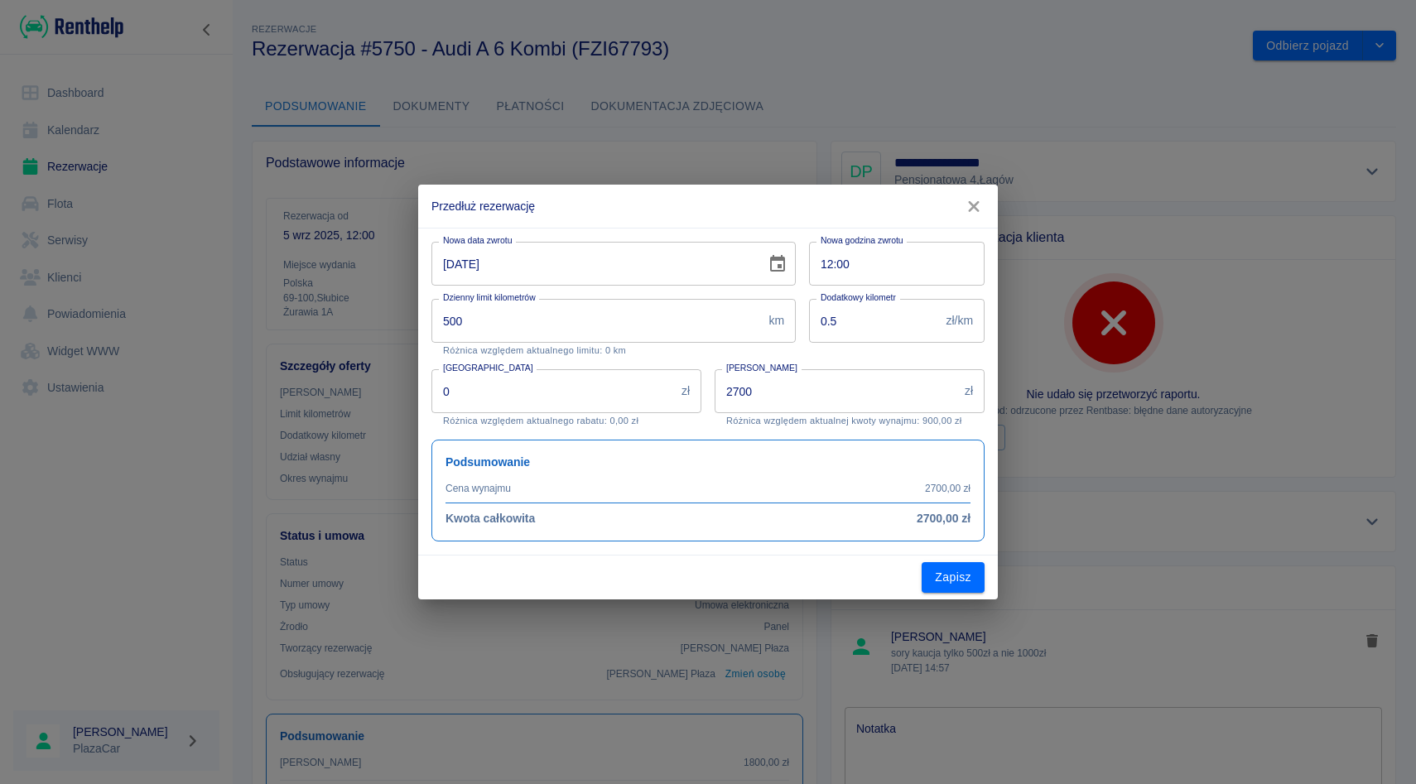
click at [778, 263] on icon "Choose date, selected date is 14 wrz 2025" at bounding box center [777, 264] width 20 height 20
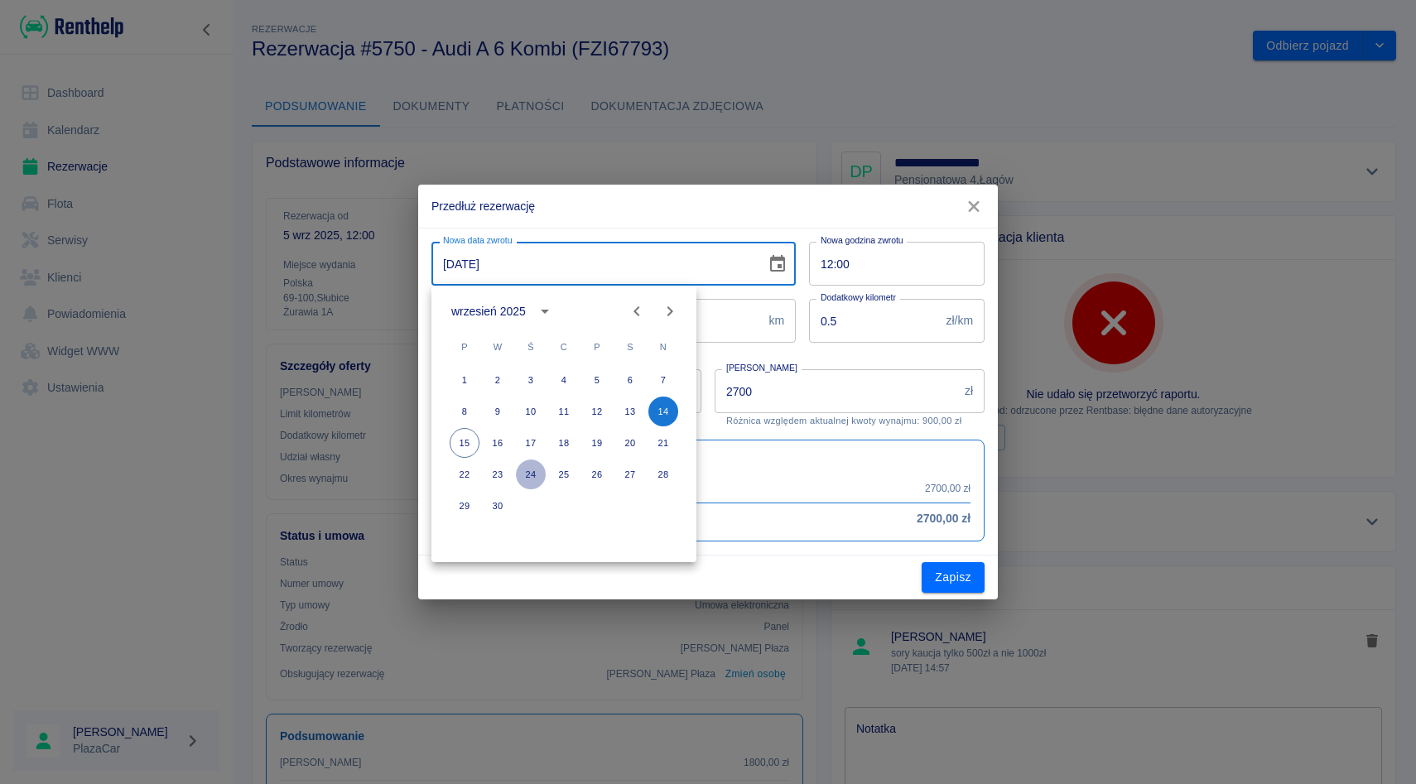
click at [533, 479] on button "24" at bounding box center [531, 474] width 30 height 30
type input "24-09-2025"
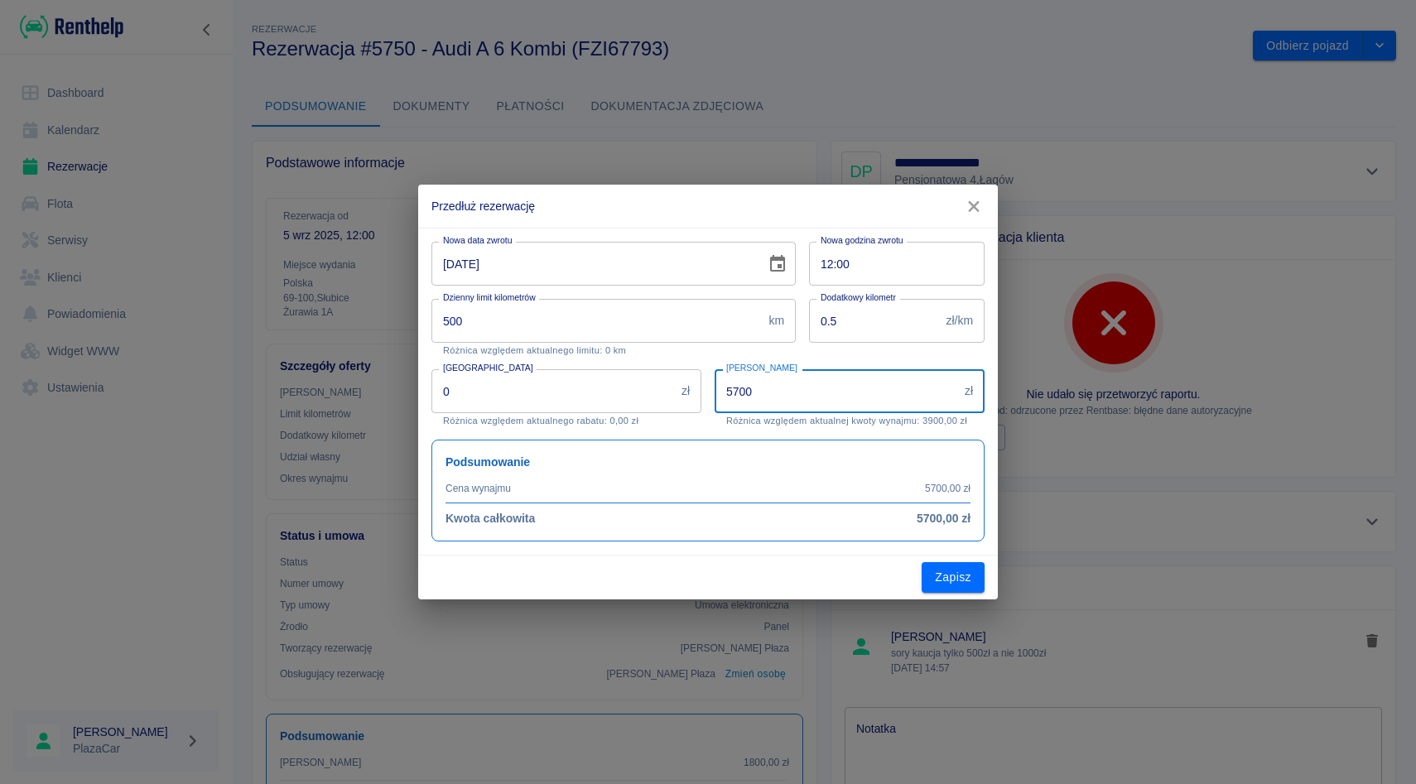
click at [743, 393] on input "5700" at bounding box center [835, 391] width 243 height 44
type input "1222"
click at [953, 577] on button "Zapisz" at bounding box center [952, 577] width 63 height 31
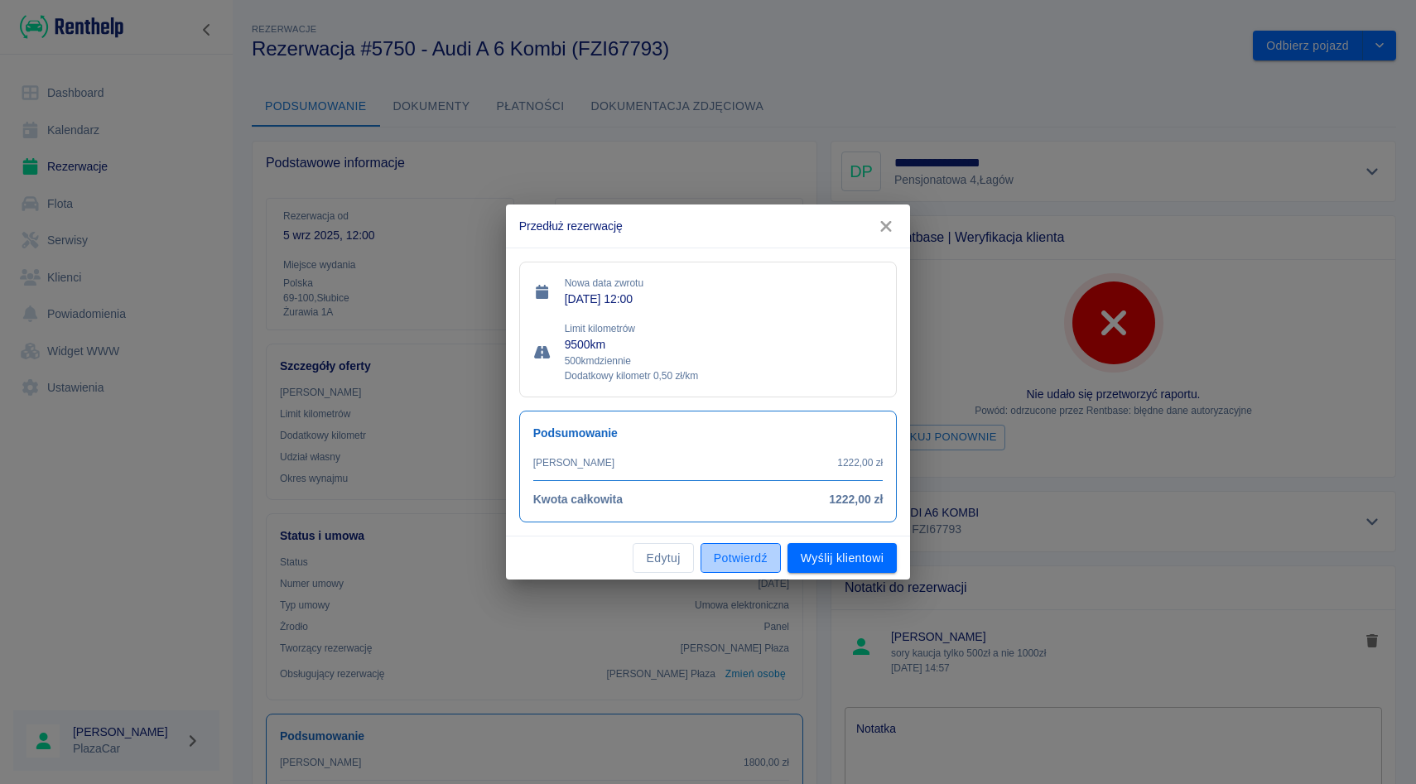
click at [739, 561] on button "Potwierdź" at bounding box center [740, 558] width 80 height 31
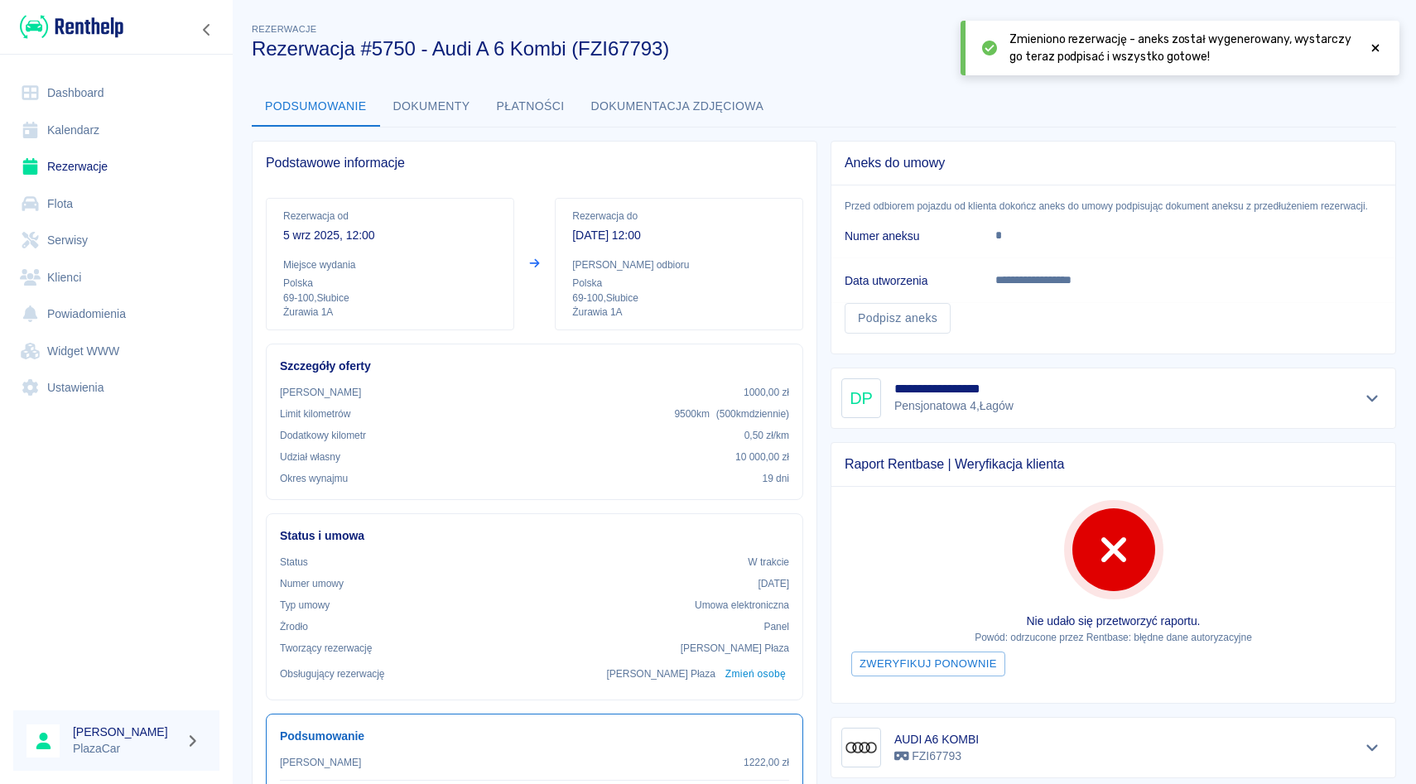
click at [1375, 52] on icon at bounding box center [1375, 48] width 15 height 12
